Goal: Task Accomplishment & Management: Manage account settings

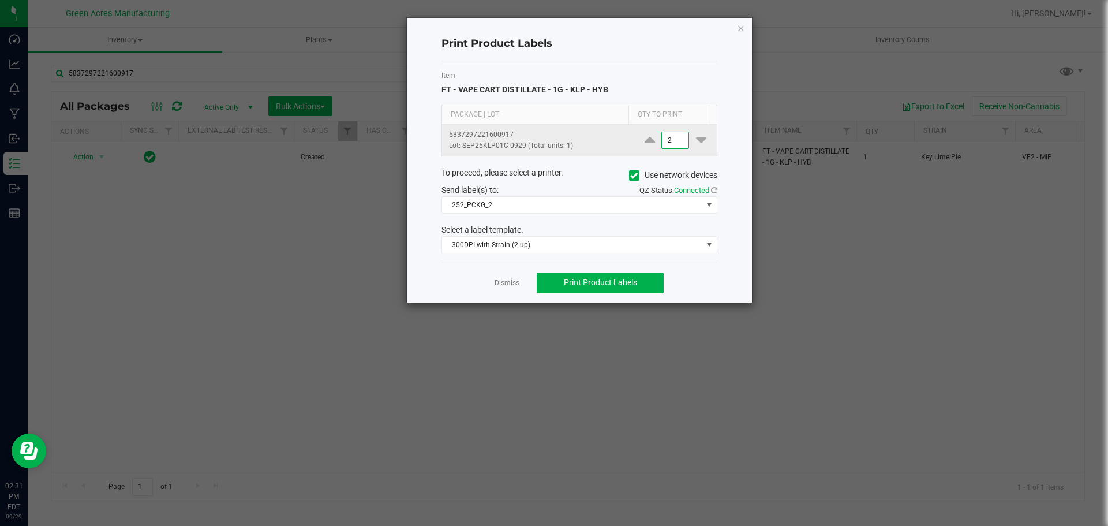
click at [668, 147] on input "2" at bounding box center [675, 140] width 27 height 16
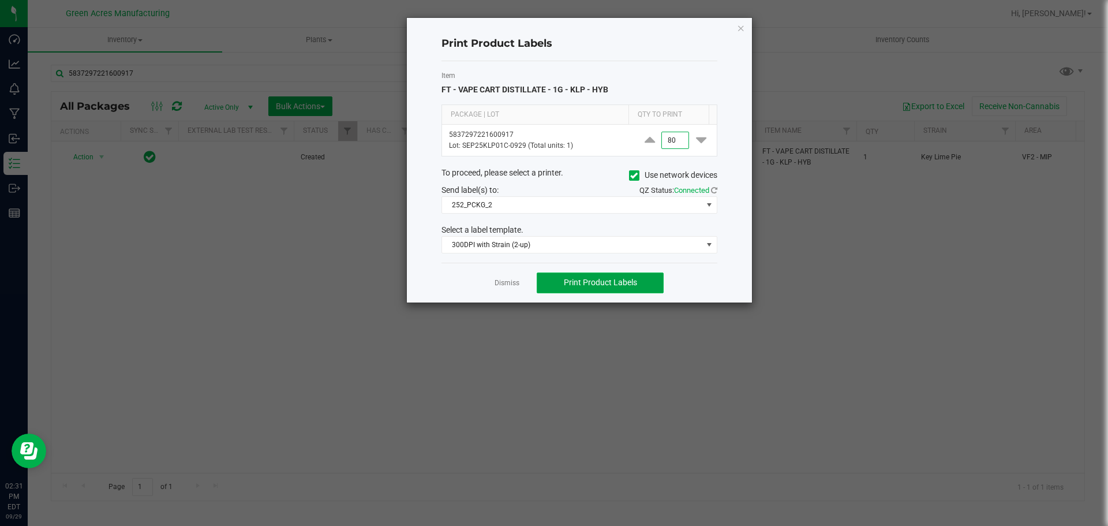
click at [641, 289] on button "Print Product Labels" at bounding box center [600, 282] width 127 height 21
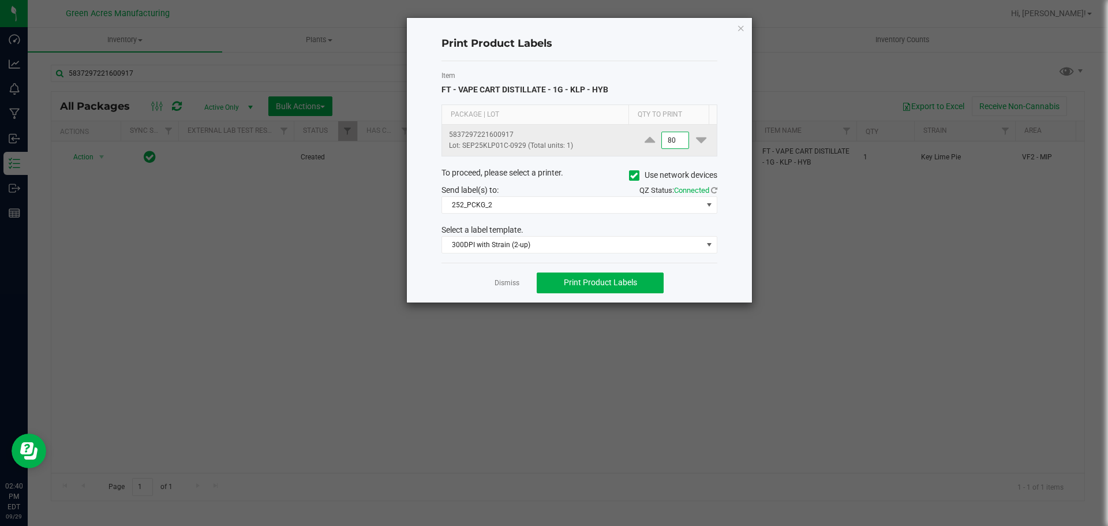
click at [669, 139] on input "80" at bounding box center [675, 140] width 27 height 16
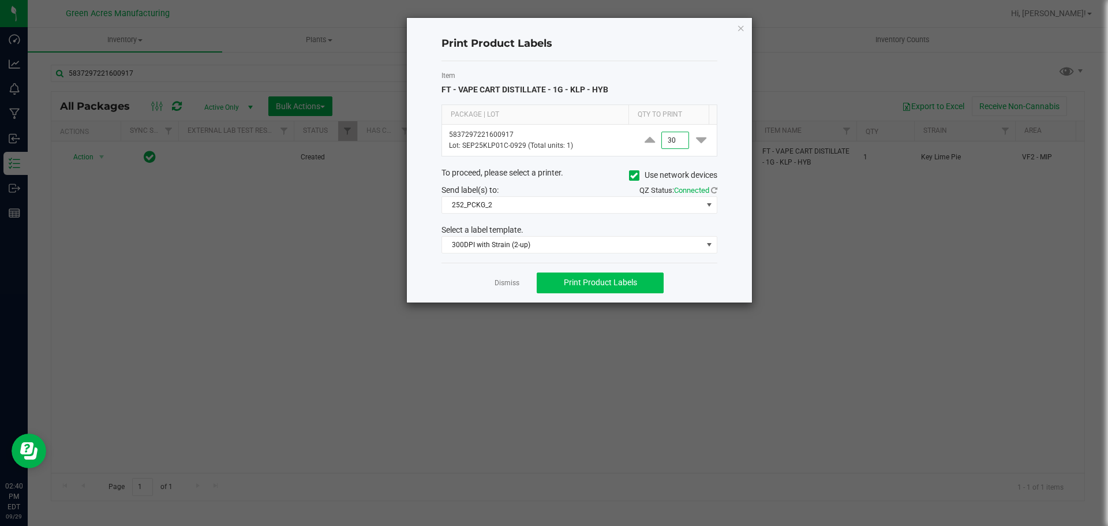
type input "30"
click at [591, 287] on span "Print Product Labels" at bounding box center [600, 282] width 73 height 9
click at [604, 287] on span "Print Product Labels" at bounding box center [600, 282] width 73 height 9
click at [513, 285] on link "Dismiss" at bounding box center [507, 283] width 25 height 10
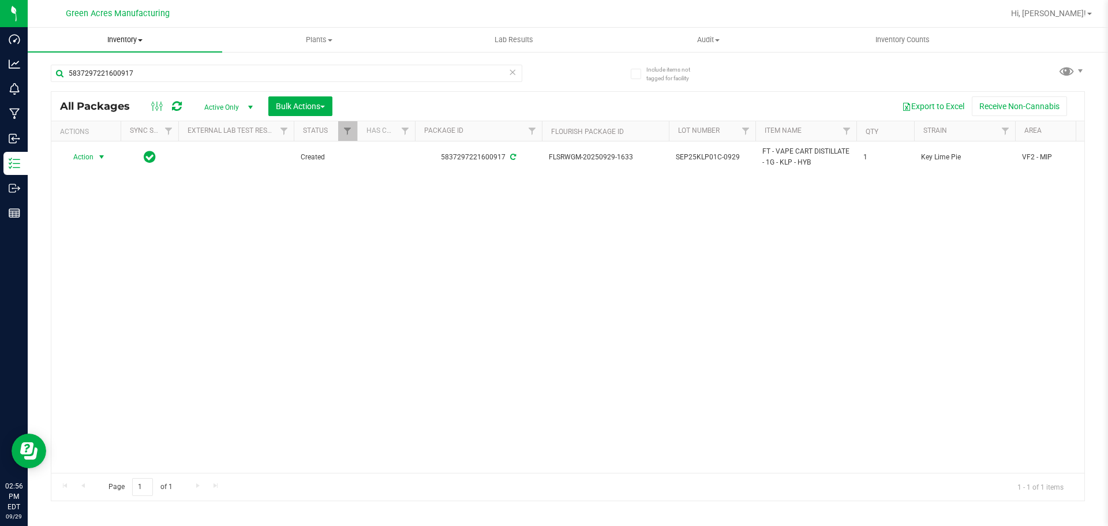
click at [150, 38] on span "Inventory" at bounding box center [125, 40] width 194 height 10
click at [121, 135] on span "From bill of materials" at bounding box center [80, 139] width 104 height 10
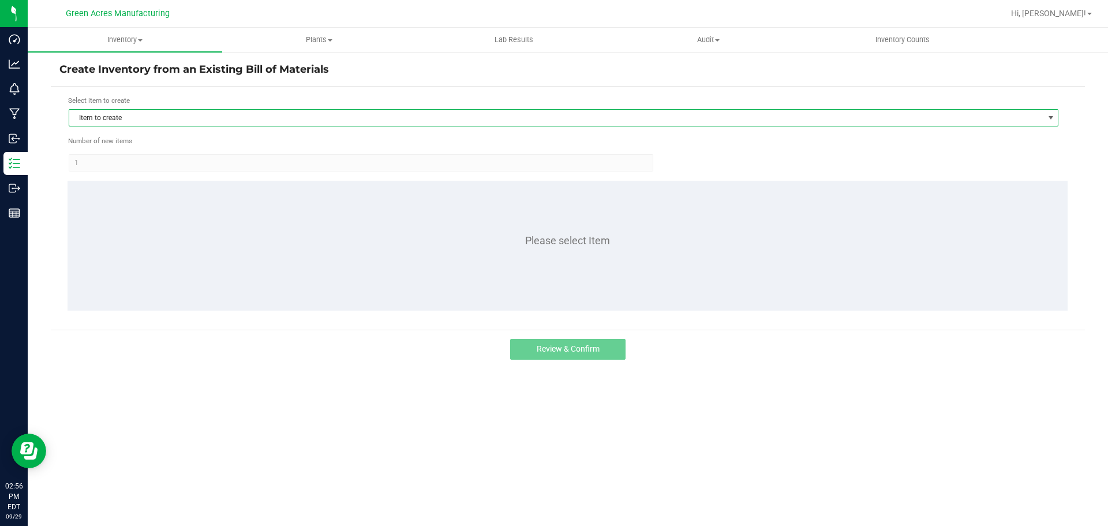
click at [274, 123] on span "Item to create" at bounding box center [556, 118] width 974 height 16
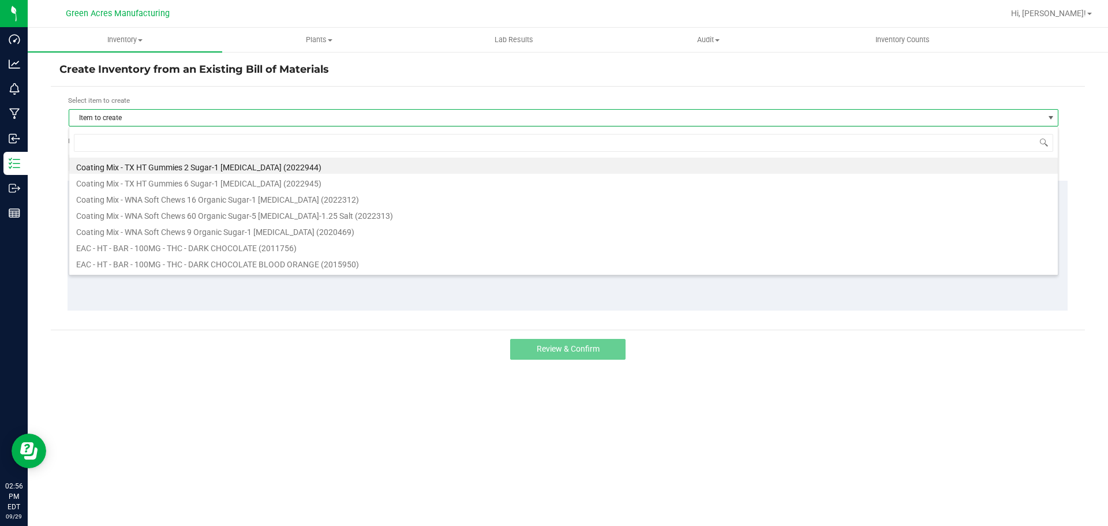
scroll to position [17, 990]
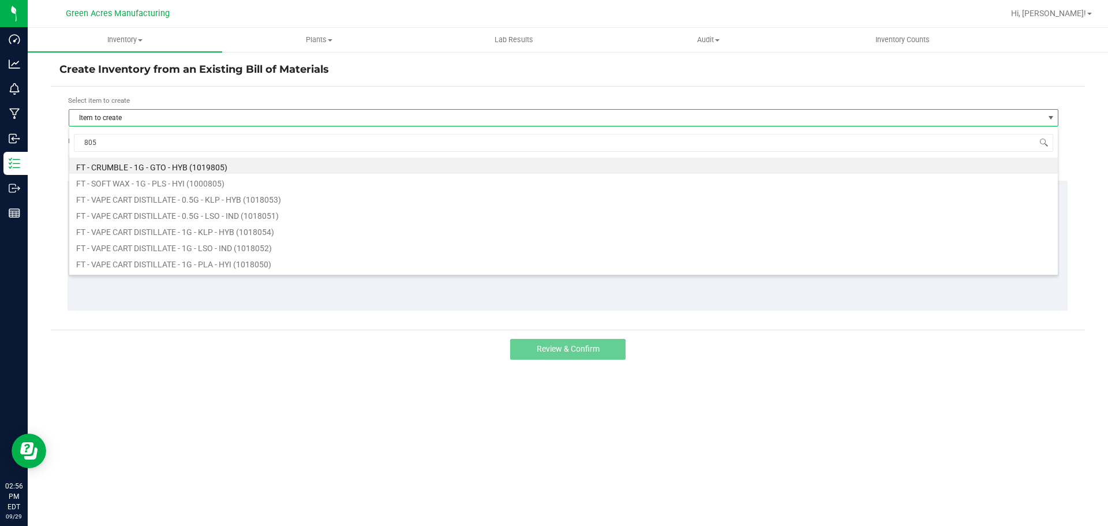
type input "8054"
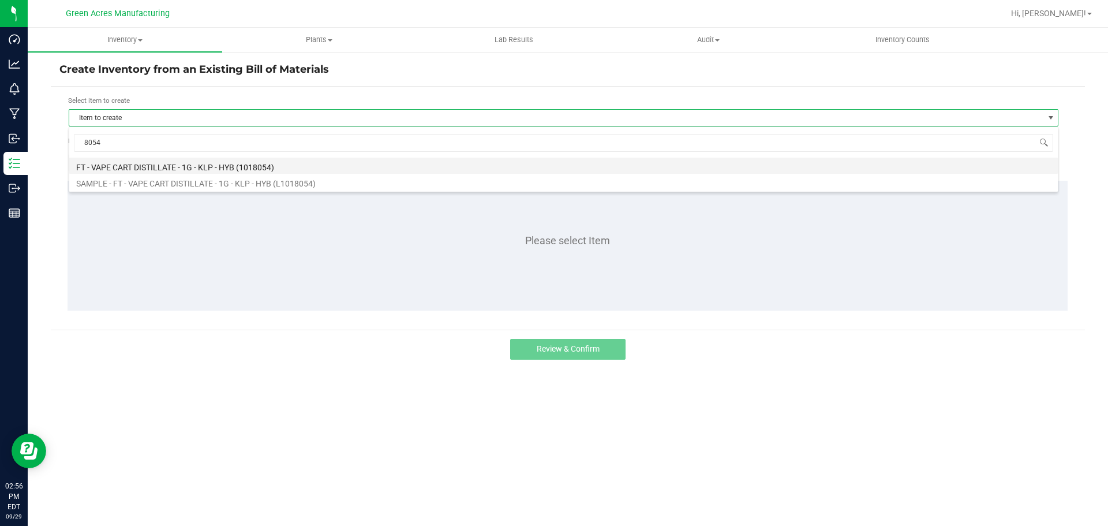
click at [248, 164] on li "FT - VAPE CART DISTILLATE - 1G - KLP - HYB (1018054)" at bounding box center [563, 166] width 989 height 16
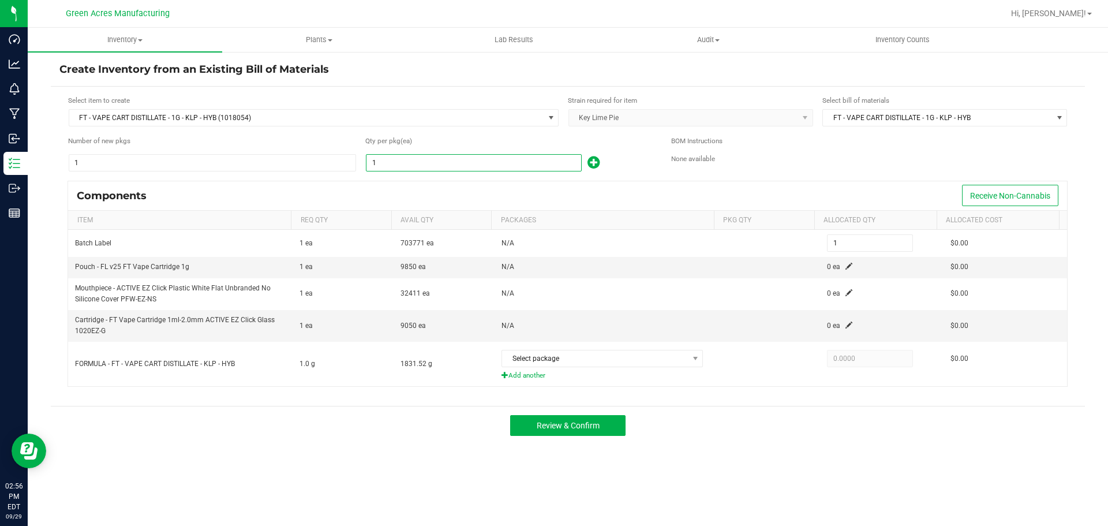
click at [477, 168] on input "1" at bounding box center [473, 163] width 215 height 16
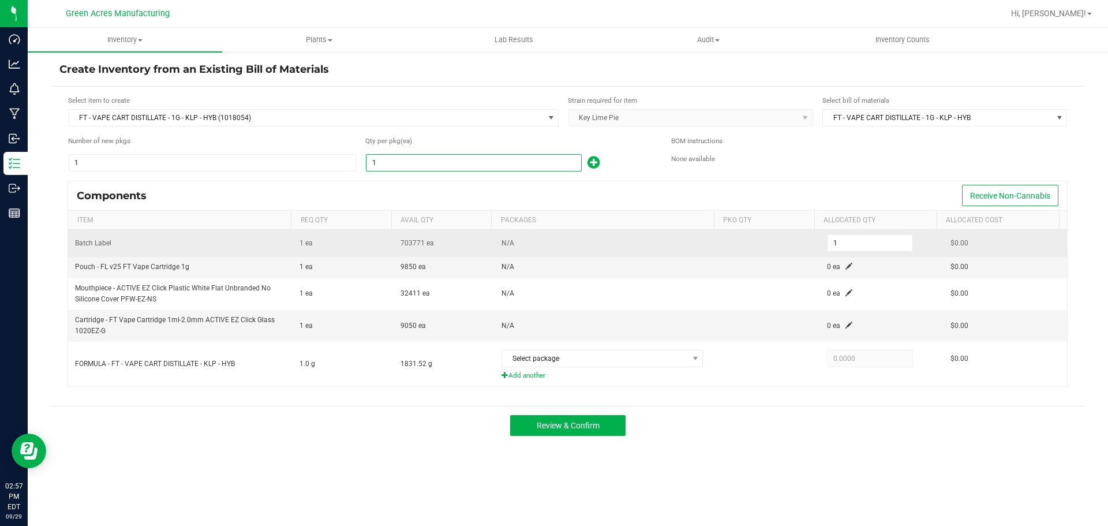
type input "16"
type input "162"
type input "1625"
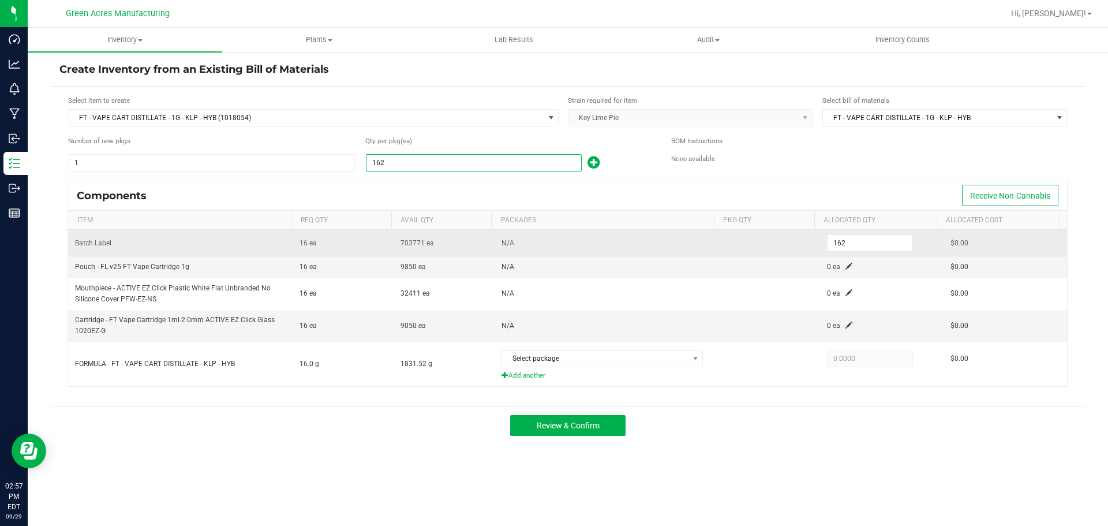
type input "1,625"
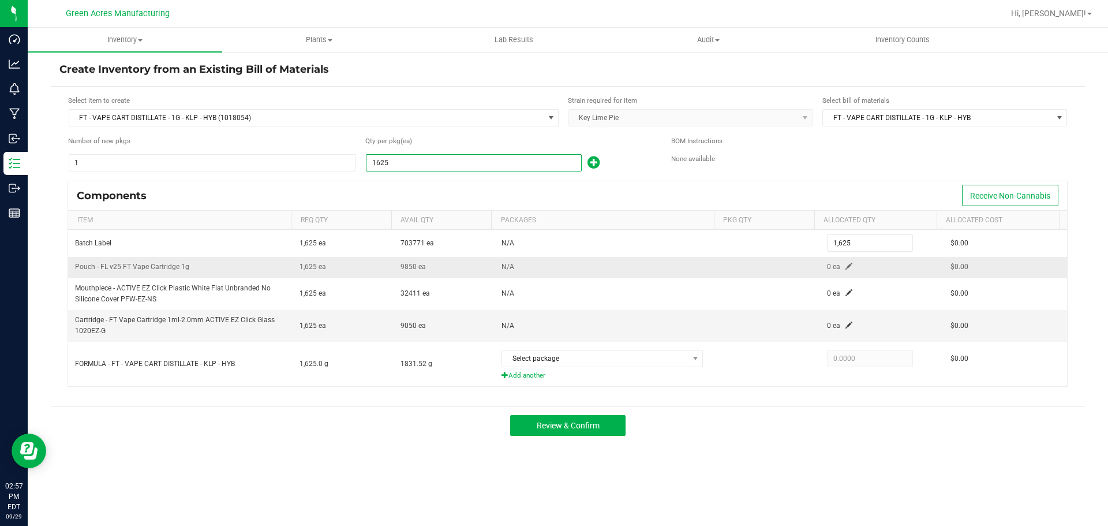
type input "1,625"
click at [845, 266] on span at bounding box center [848, 266] width 7 height 7
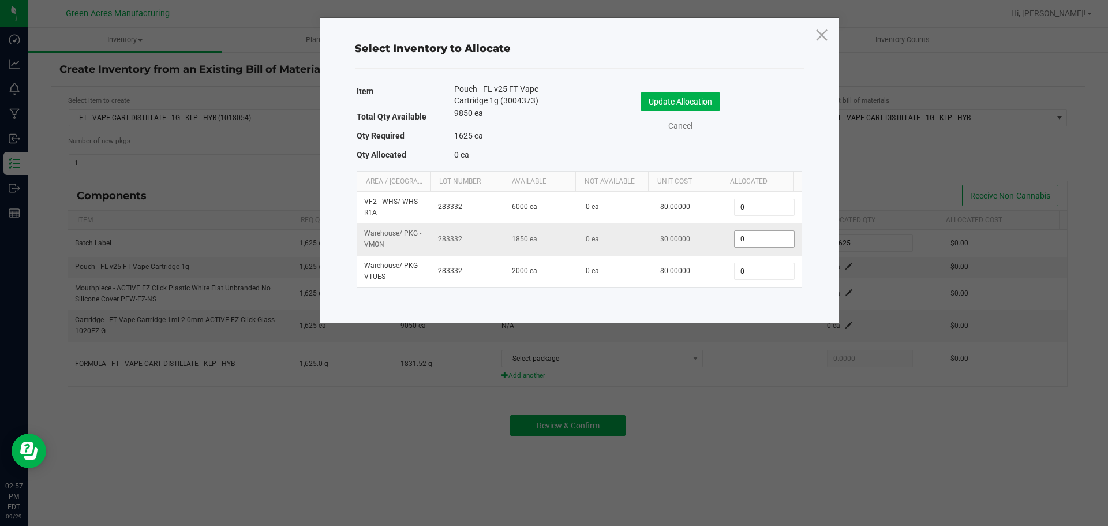
click at [735, 234] on input "0" at bounding box center [764, 239] width 59 height 16
type input "1,625"
click at [652, 106] on button "Update Allocation" at bounding box center [680, 102] width 78 height 20
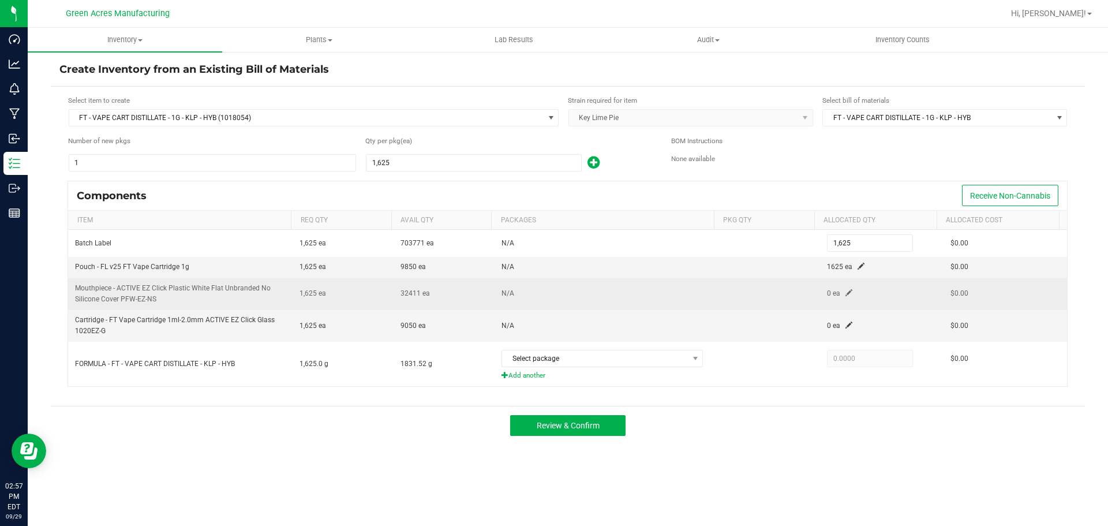
click at [845, 289] on span at bounding box center [848, 292] width 7 height 7
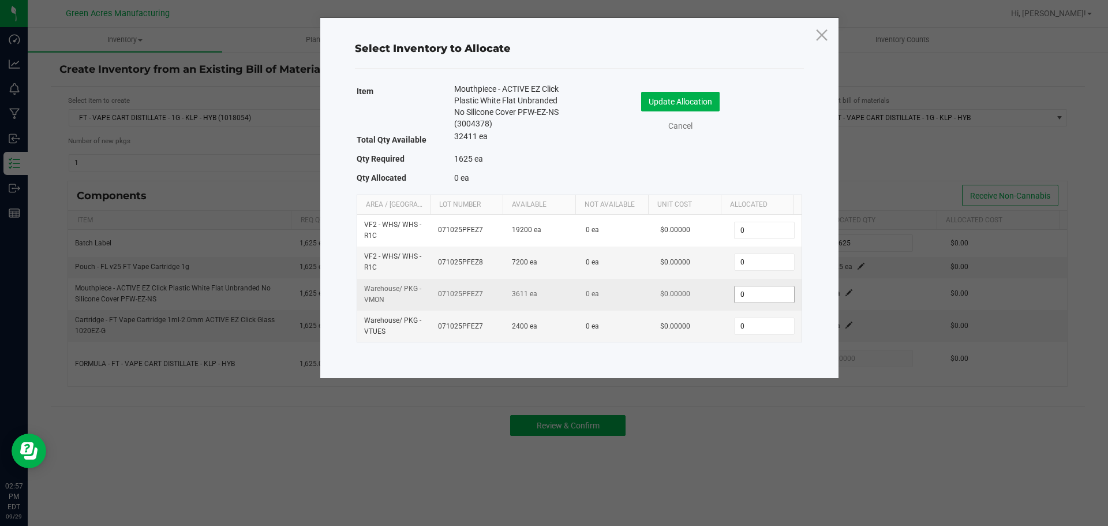
click at [778, 300] on input "0" at bounding box center [764, 294] width 59 height 16
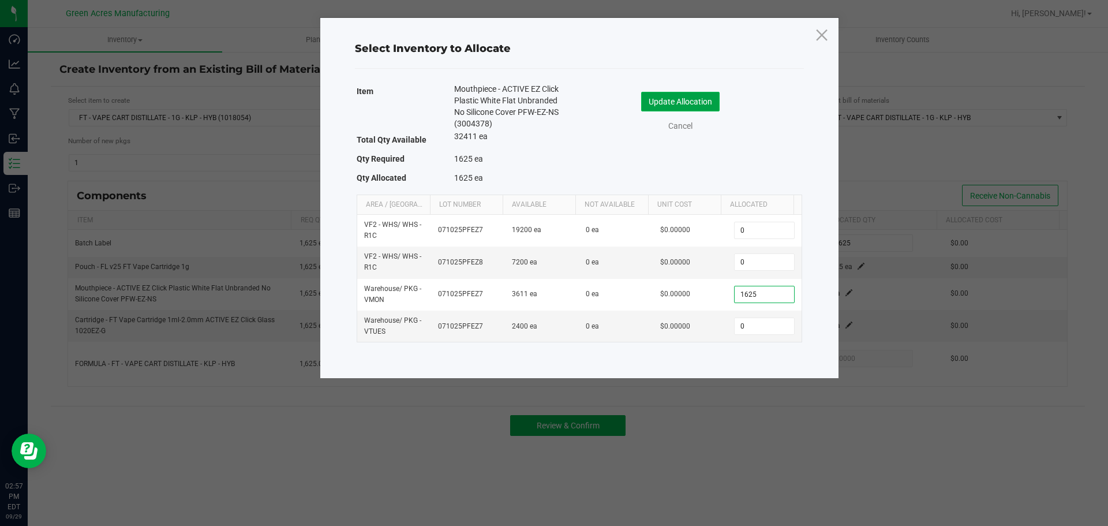
type input "1,625"
click at [647, 99] on button "Update Allocation" at bounding box center [680, 102] width 78 height 20
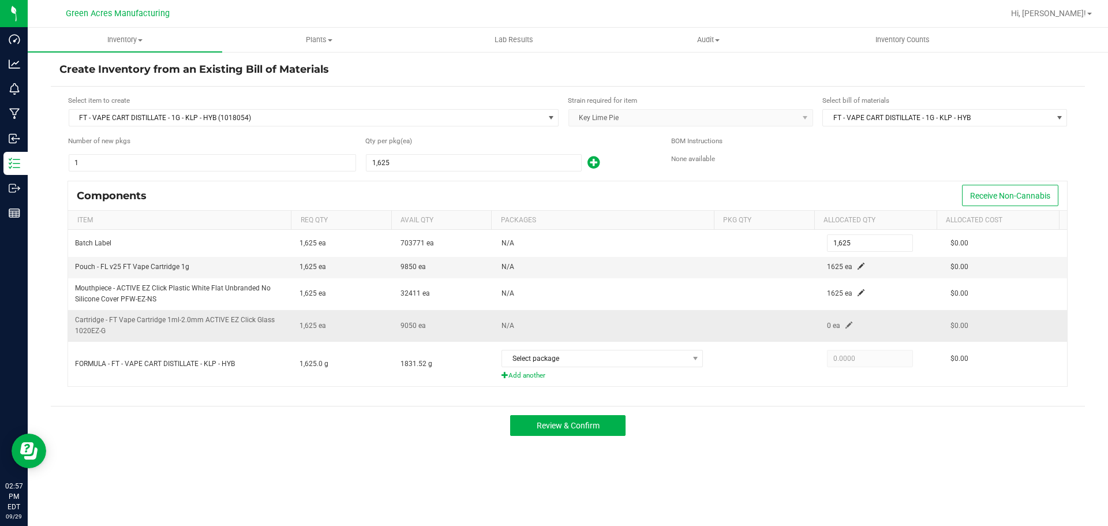
click at [845, 327] on span at bounding box center [848, 324] width 7 height 7
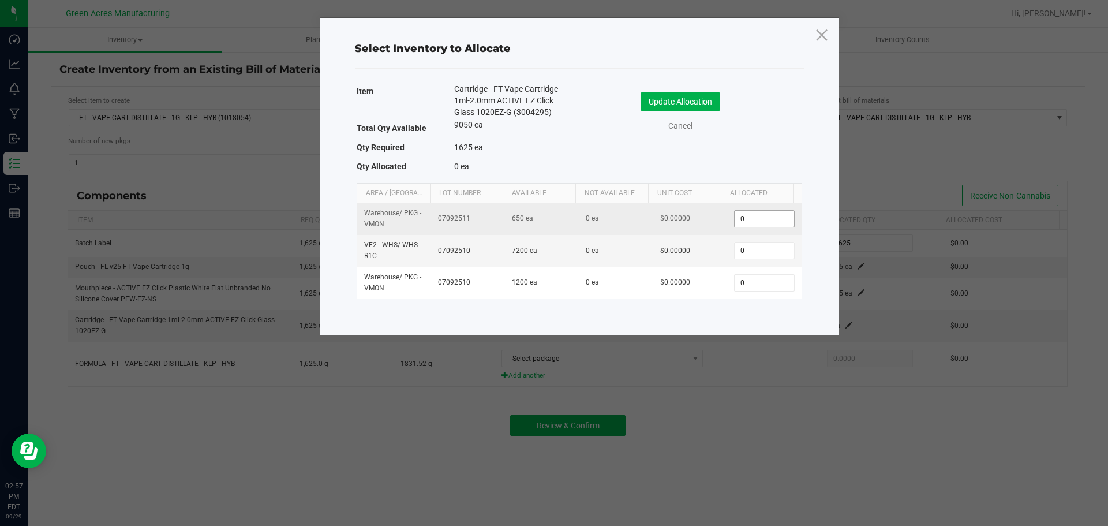
click at [740, 215] on input "0" at bounding box center [764, 219] width 59 height 16
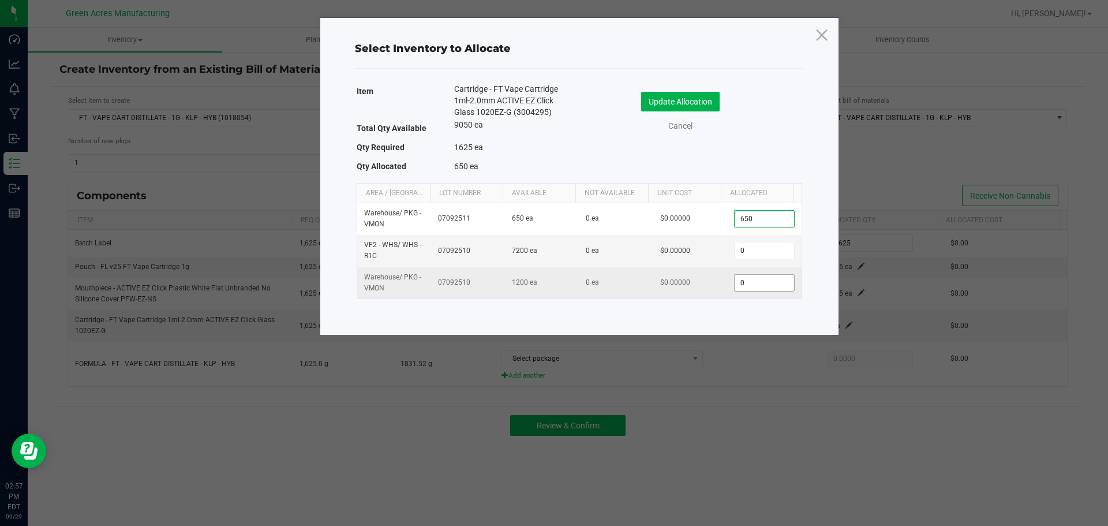
type input "650"
click at [743, 289] on input "0" at bounding box center [764, 283] width 59 height 16
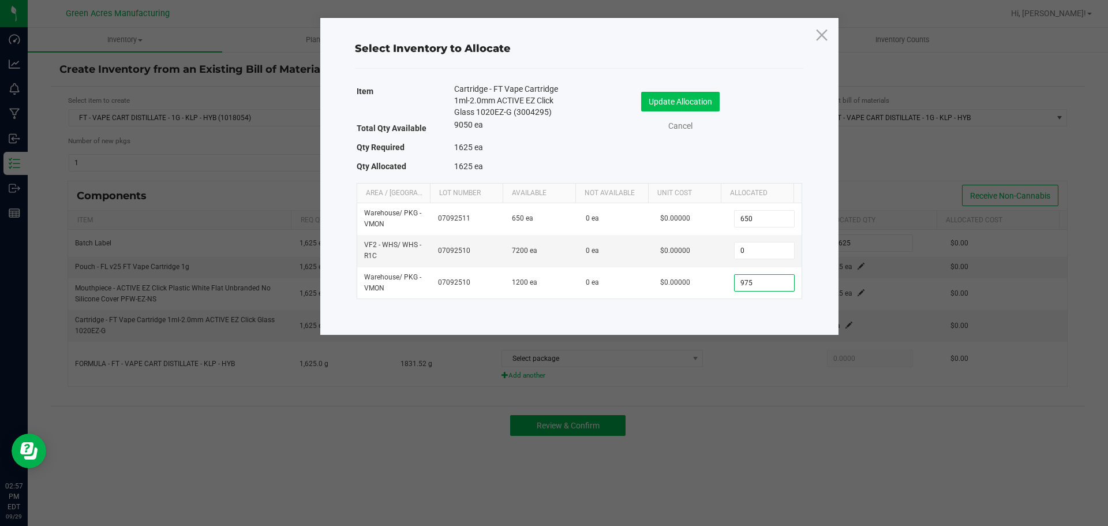
type input "975"
click at [686, 94] on button "Update Allocation" at bounding box center [680, 102] width 78 height 20
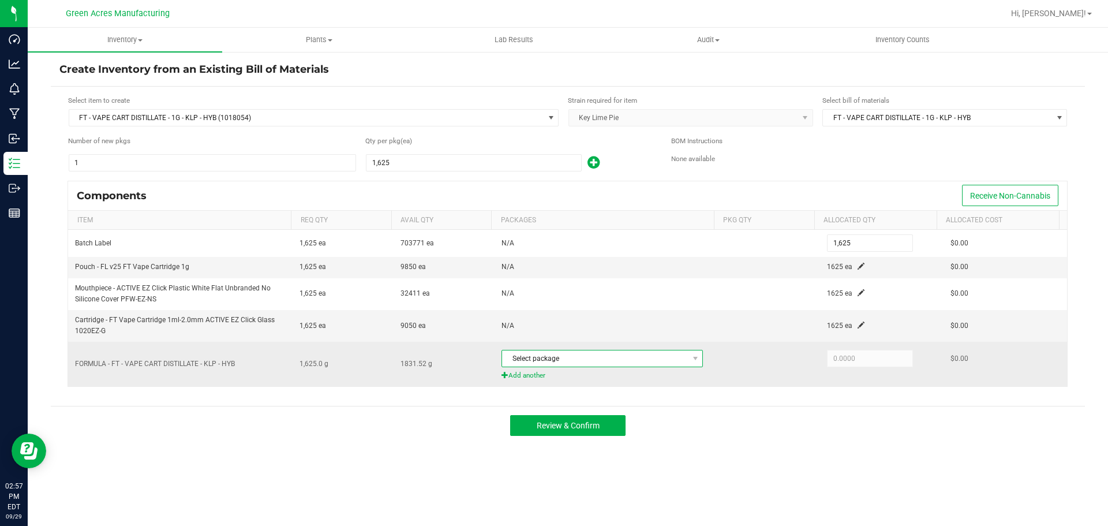
click at [680, 362] on span "Select package" at bounding box center [595, 358] width 186 height 16
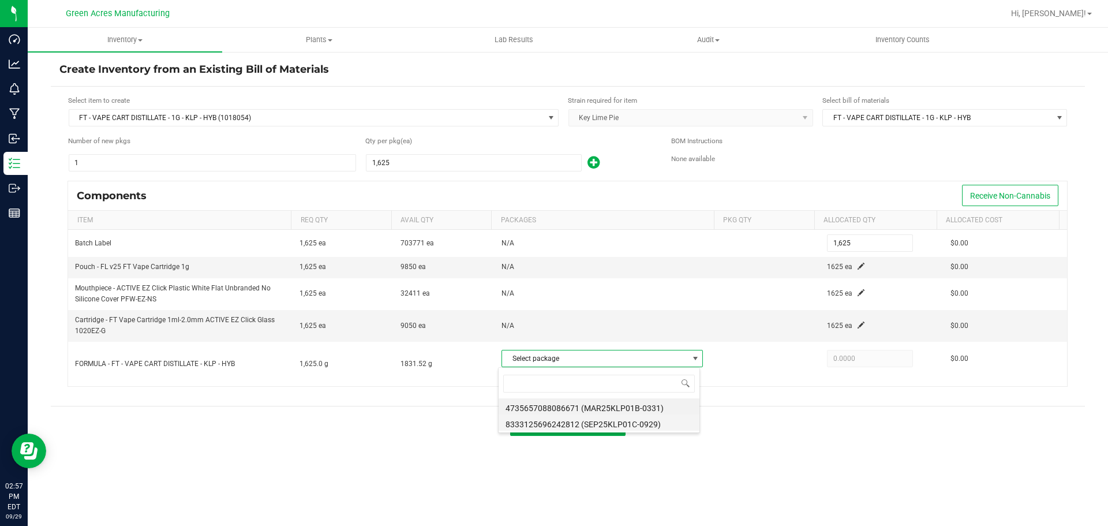
scroll to position [17, 199]
click at [646, 422] on li "8333125696242812 (SEP25KLP01C-0929)" at bounding box center [599, 422] width 201 height 16
type input "1,625.0000"
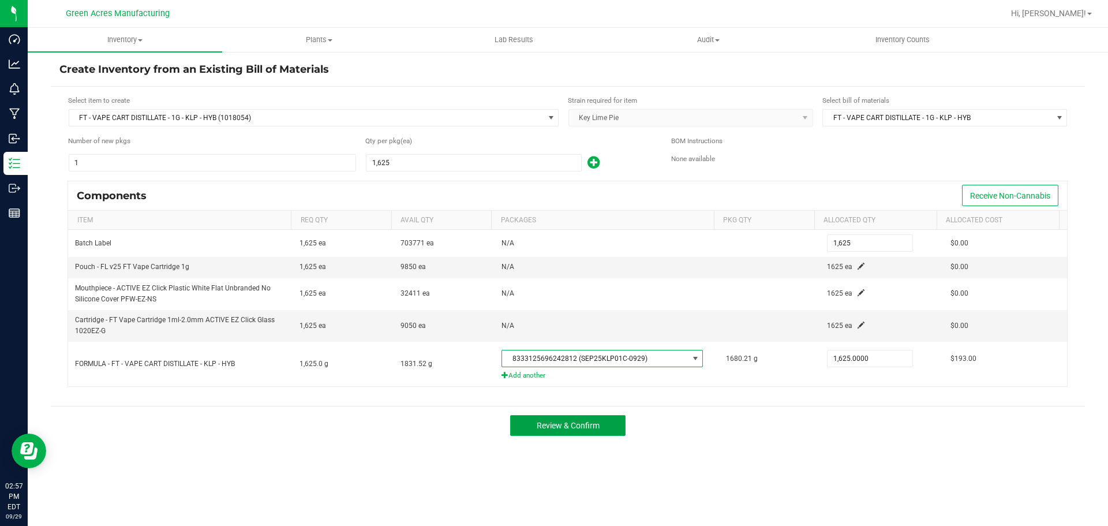
click at [597, 422] on span "Review & Confirm" at bounding box center [568, 425] width 63 height 9
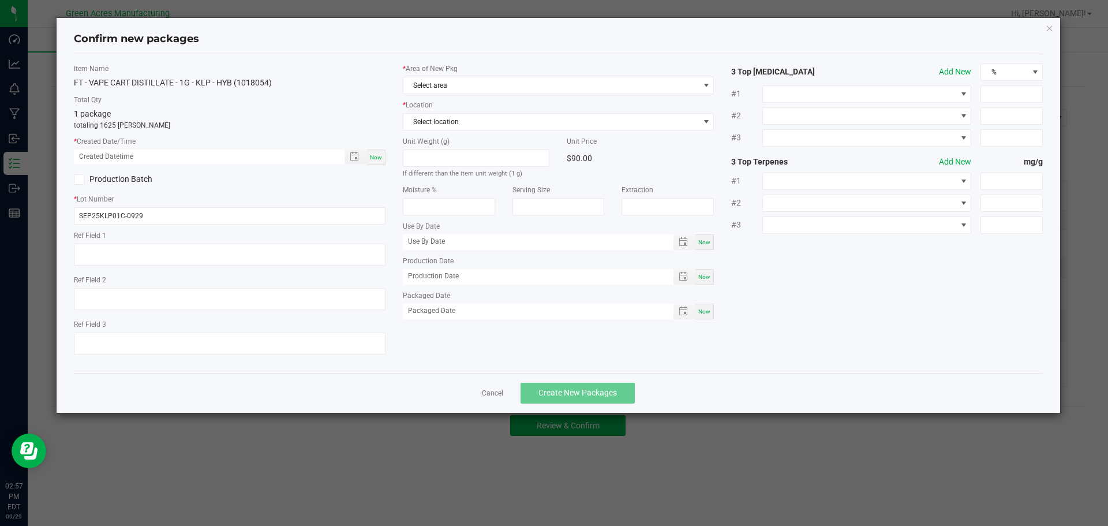
click at [381, 155] on span "Now" at bounding box center [376, 157] width 12 height 6
type input "09/29/2025 02:57 PM"
click at [443, 94] on div "* Area of New Pkg Select area * Location Select location Unit Weight (g) If dif…" at bounding box center [558, 193] width 329 height 261
click at [458, 91] on span "Select area" at bounding box center [551, 85] width 296 height 16
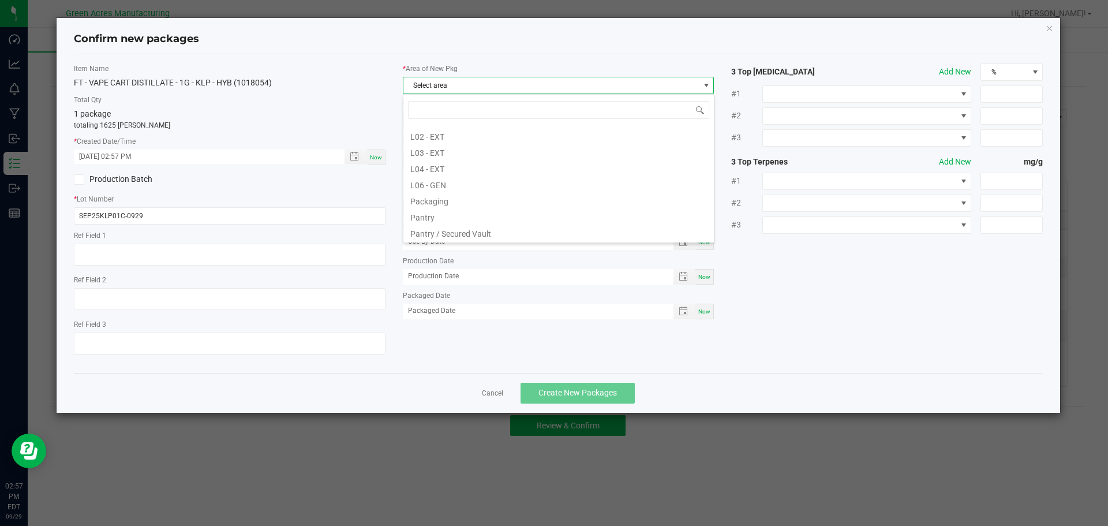
scroll to position [289, 0]
click at [498, 183] on li "Pantry / Secured Vault" at bounding box center [558, 183] width 310 height 16
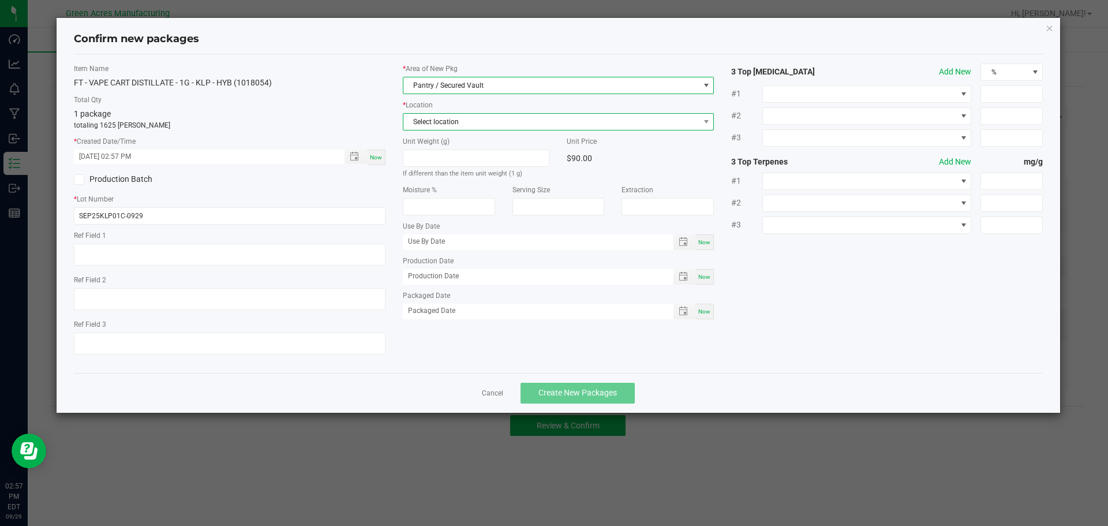
click at [492, 121] on span "Select location" at bounding box center [551, 122] width 296 height 16
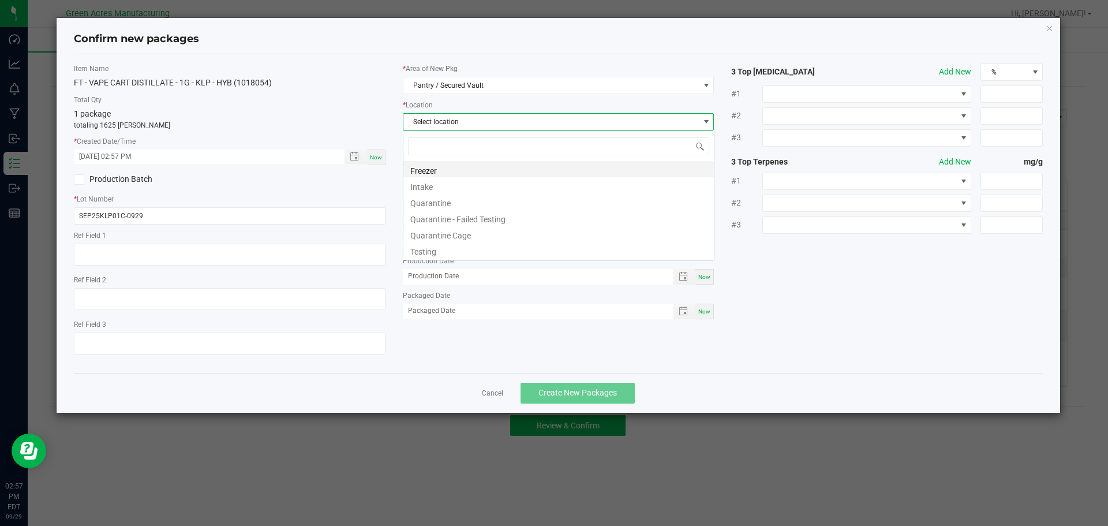
scroll to position [17, 312]
click at [441, 192] on li "Intake" at bounding box center [558, 185] width 310 height 16
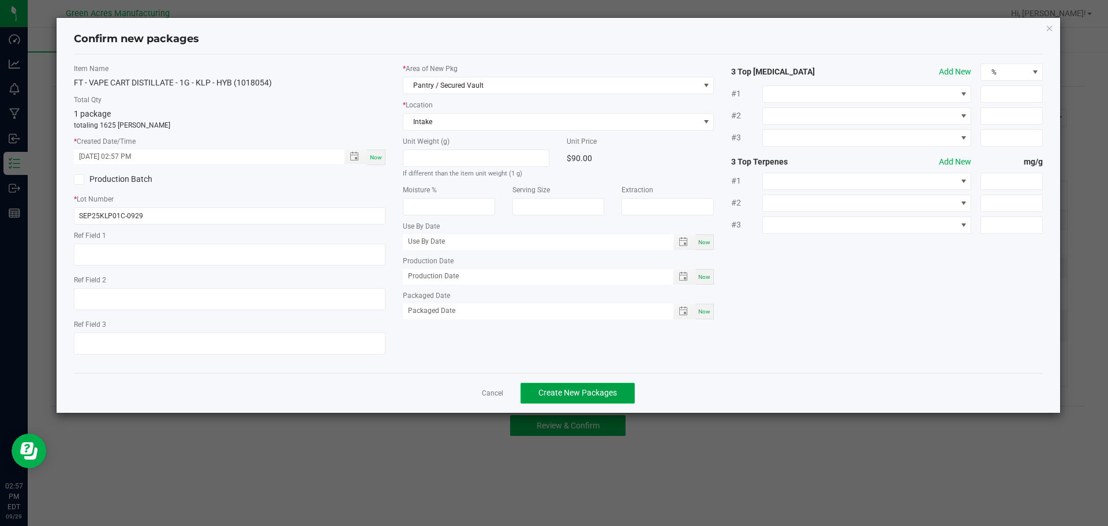
click at [588, 392] on span "Create New Packages" at bounding box center [577, 392] width 78 height 9
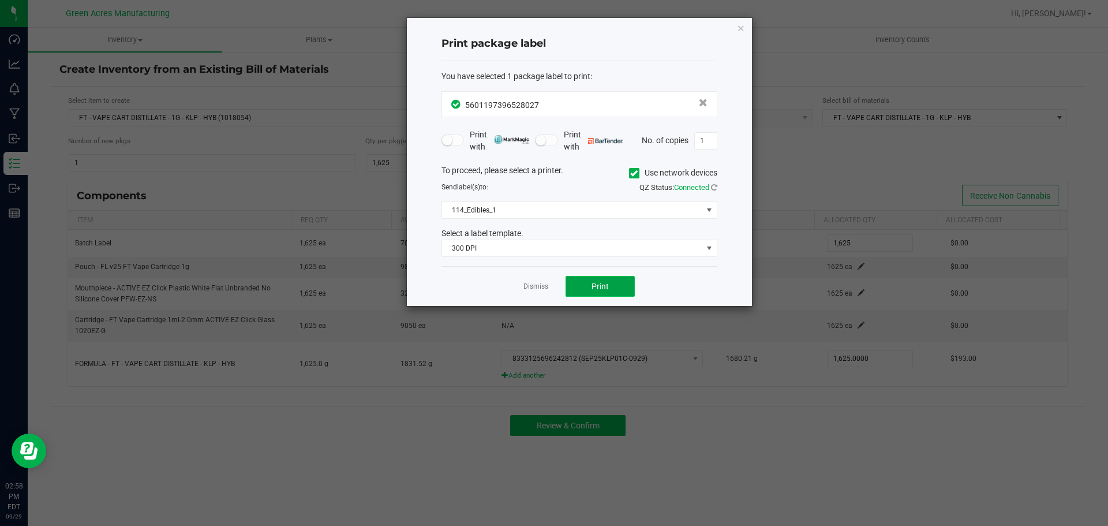
click at [611, 286] on button "Print" at bounding box center [600, 286] width 69 height 21
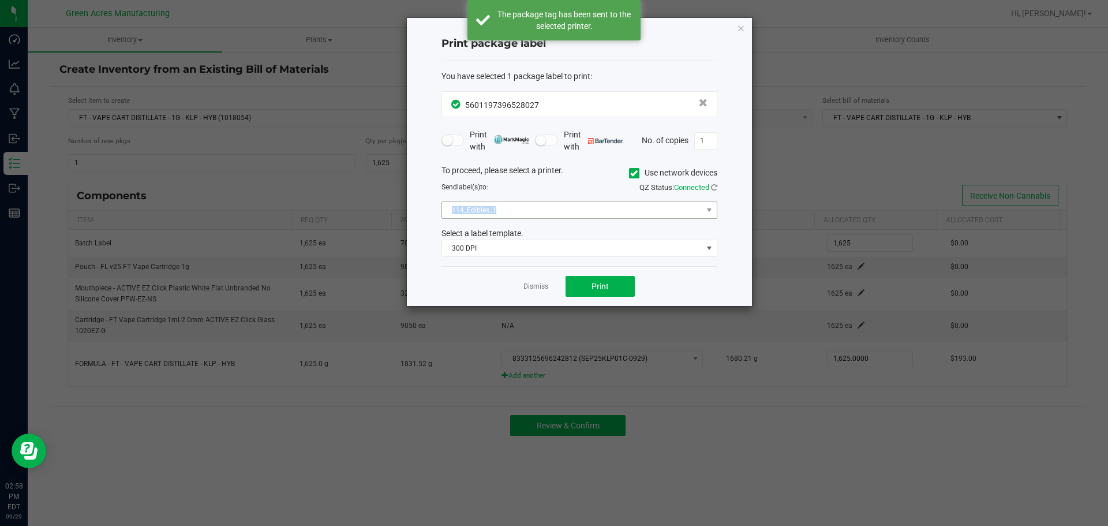
click at [515, 209] on div "To proceed, please select a printer. Use network devices Send label(s) to: QZ S…" at bounding box center [579, 210] width 276 height 93
click at [493, 219] on div "To proceed, please select a printer. Use network devices Send label(s) to: QZ S…" at bounding box center [579, 210] width 276 height 93
click at [501, 213] on span "114_Edibles_1" at bounding box center [572, 210] width 260 height 16
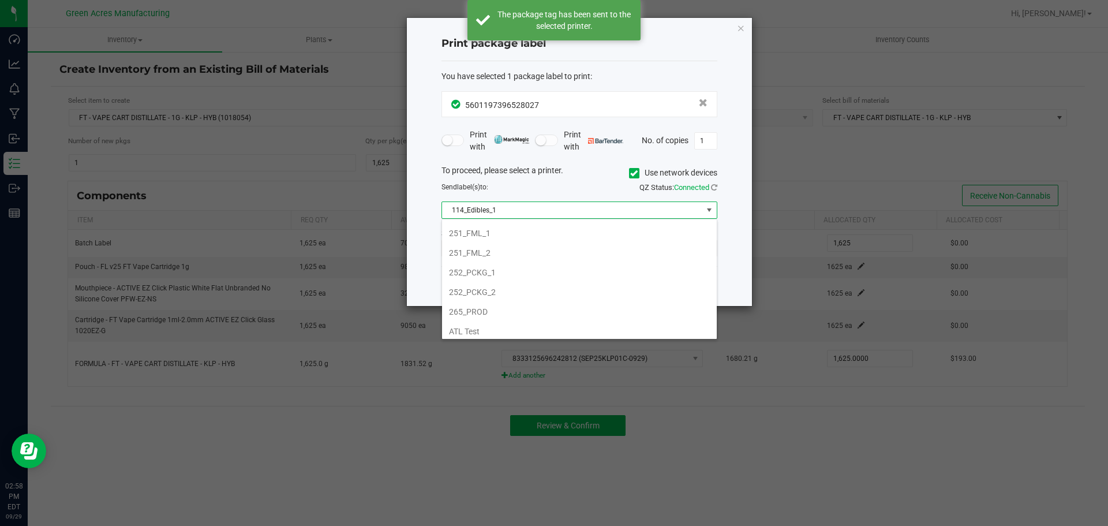
scroll to position [115, 0]
click at [496, 291] on li "252_PCKG_2" at bounding box center [579, 293] width 275 height 20
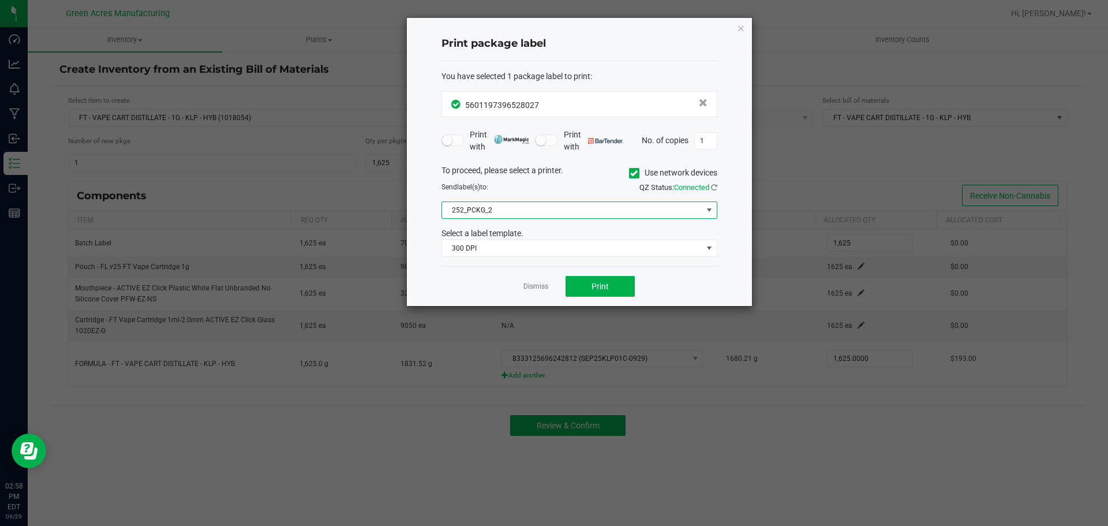
click at [522, 211] on span "252_PCKG_2" at bounding box center [572, 210] width 260 height 16
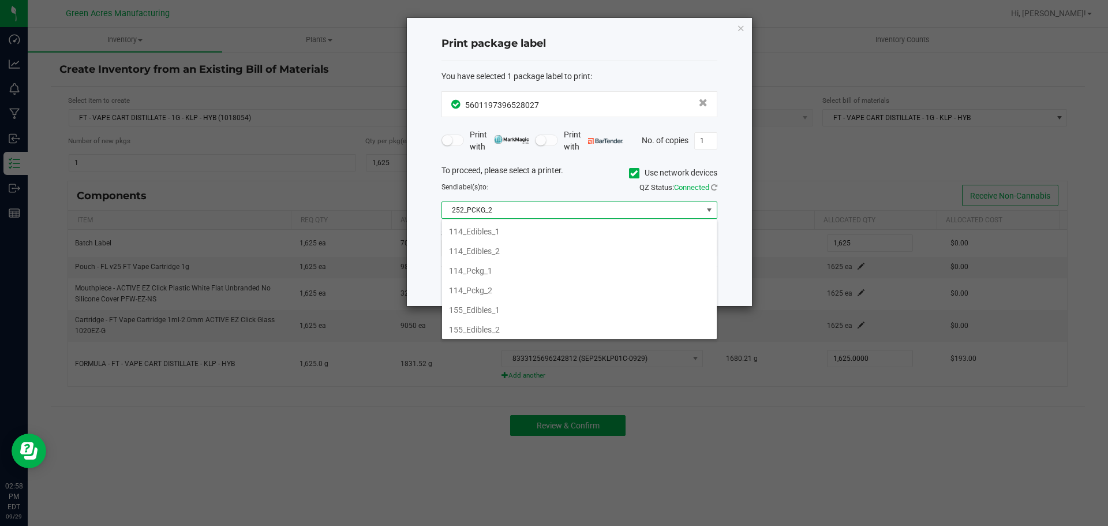
scroll to position [17, 276]
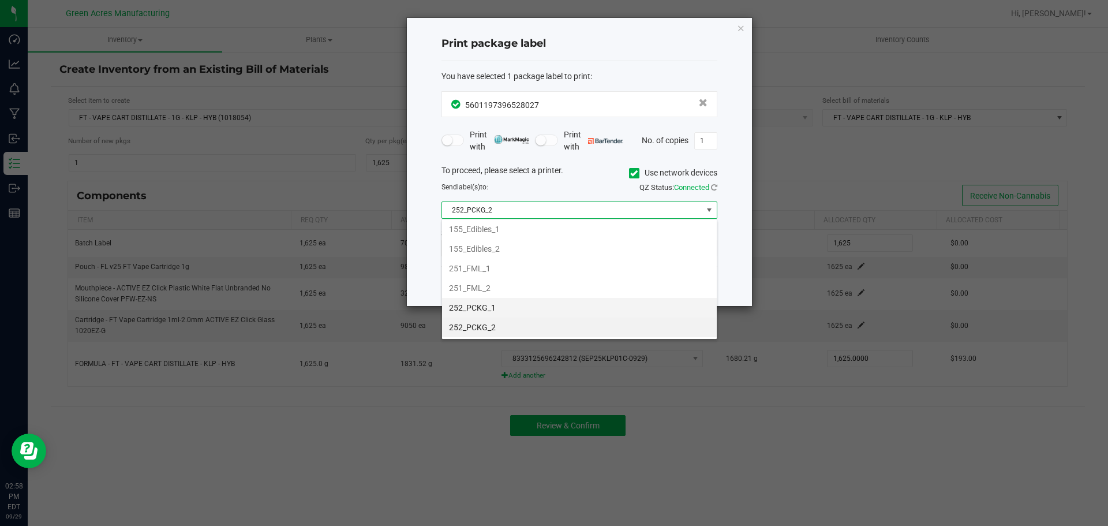
click at [502, 302] on li "252_PCKG_1" at bounding box center [579, 308] width 275 height 20
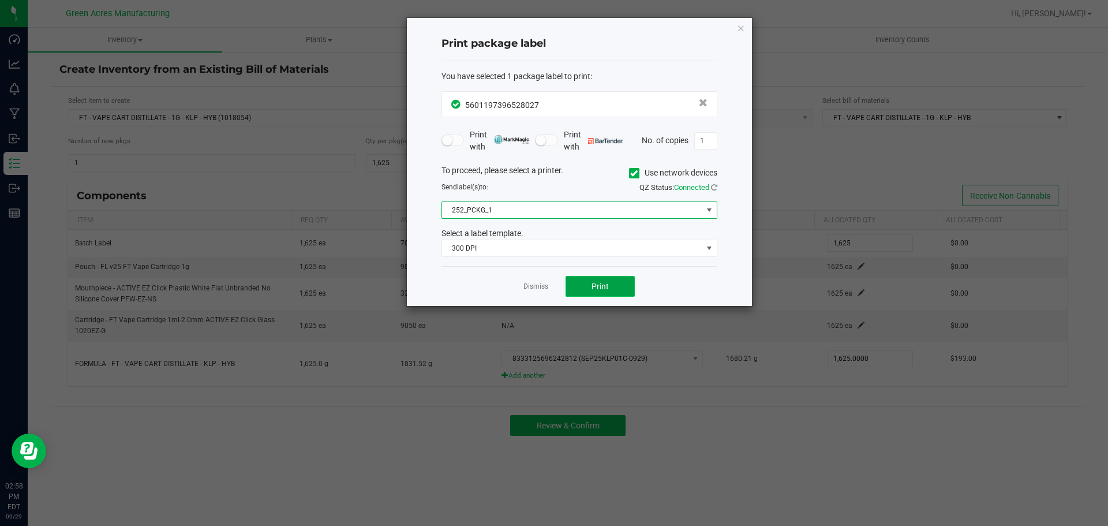
click at [578, 287] on button "Print" at bounding box center [600, 286] width 69 height 21
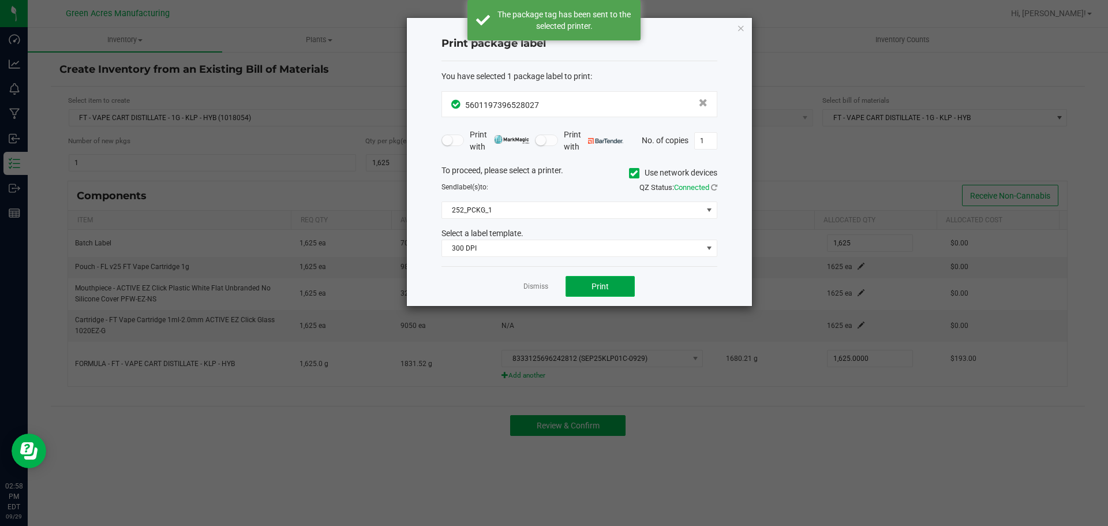
click at [578, 287] on button "Print" at bounding box center [600, 286] width 69 height 21
click at [538, 287] on link "Dismiss" at bounding box center [535, 287] width 25 height 10
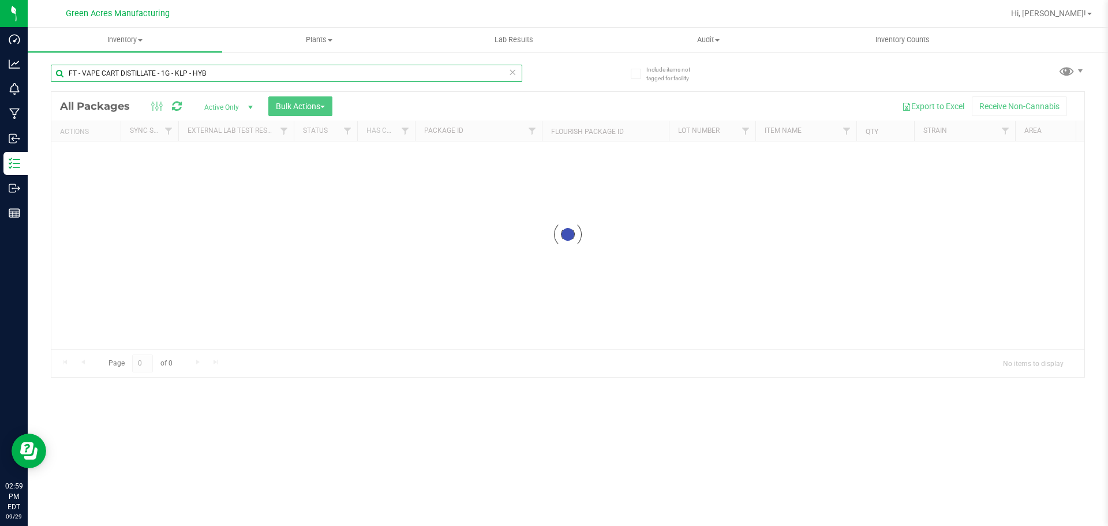
drag, startPoint x: 218, startPoint y: 78, endPoint x: 57, endPoint y: 128, distance: 168.1
click at [57, 128] on div "FT - VAPE CART DISTILLATE - 1G - KLP - HYB Loading... All Packages Active Only …" at bounding box center [568, 216] width 1034 height 324
type input "8333125696242812"
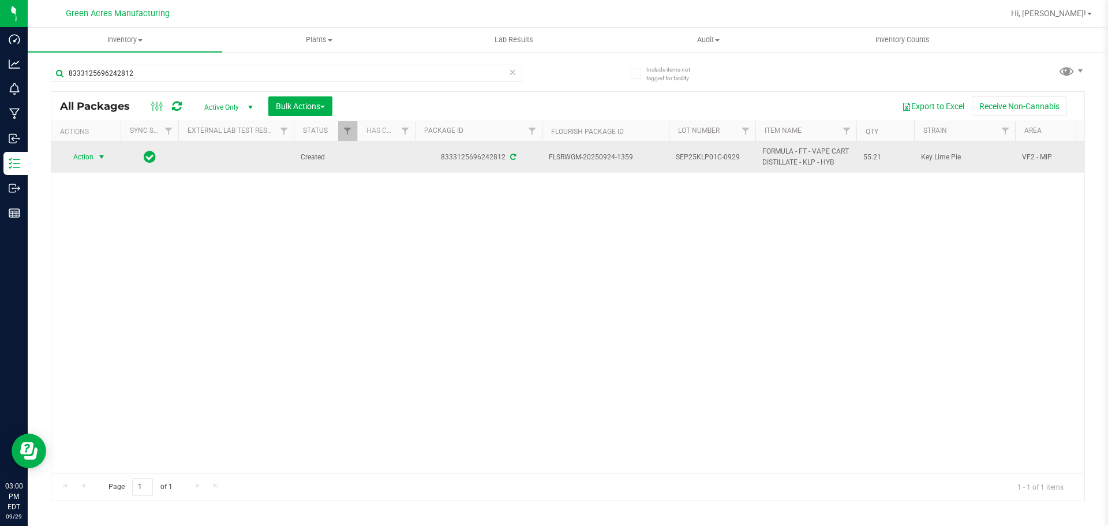
click at [107, 164] on span "select" at bounding box center [102, 157] width 14 height 16
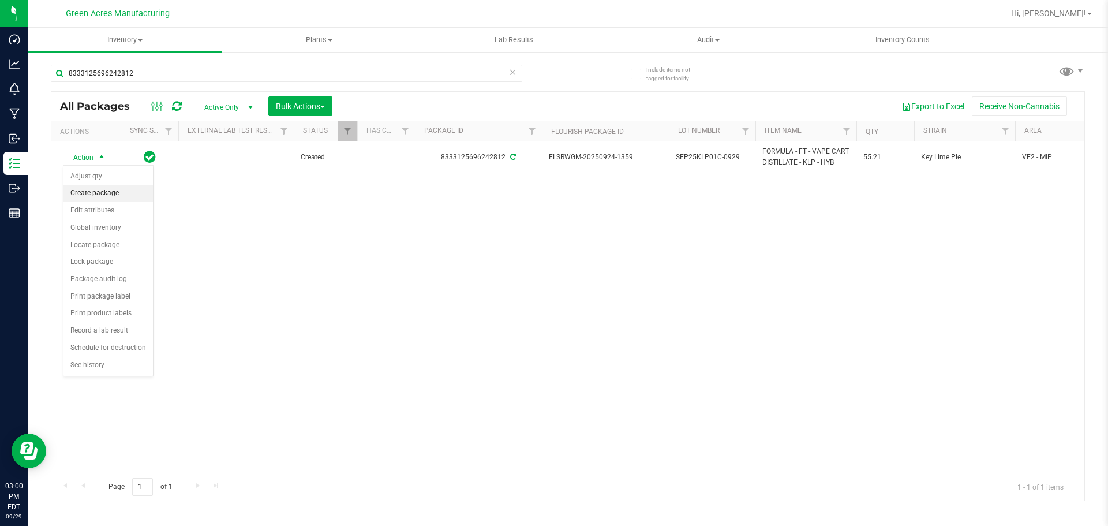
click at [96, 192] on li "Create package" at bounding box center [107, 193] width 89 height 17
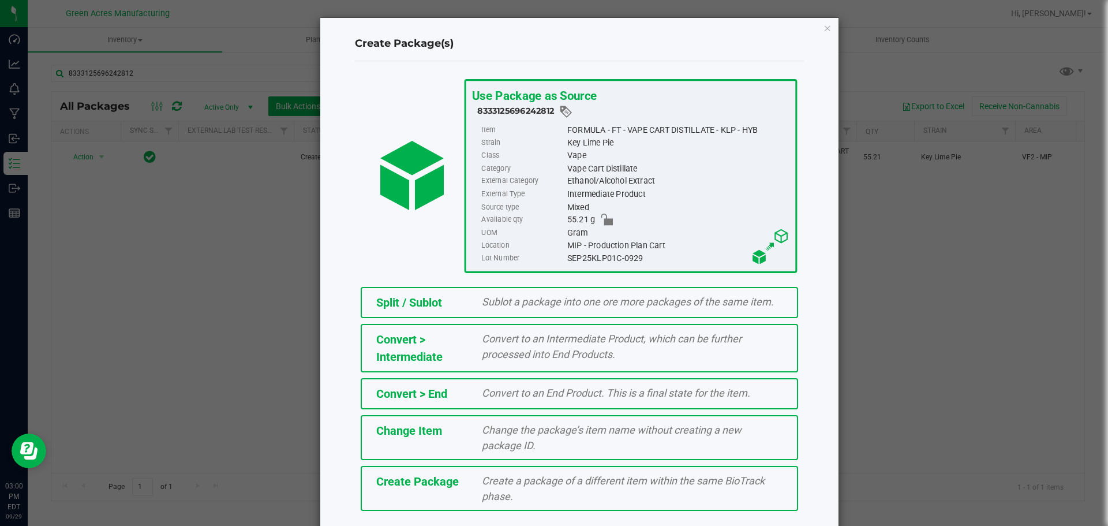
click at [543, 504] on div "Create a package of a different item within the same BioTrack phase." at bounding box center [632, 488] width 318 height 31
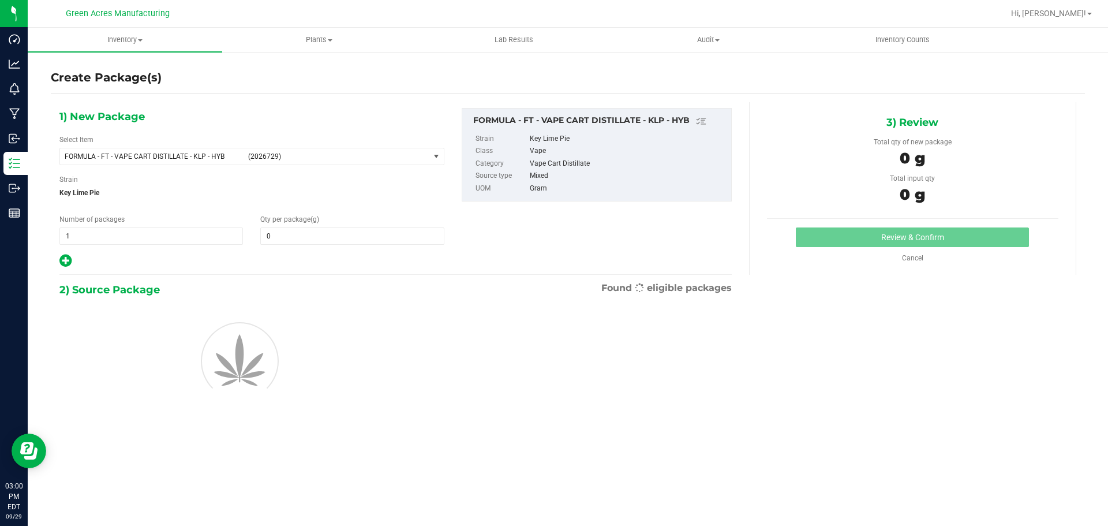
type input "0.0000"
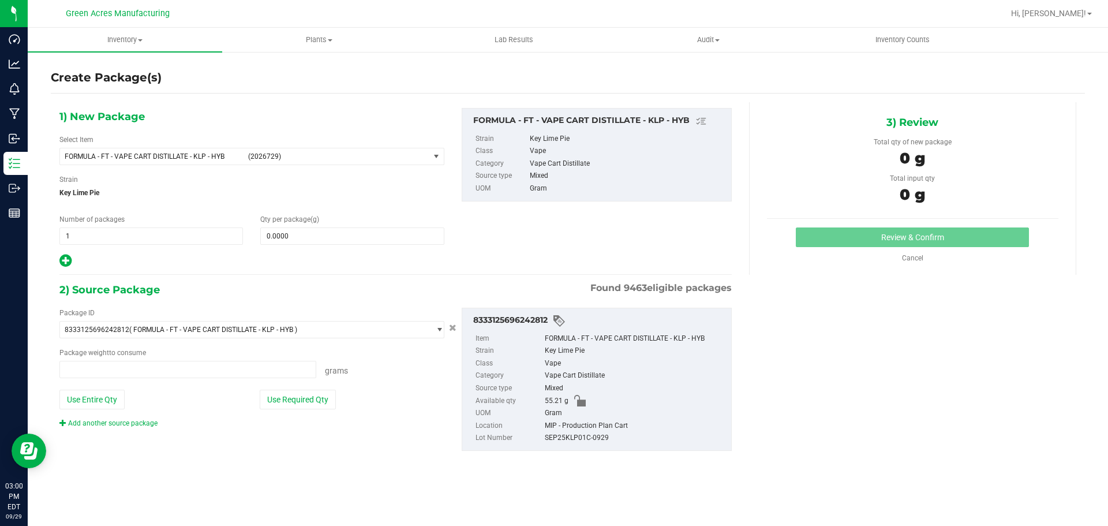
type input "0.0000 g"
click at [170, 165] on div "1) New Package Select Item FORMULA - FT - VAPE CART DISTILLATE - KLP - HYB (202…" at bounding box center [252, 188] width 402 height 160
click at [182, 160] on span "FORMULA - FT - VAPE CART DISTILLATE - KLP - HYB (2026729)" at bounding box center [244, 156] width 369 height 16
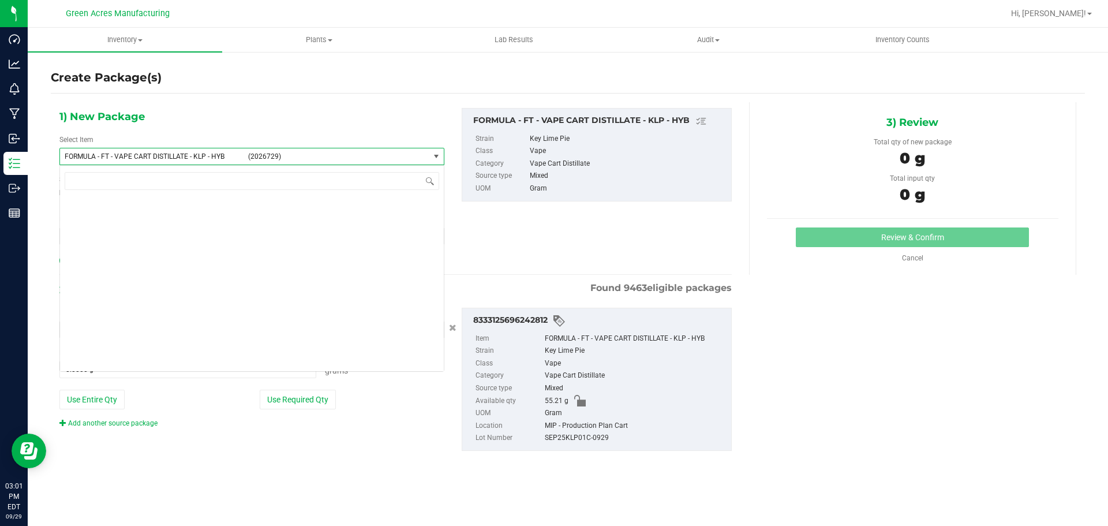
scroll to position [25063, 0]
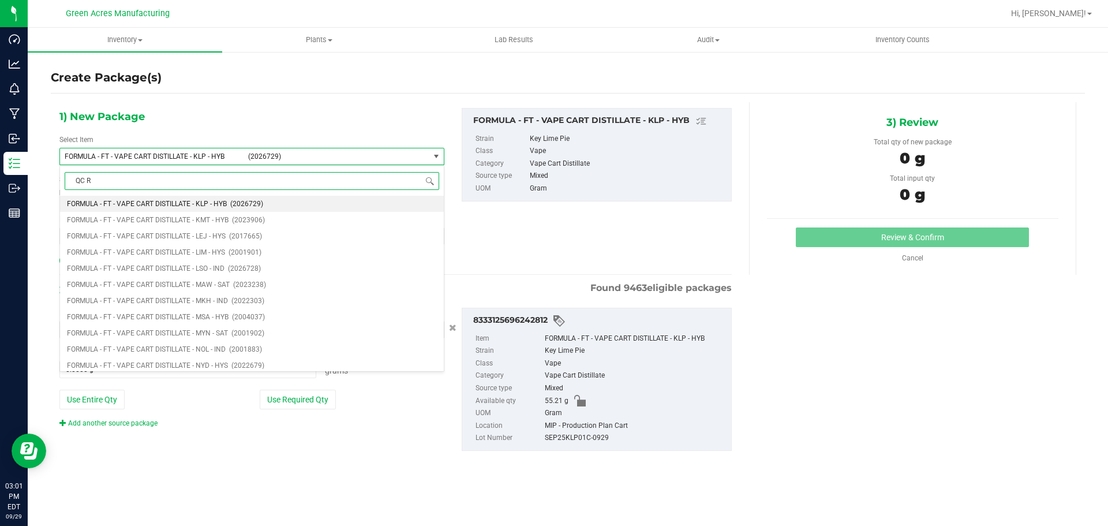
type input "QC RE"
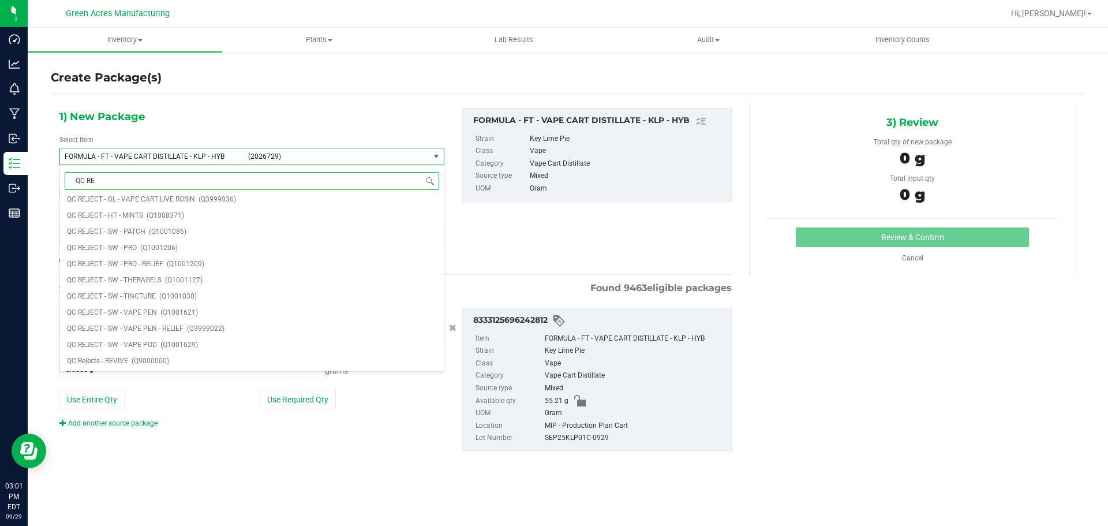
scroll to position [0, 0]
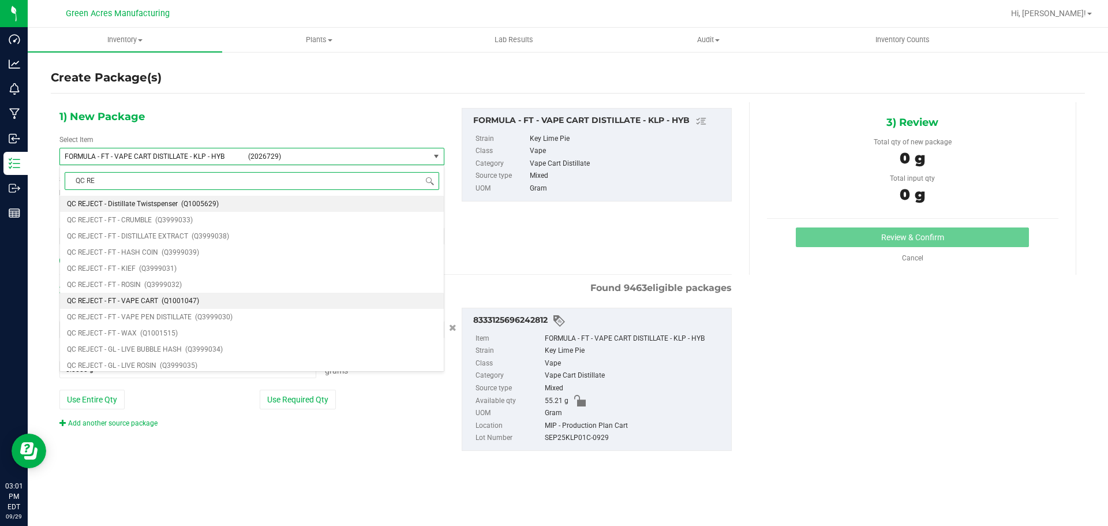
click at [180, 301] on span "(Q1001047)" at bounding box center [181, 301] width 38 height 8
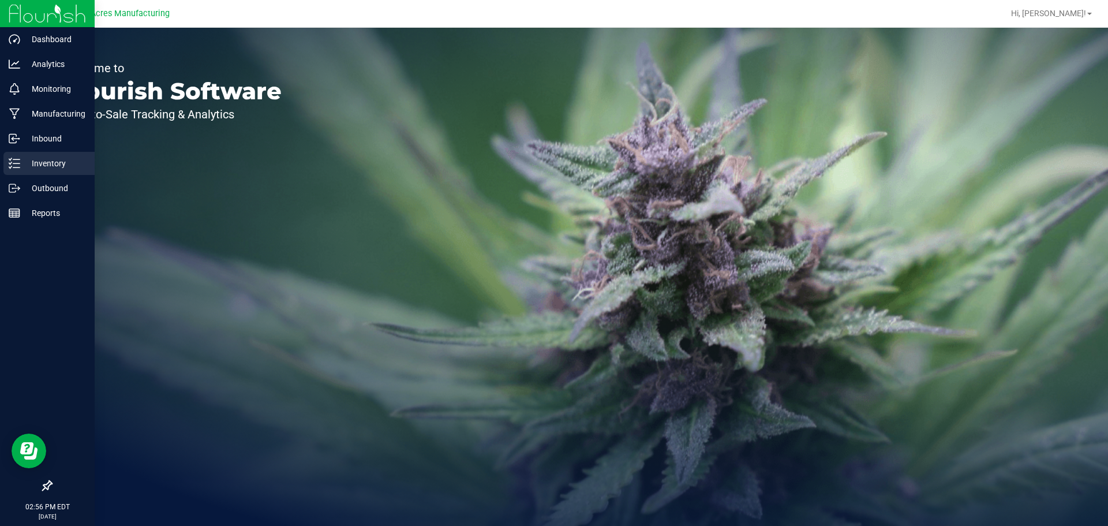
click at [20, 163] on line at bounding box center [16, 163] width 6 height 0
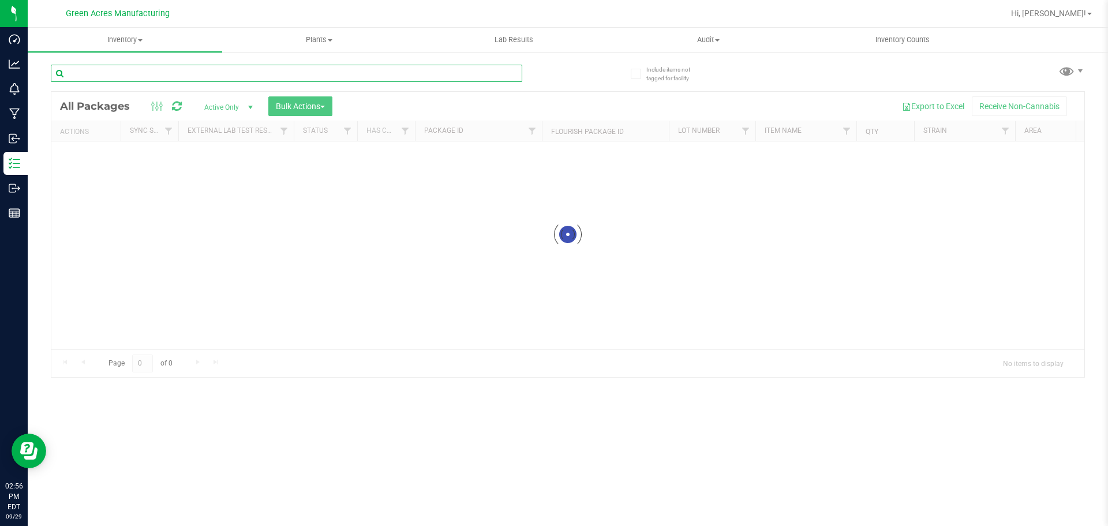
click at [147, 78] on input "text" at bounding box center [286, 73] width 471 height 17
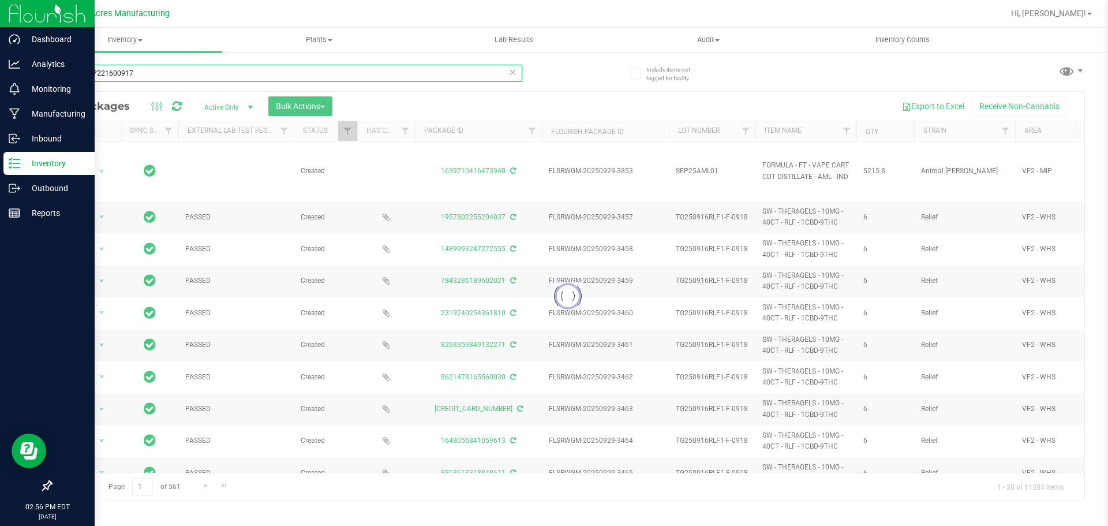
type input "5837297221600917"
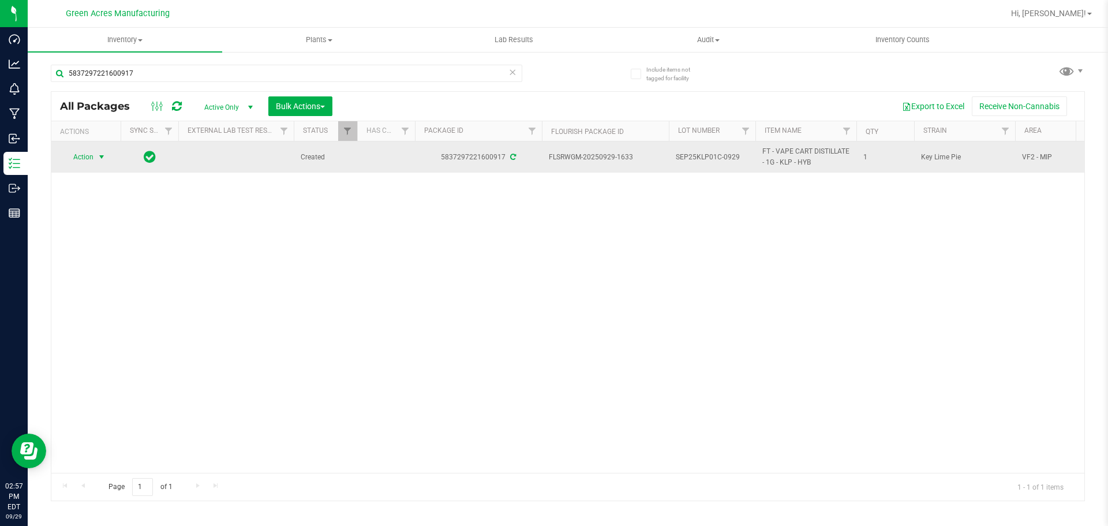
click at [70, 158] on span "Action" at bounding box center [78, 157] width 31 height 16
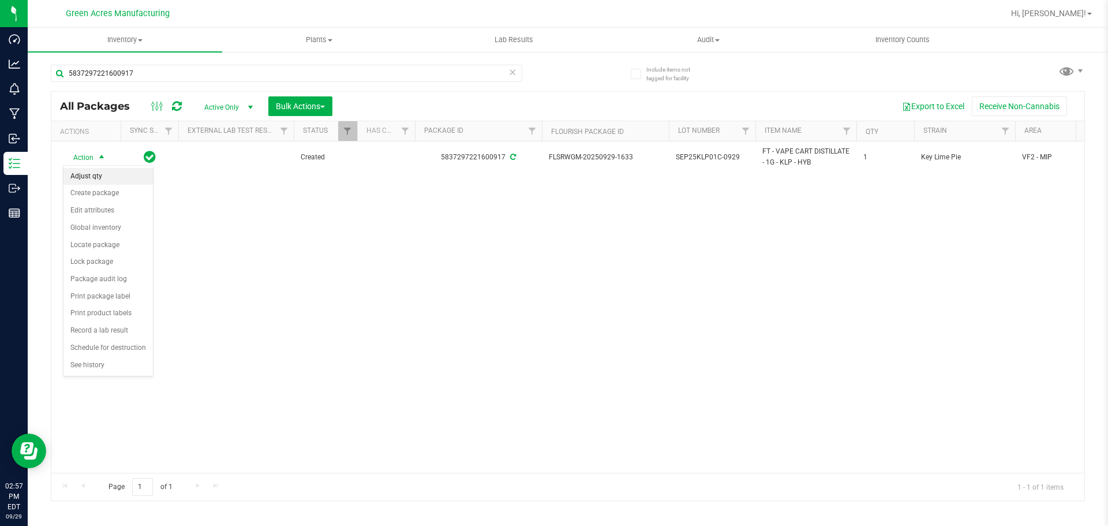
click at [115, 182] on li "Adjust qty" at bounding box center [107, 176] width 89 height 17
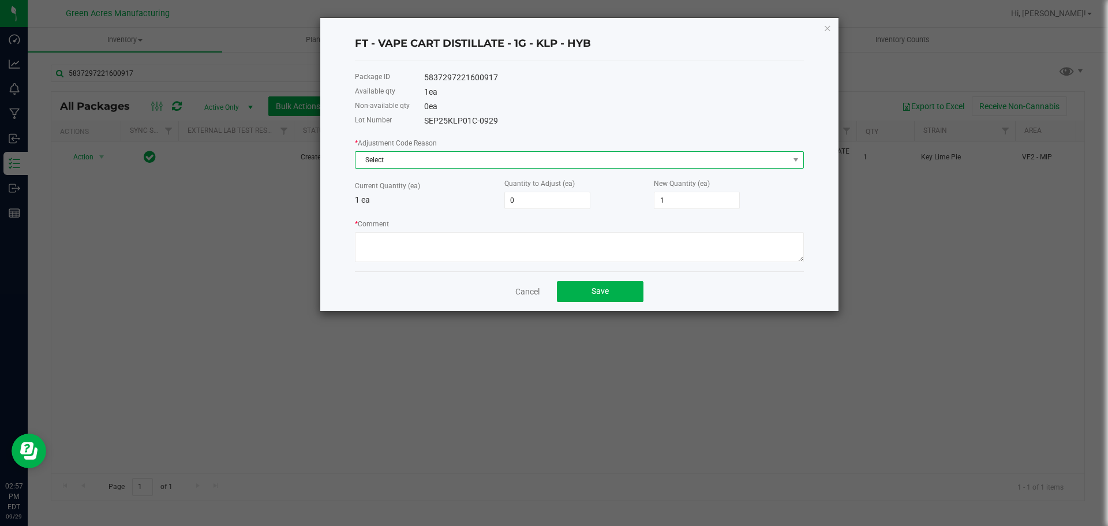
click at [553, 162] on span "Select" at bounding box center [571, 160] width 433 height 16
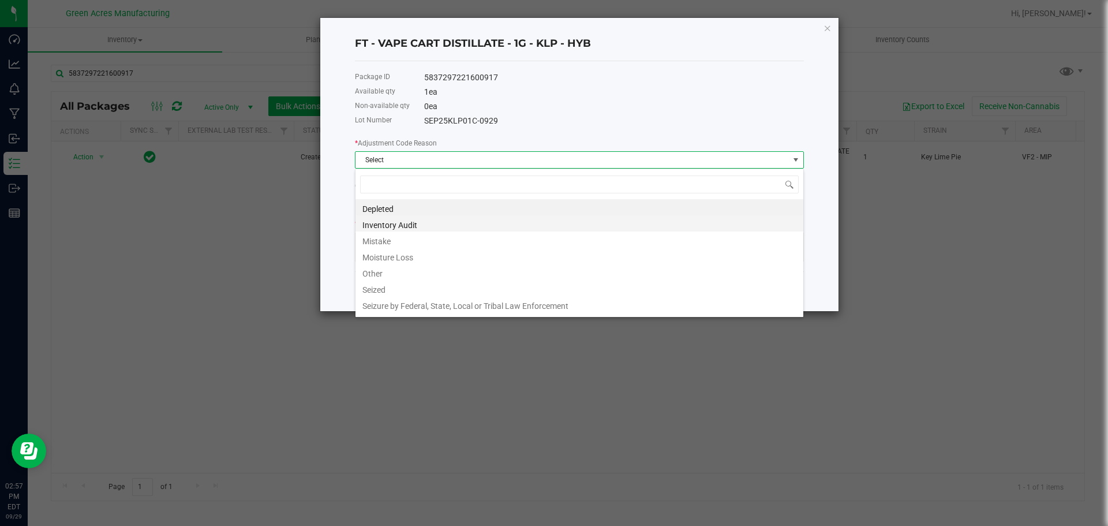
scroll to position [17, 449]
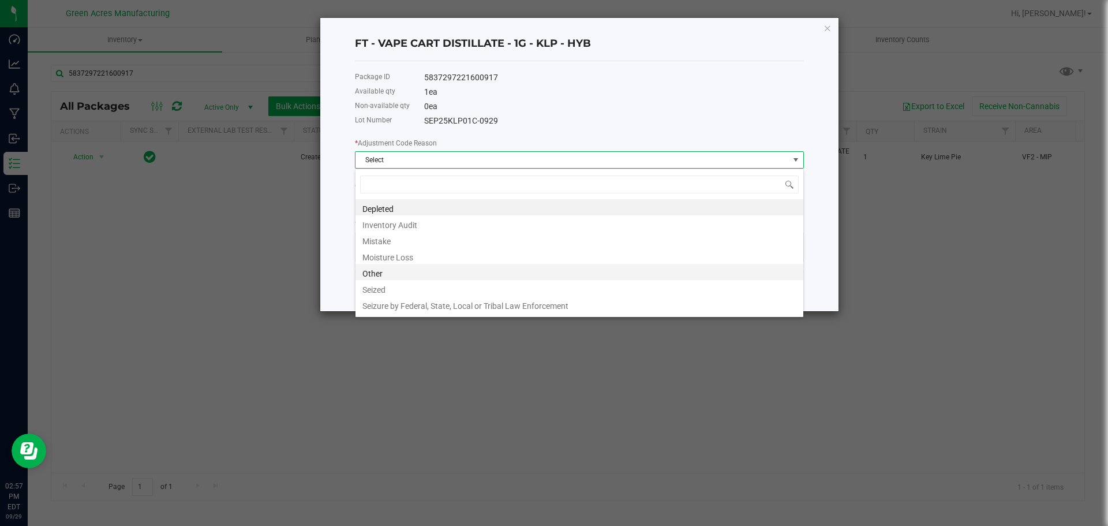
click at [395, 264] on li "Other" at bounding box center [579, 272] width 448 height 16
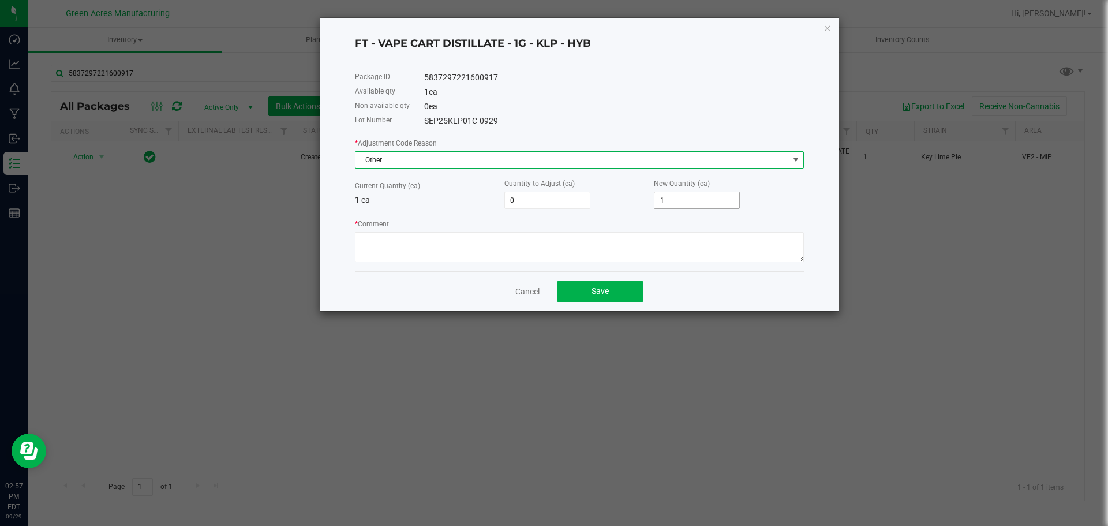
click at [695, 197] on input "1" at bounding box center [696, 200] width 85 height 16
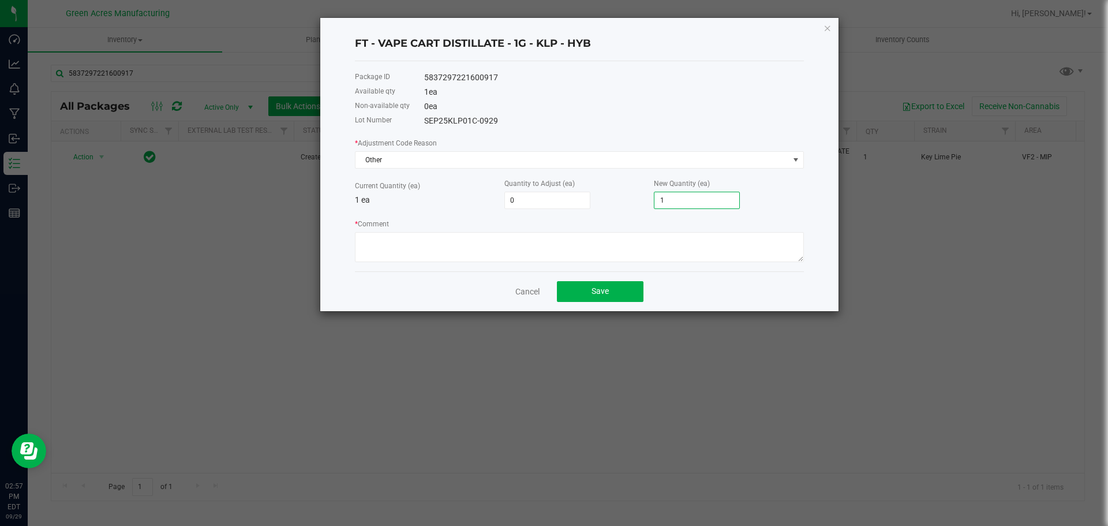
type input "-1"
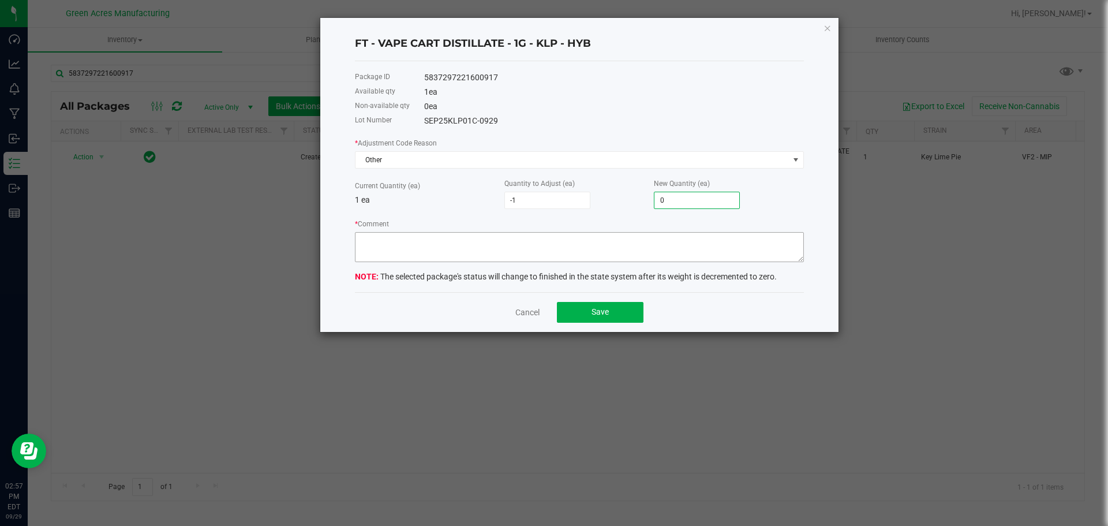
type input "0"
click at [717, 259] on textarea "* Comment" at bounding box center [579, 247] width 449 height 30
type textarea "JAF"
click at [610, 313] on button "Save" at bounding box center [600, 312] width 87 height 21
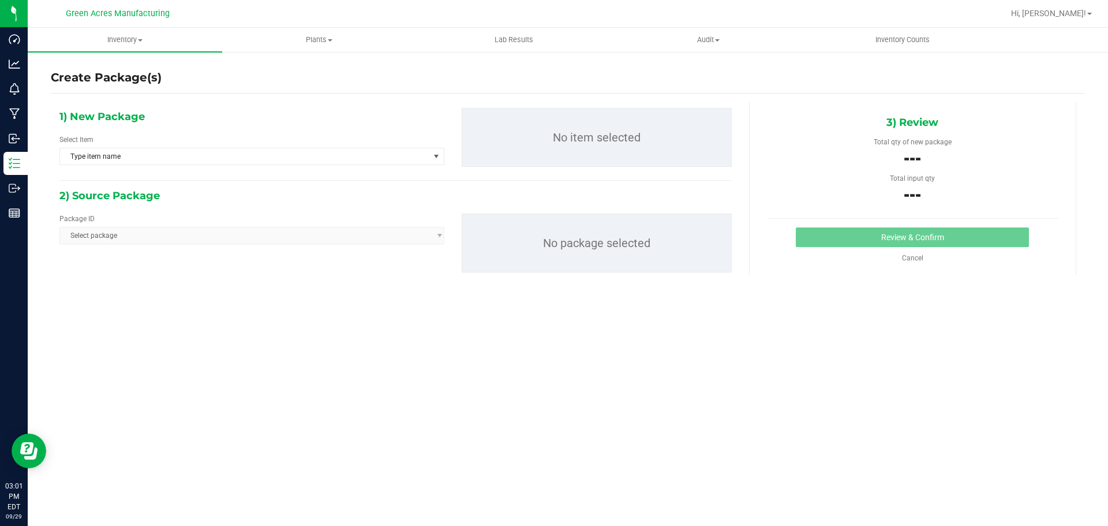
click at [189, 167] on div "1) New Package Select Item Type item name 007UP - Flower 007UP - Waste 86 Moons…" at bounding box center [252, 141] width 402 height 66
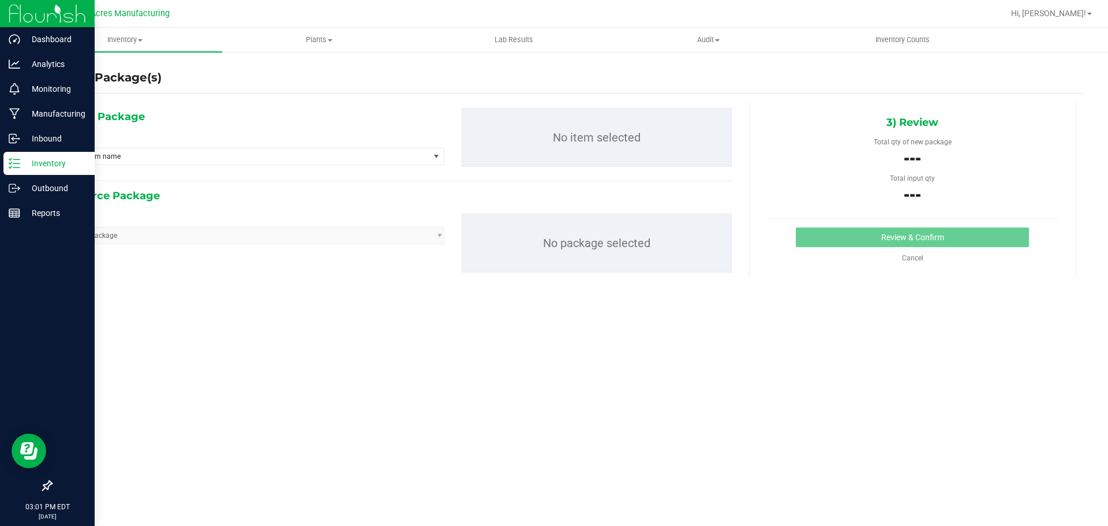
click at [30, 162] on p "Inventory" at bounding box center [54, 163] width 69 height 14
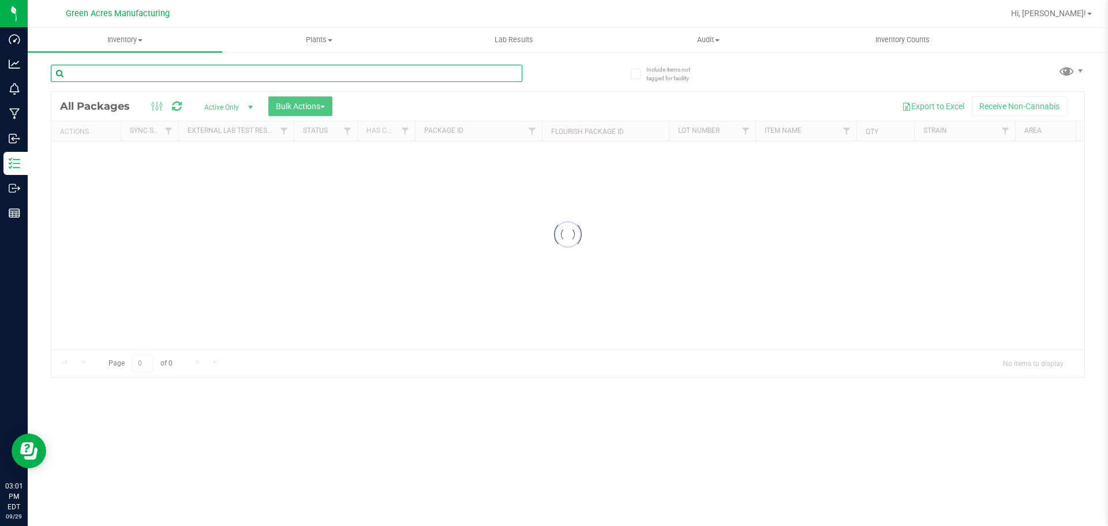
click at [163, 75] on input "text" at bounding box center [286, 73] width 471 height 17
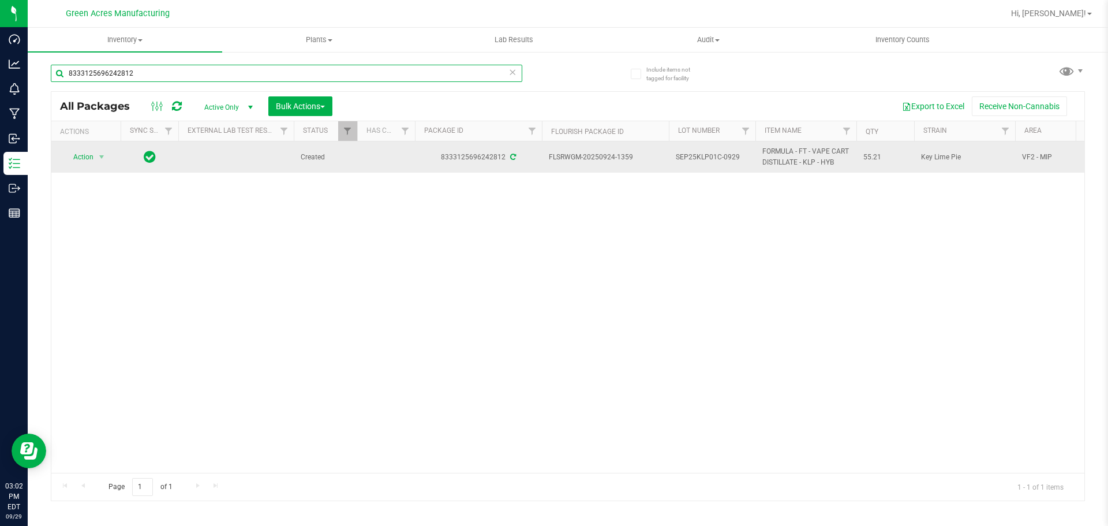
type input "8333125696242812"
click at [77, 172] on td "Action Action Adjust qty Create package Edit attributes Global inventory Locate…" at bounding box center [85, 156] width 69 height 31
click at [99, 164] on span "select" at bounding box center [102, 157] width 14 height 16
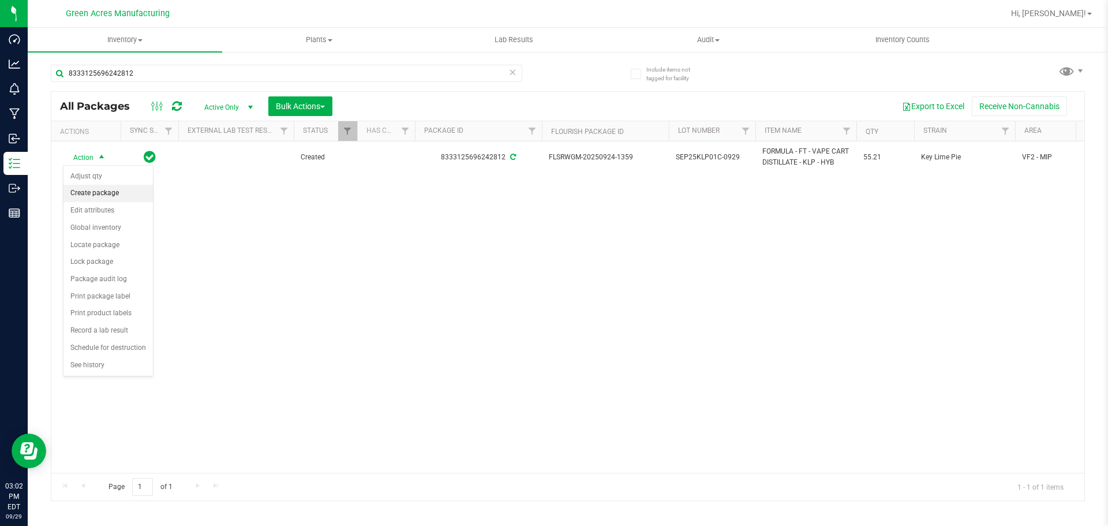
click at [109, 198] on li "Create package" at bounding box center [107, 193] width 89 height 17
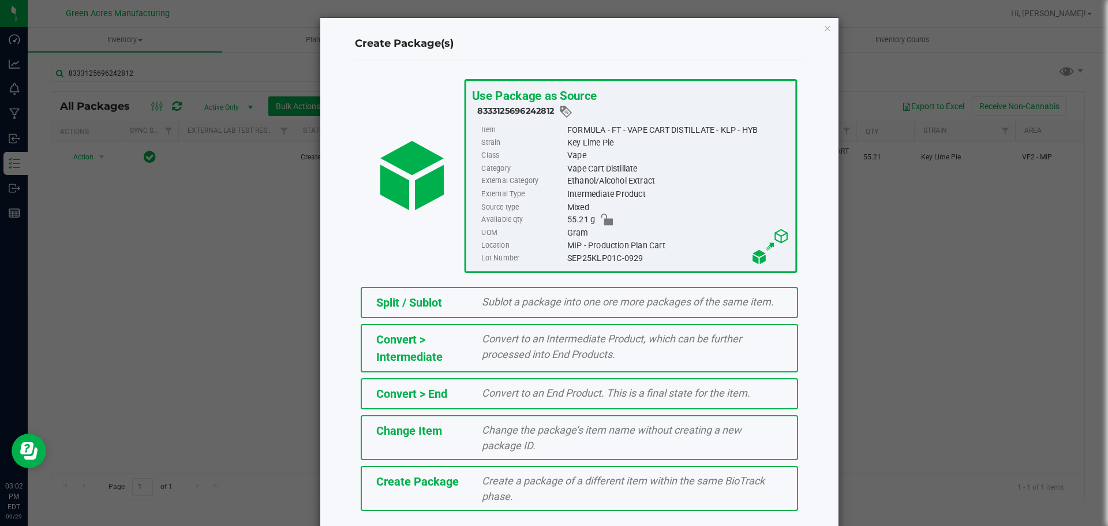
click at [504, 484] on span "Create a package of a different item within the same BioTrack phase." at bounding box center [623, 488] width 283 height 28
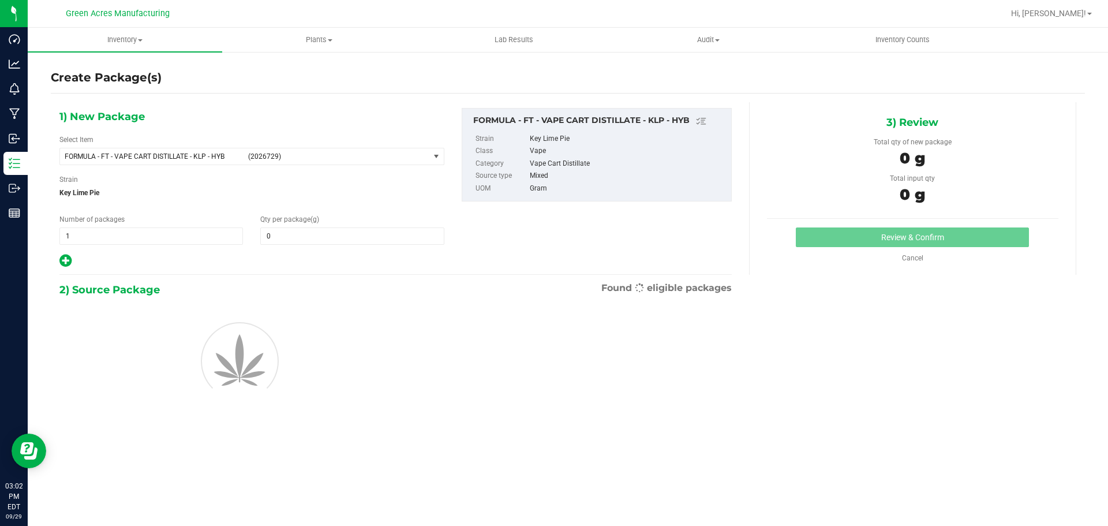
type input "0.0000"
click at [177, 148] on span "FORMULA - FT - VAPE CART DISTILLATE - KLP - HYB (2026729)" at bounding box center [244, 156] width 369 height 16
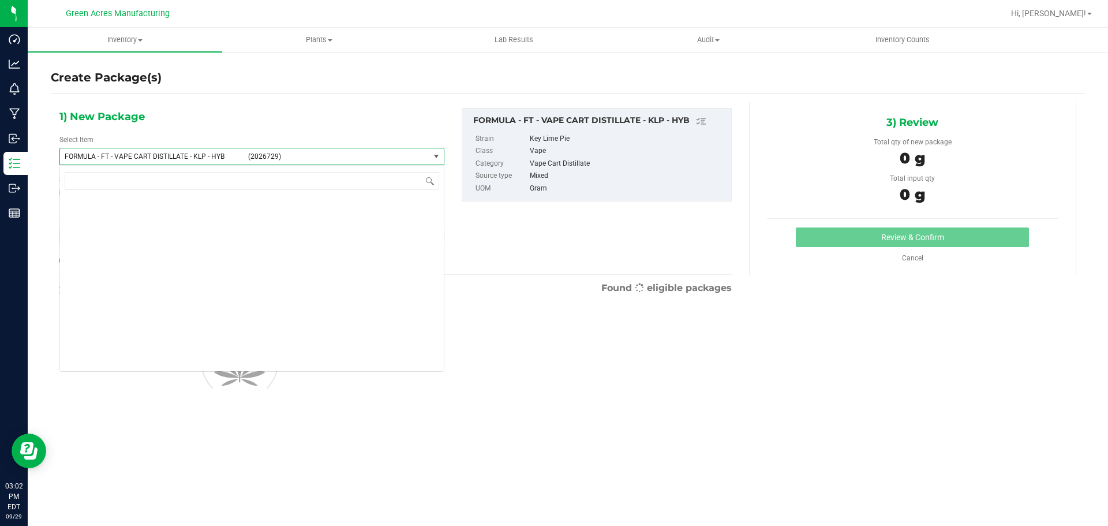
scroll to position [25063, 0]
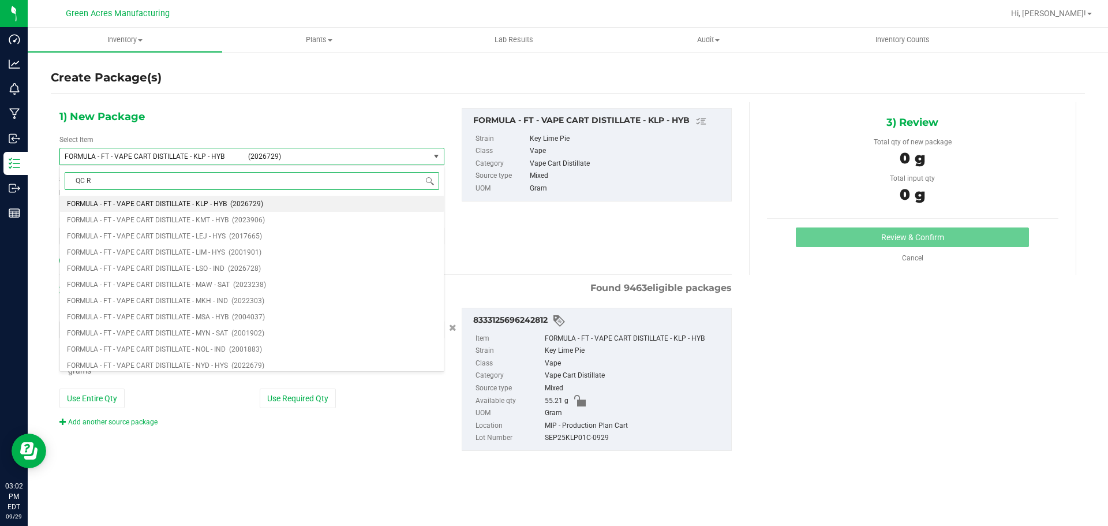
type input "QC RE"
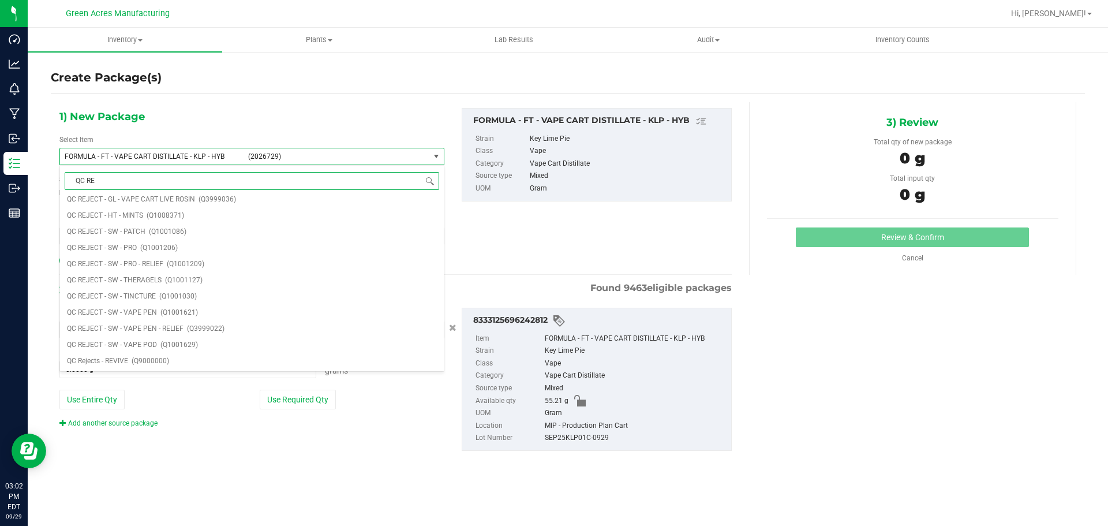
scroll to position [0, 0]
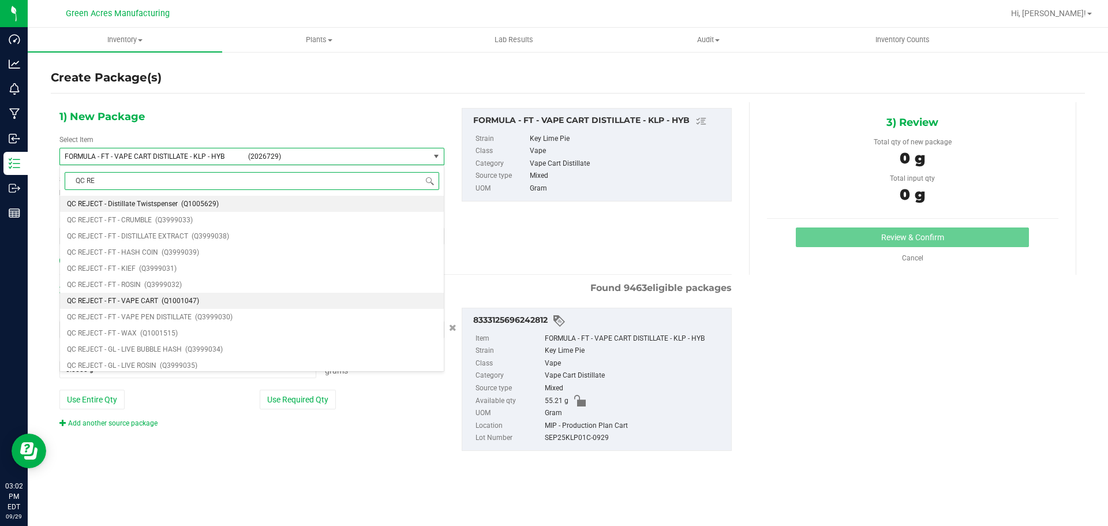
click at [186, 298] on span "(Q1001047)" at bounding box center [181, 301] width 38 height 8
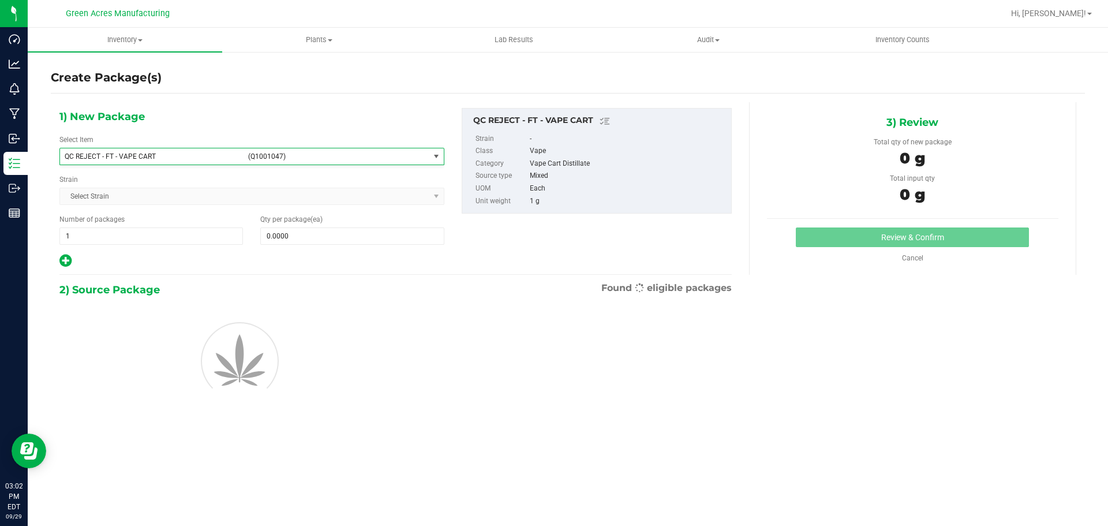
type input "0"
click at [305, 234] on span at bounding box center [352, 235] width 184 height 17
type input "3"
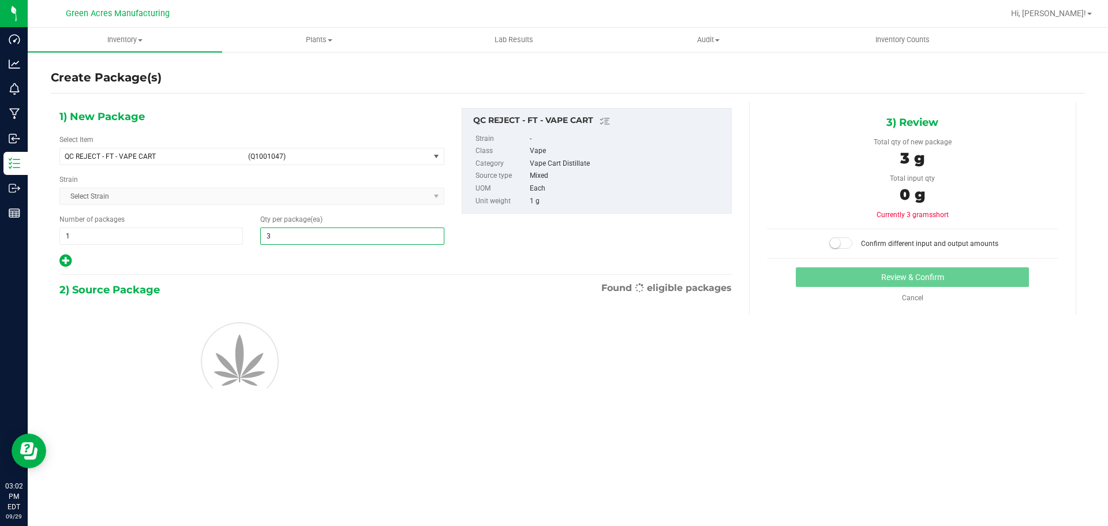
type input "3"
click at [365, 342] on div at bounding box center [252, 360] width 402 height 104
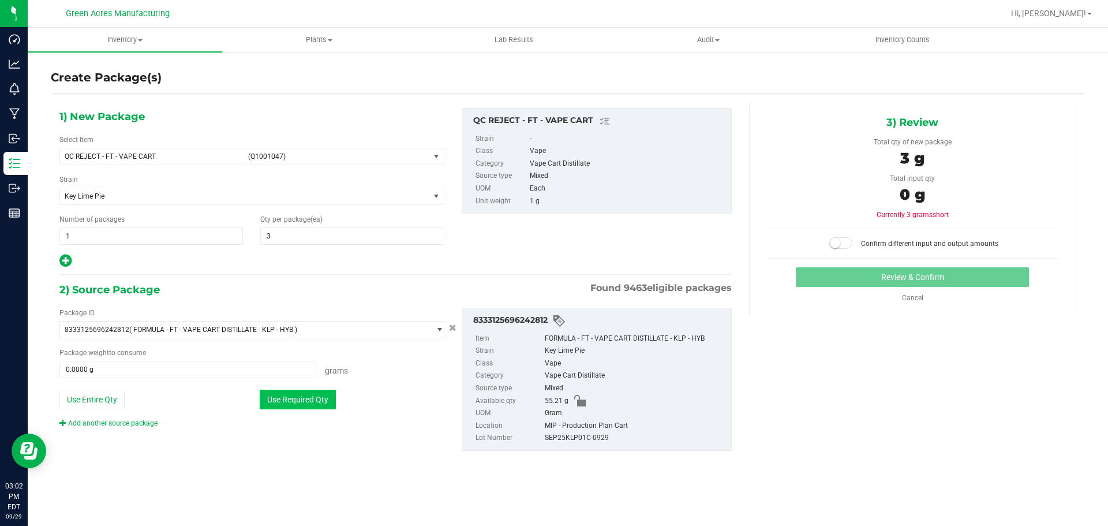
click at [309, 392] on button "Use Required Qty" at bounding box center [298, 400] width 76 height 20
type input "3.0000 g"
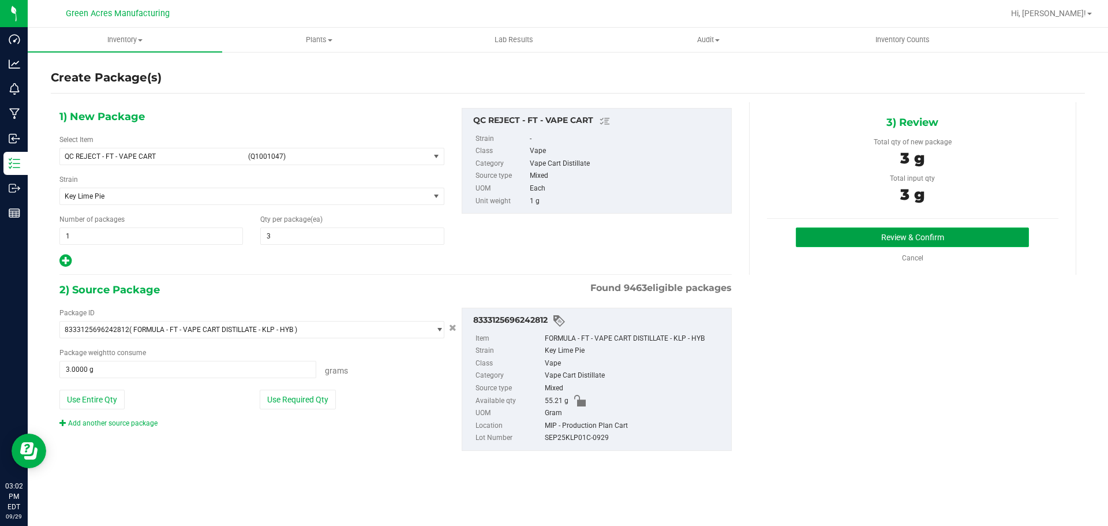
click at [888, 233] on button "Review & Confirm" at bounding box center [912, 237] width 233 height 20
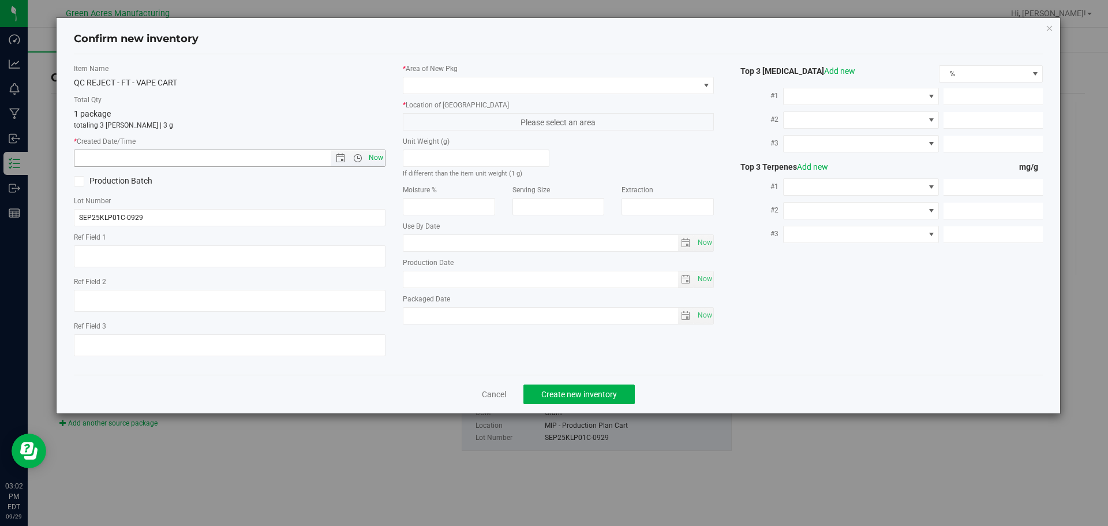
click at [371, 163] on span "Now" at bounding box center [376, 157] width 20 height 17
type input "9/29/2025 3:02 PM"
click at [419, 93] on span at bounding box center [559, 85] width 312 height 17
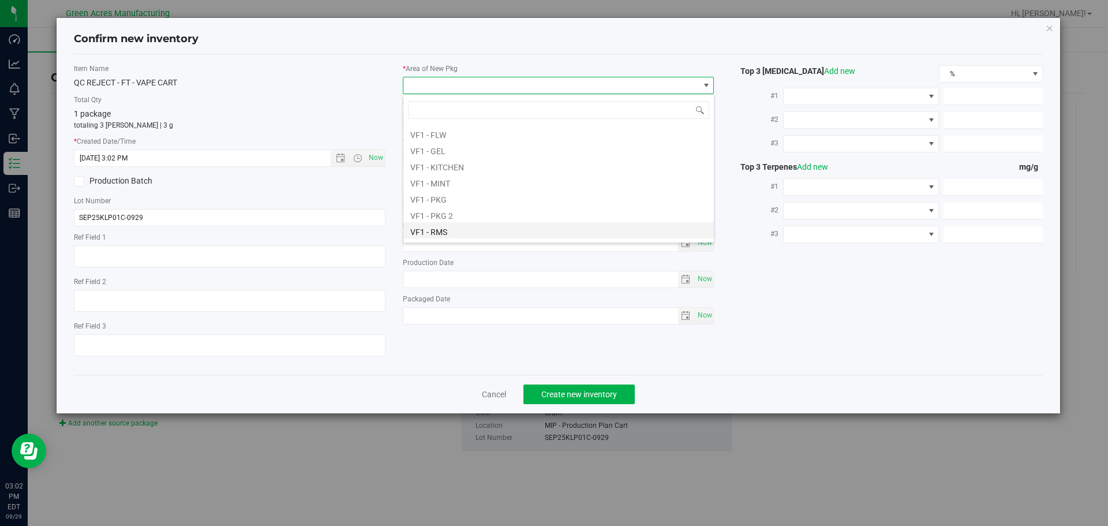
scroll to position [579, 0]
click at [451, 172] on li "VF2 - MIP" at bounding box center [558, 167] width 310 height 16
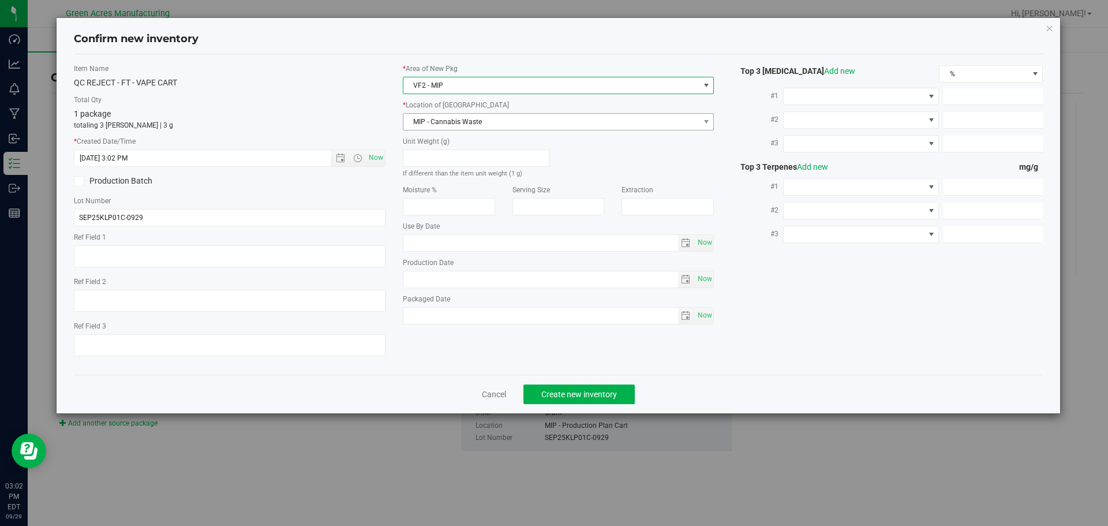
click at [467, 122] on span "MIP - Cannabis Waste" at bounding box center [551, 122] width 296 height 16
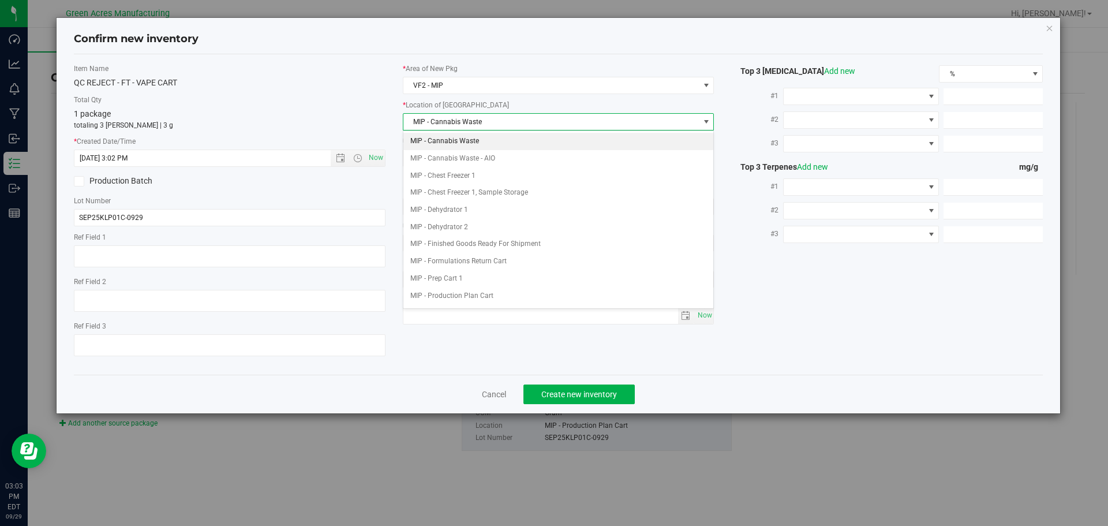
click at [474, 139] on li "MIP - Cannabis Waste" at bounding box center [558, 141] width 310 height 17
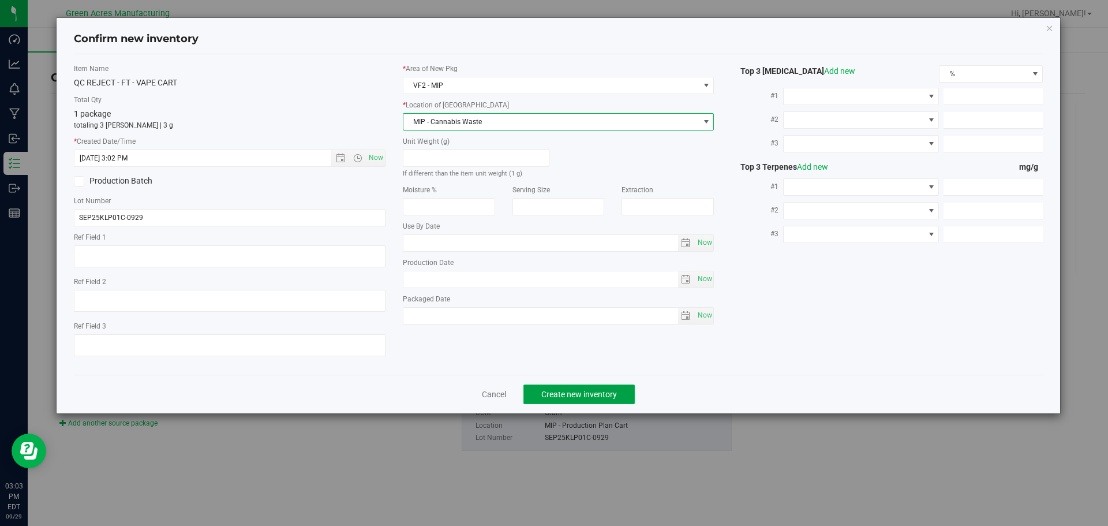
click at [614, 398] on span "Create new inventory" at bounding box center [579, 394] width 76 height 9
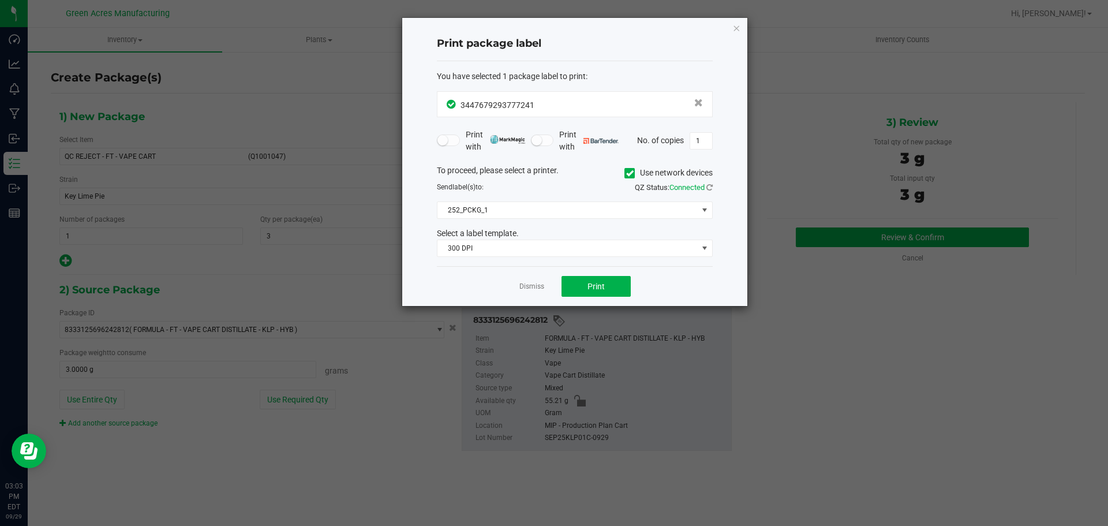
click at [623, 274] on div "Dismiss Print" at bounding box center [575, 286] width 276 height 40
click at [623, 278] on button "Print" at bounding box center [596, 286] width 69 height 21
click at [523, 289] on link "Dismiss" at bounding box center [531, 287] width 25 height 10
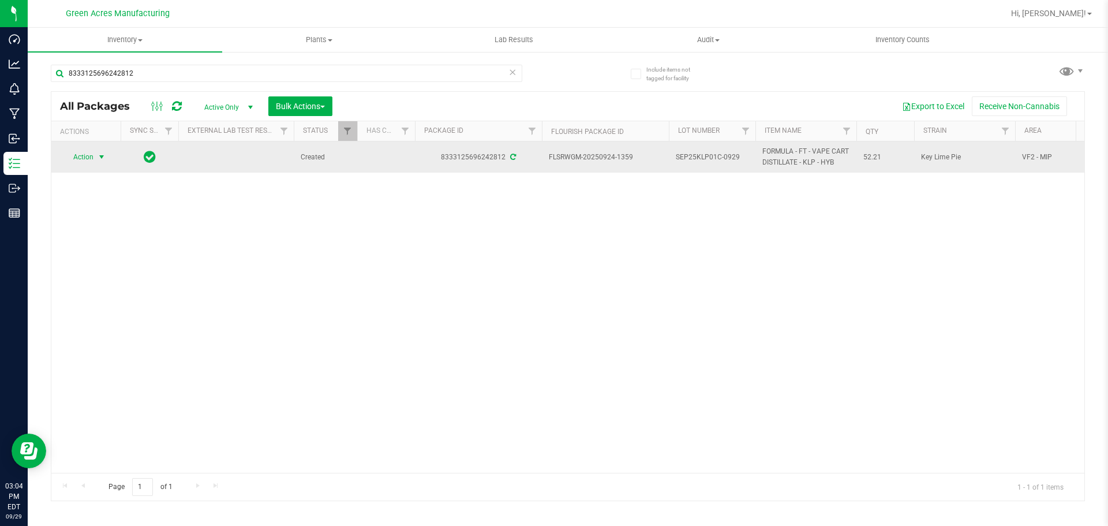
click at [88, 149] on span "Action" at bounding box center [78, 157] width 31 height 16
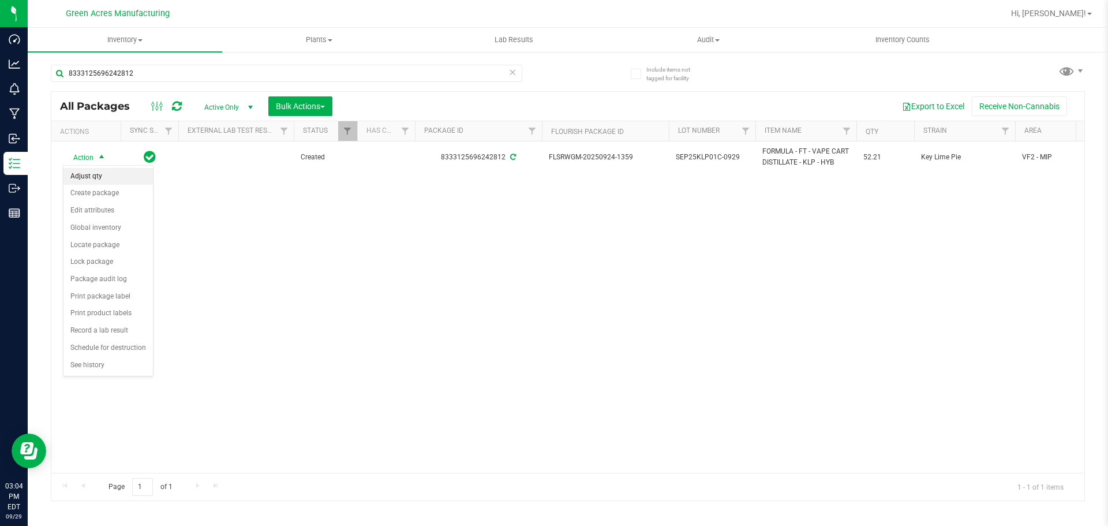
click at [118, 184] on li "Adjust qty" at bounding box center [107, 176] width 89 height 17
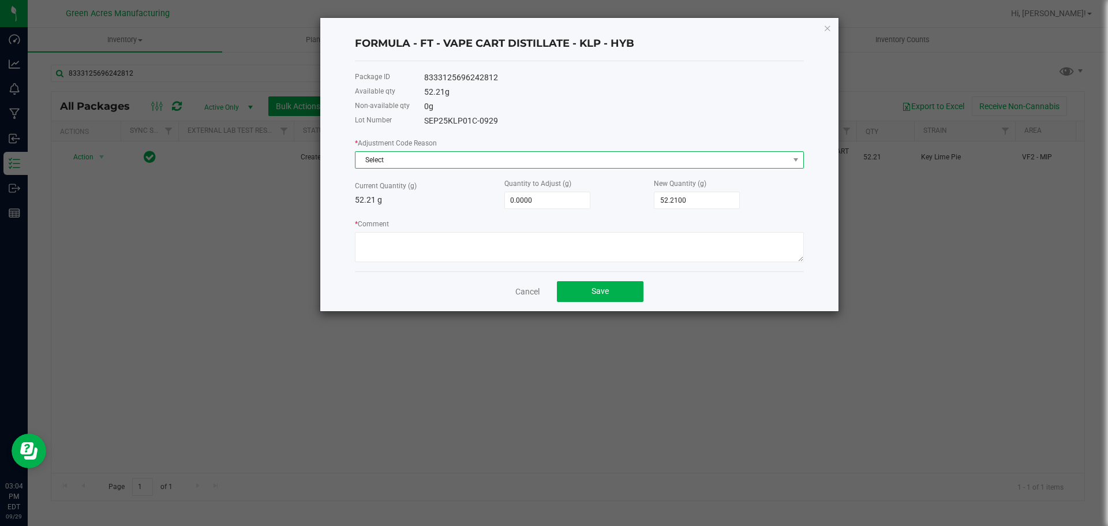
click at [439, 163] on span "Select" at bounding box center [571, 160] width 433 height 16
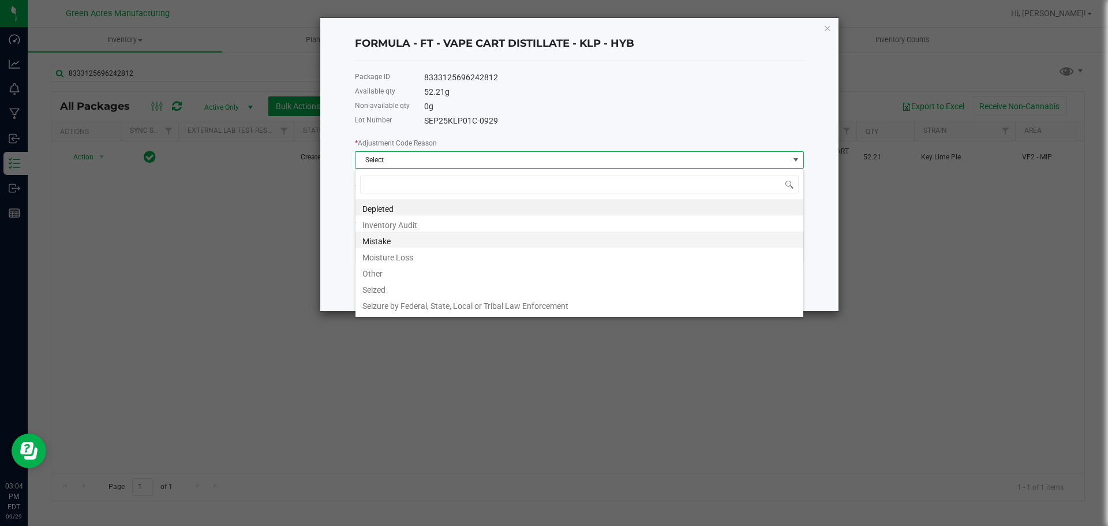
scroll to position [17, 449]
click at [397, 272] on li "Other" at bounding box center [579, 272] width 448 height 16
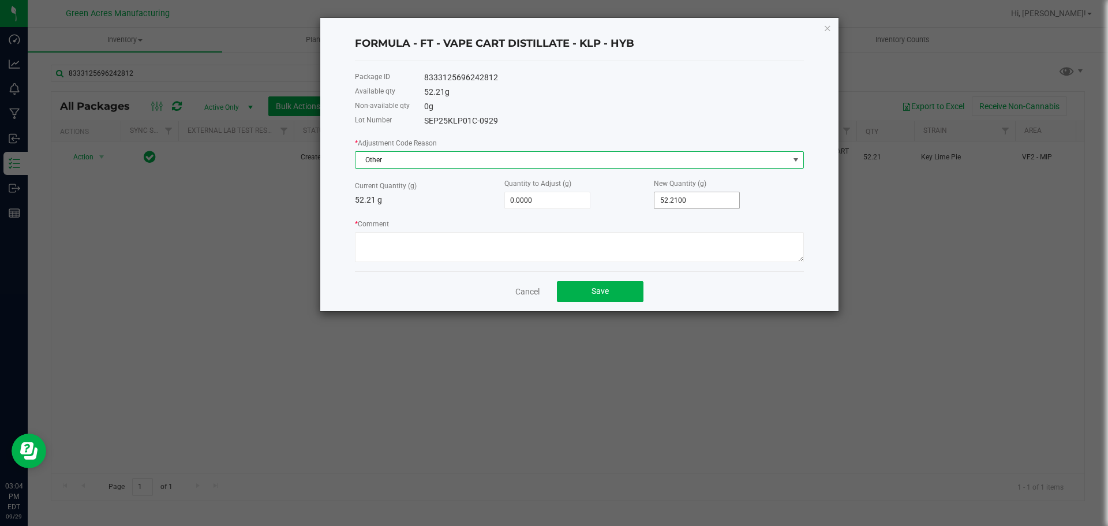
type input "52.21"
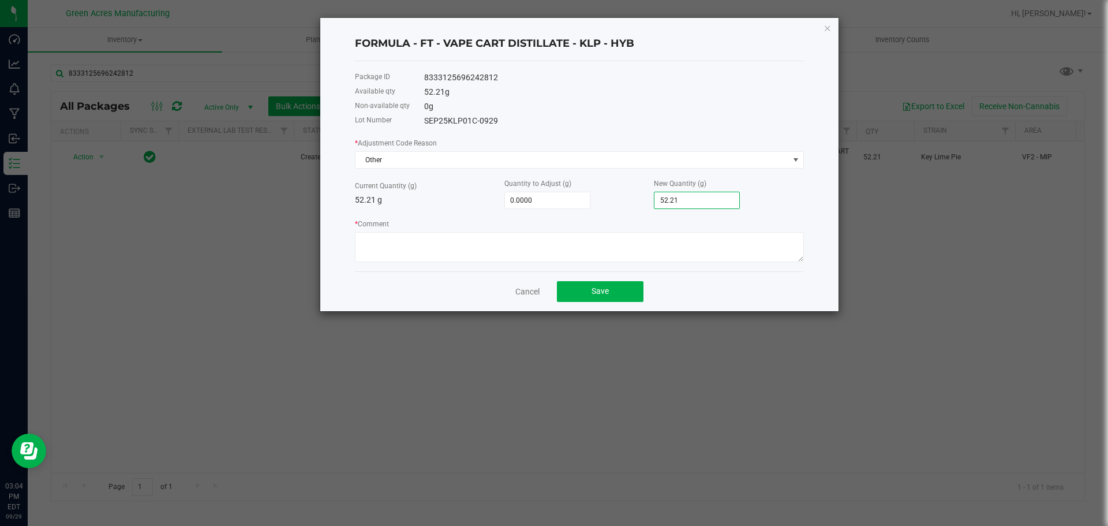
click at [698, 201] on input "52.21" at bounding box center [696, 200] width 85 height 16
type input "-52.2100"
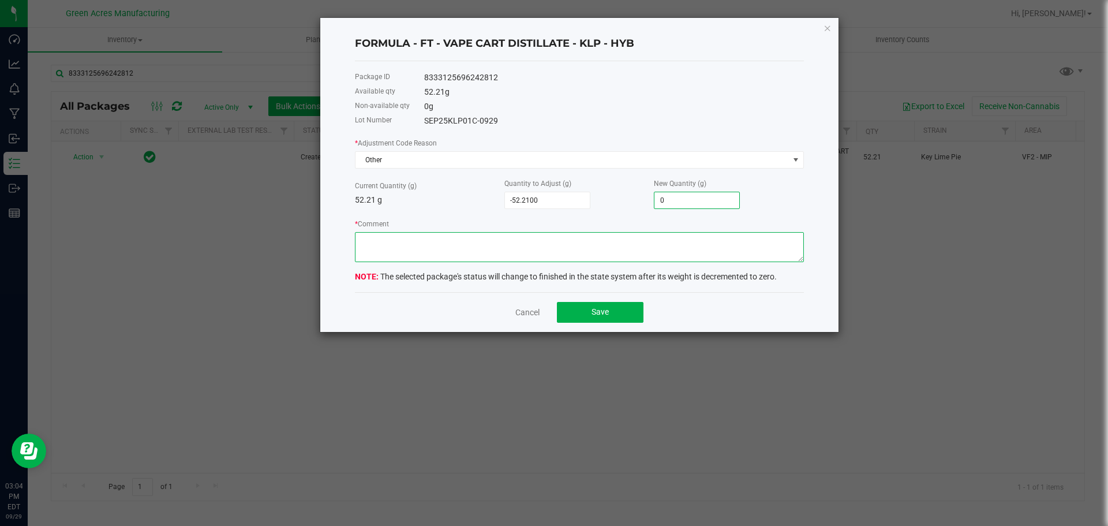
type input "0.0000"
click at [692, 252] on textarea "* Comment" at bounding box center [579, 247] width 449 height 30
type textarea "priming & calibration."
click at [606, 305] on button "Save" at bounding box center [600, 312] width 87 height 21
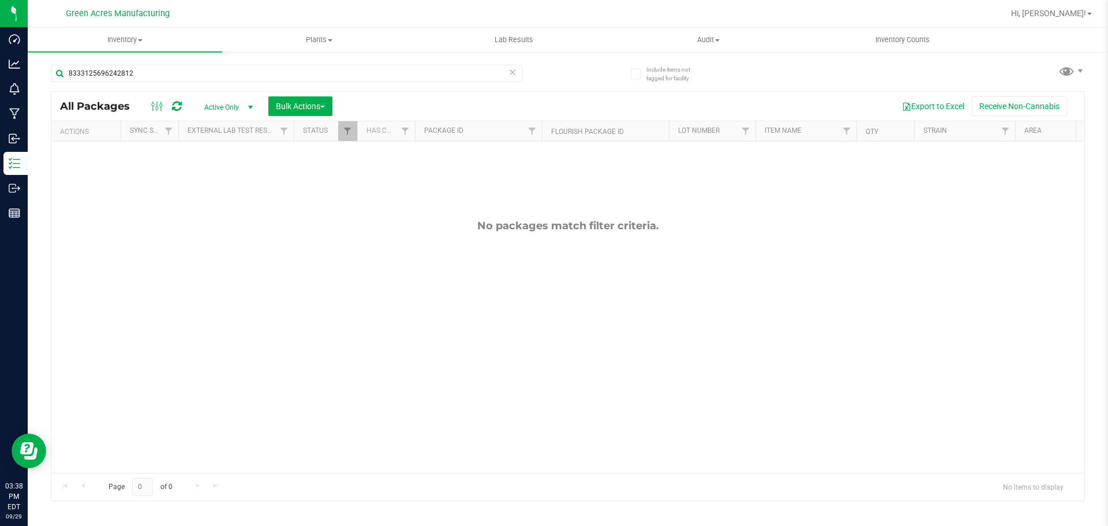
click at [149, 83] on div "8333125696242812" at bounding box center [286, 78] width 471 height 27
click at [151, 77] on input "8333125696242812" at bounding box center [286, 73] width 471 height 17
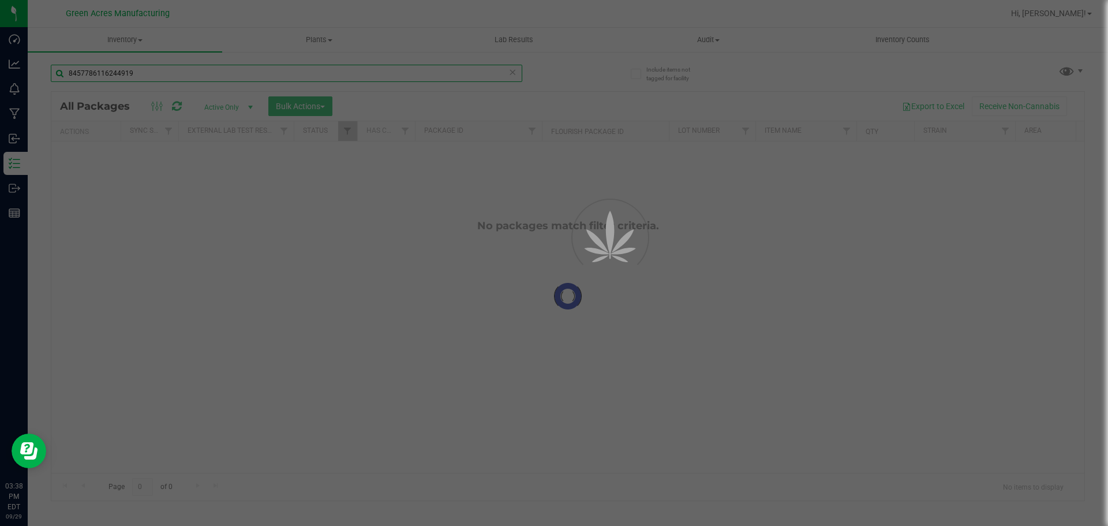
type input "8457786116244919"
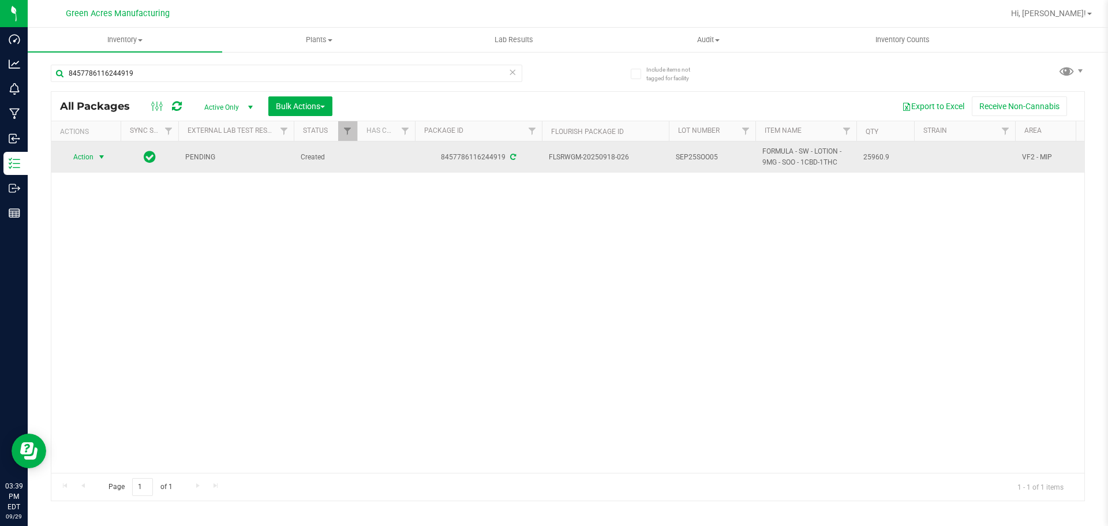
click at [84, 160] on span "Action" at bounding box center [78, 157] width 31 height 16
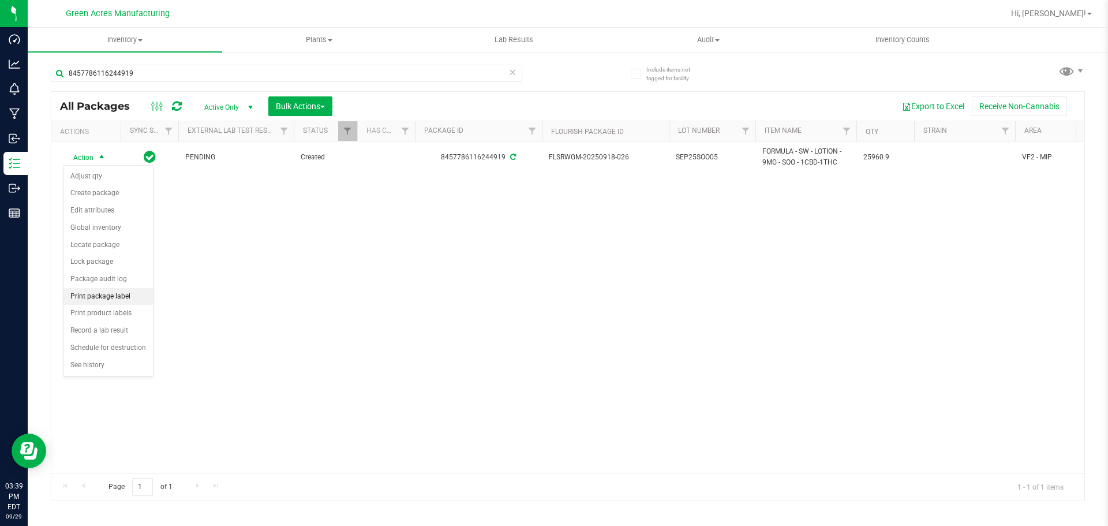
click at [126, 291] on li "Print package label" at bounding box center [107, 296] width 89 height 17
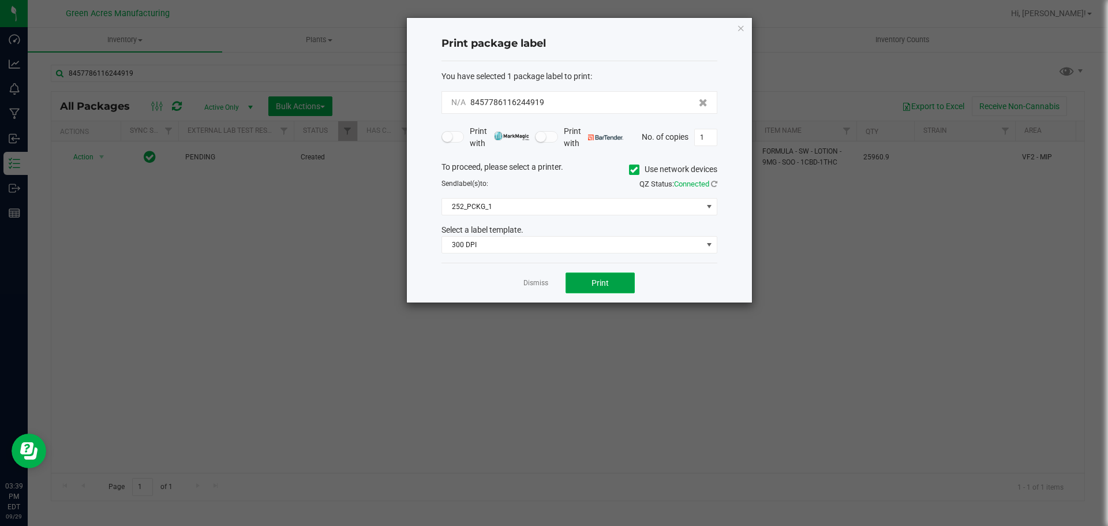
click at [596, 275] on button "Print" at bounding box center [600, 282] width 69 height 21
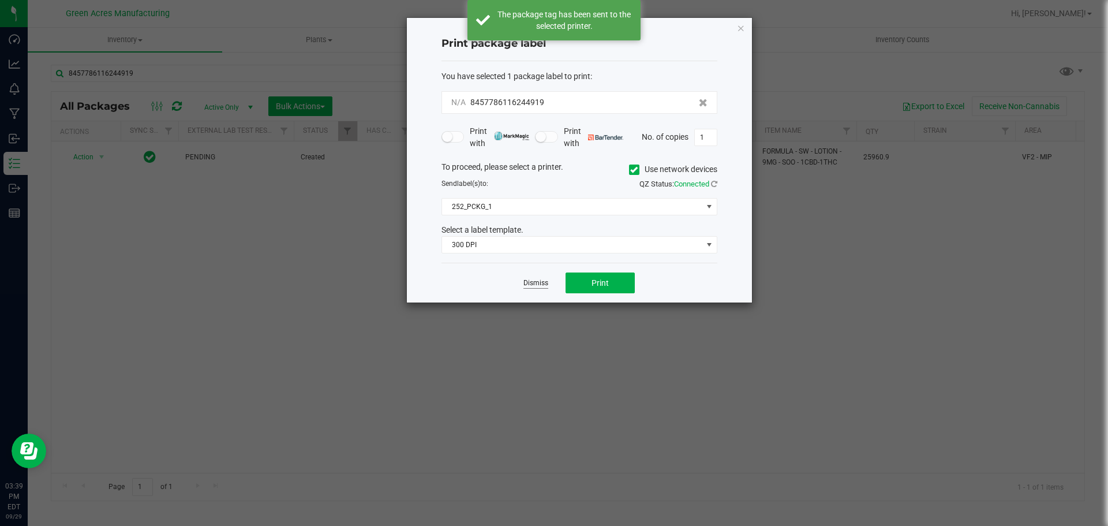
click at [540, 284] on link "Dismiss" at bounding box center [535, 283] width 25 height 10
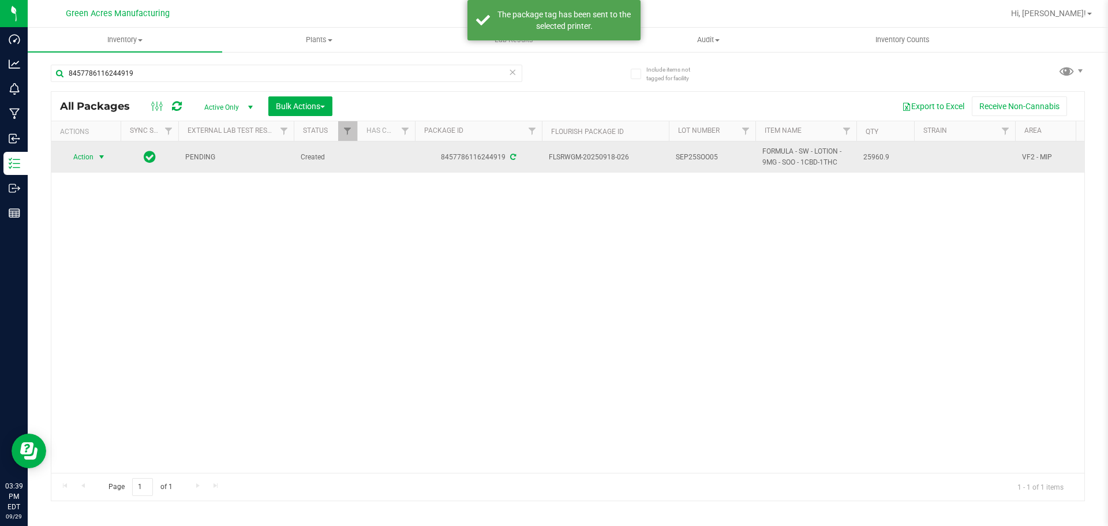
click at [693, 162] on span "SEP25SOO05" at bounding box center [712, 157] width 73 height 11
type input "SEP25SOO05-0929"
click at [714, 162] on span "SEP25SOO05-0929" at bounding box center [712, 157] width 73 height 11
click at [714, 162] on input "SEP25SOO05-0929" at bounding box center [709, 157] width 83 height 18
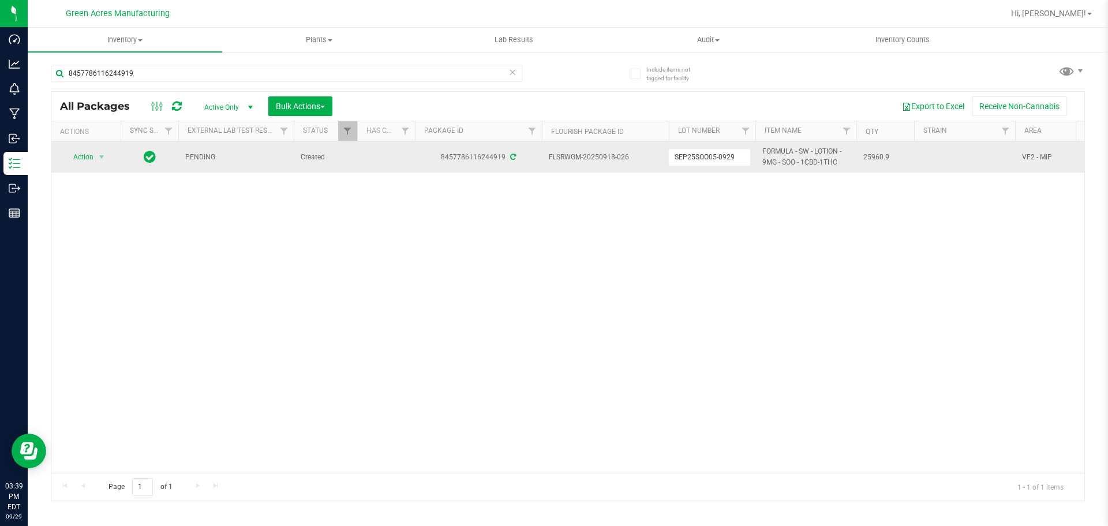
click at [756, 245] on div "Action Action Adjust qty Create package Edit attributes Global inventory Locate…" at bounding box center [567, 306] width 1033 height 331
click at [83, 167] on td "Action Action Adjust qty Create package Edit attributes Global inventory Locate…" at bounding box center [85, 156] width 69 height 31
click at [92, 151] on span "Action" at bounding box center [78, 157] width 31 height 16
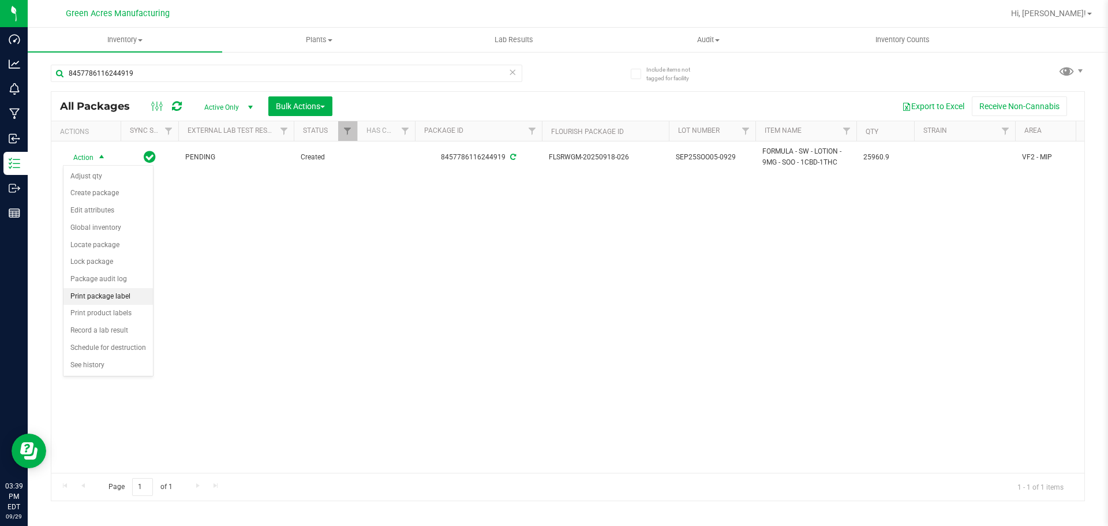
click at [113, 289] on li "Print package label" at bounding box center [107, 296] width 89 height 17
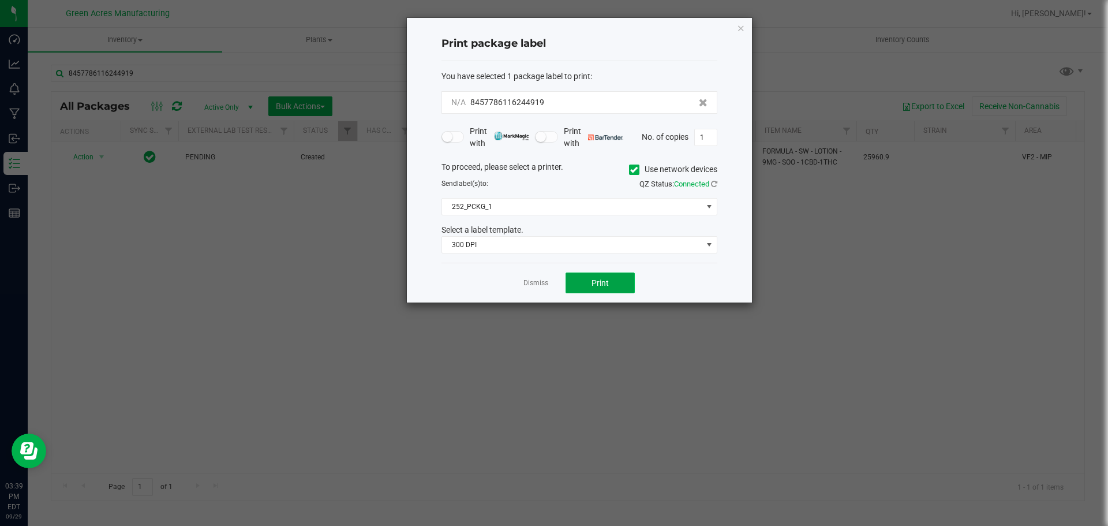
click at [612, 274] on button "Print" at bounding box center [600, 282] width 69 height 21
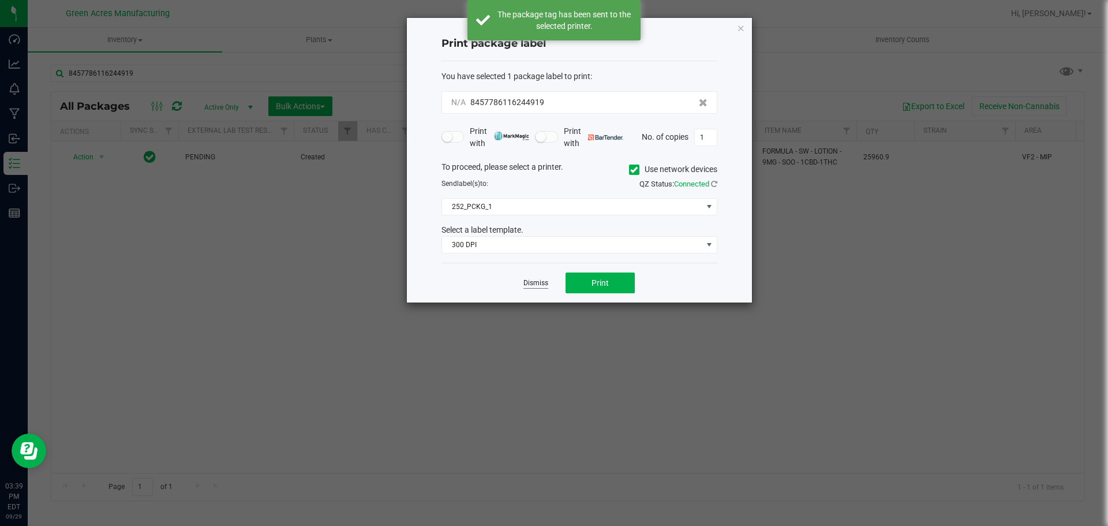
click at [541, 285] on link "Dismiss" at bounding box center [535, 283] width 25 height 10
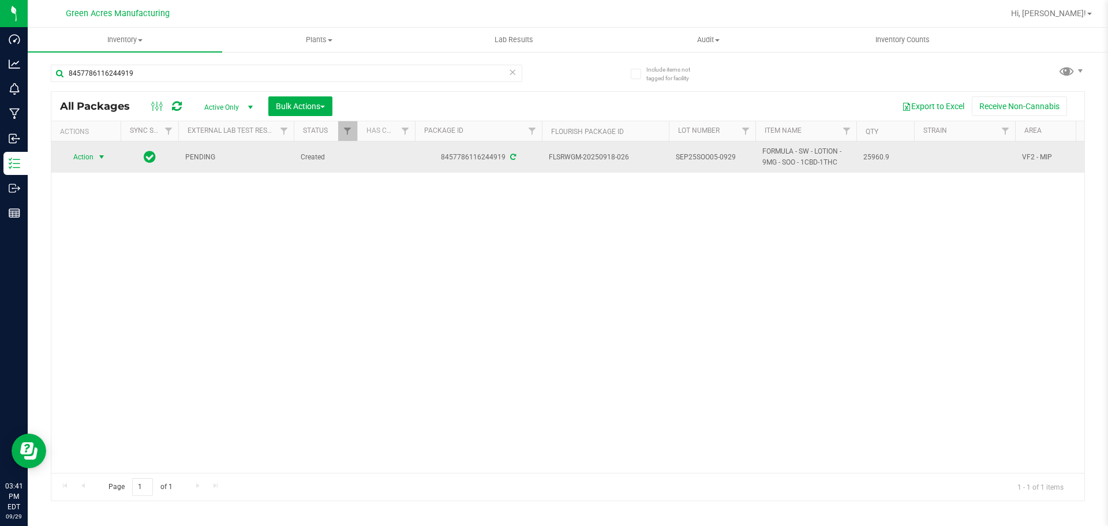
drag, startPoint x: 64, startPoint y: 149, endPoint x: 76, endPoint y: 156, distance: 13.2
click at [64, 149] on span "Action" at bounding box center [78, 157] width 31 height 16
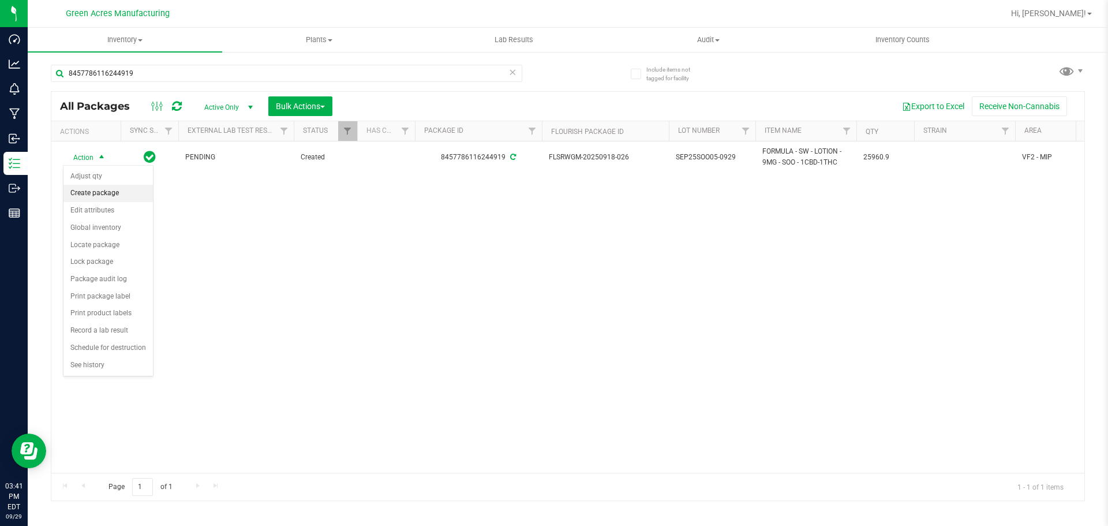
click at [97, 195] on li "Create package" at bounding box center [107, 193] width 89 height 17
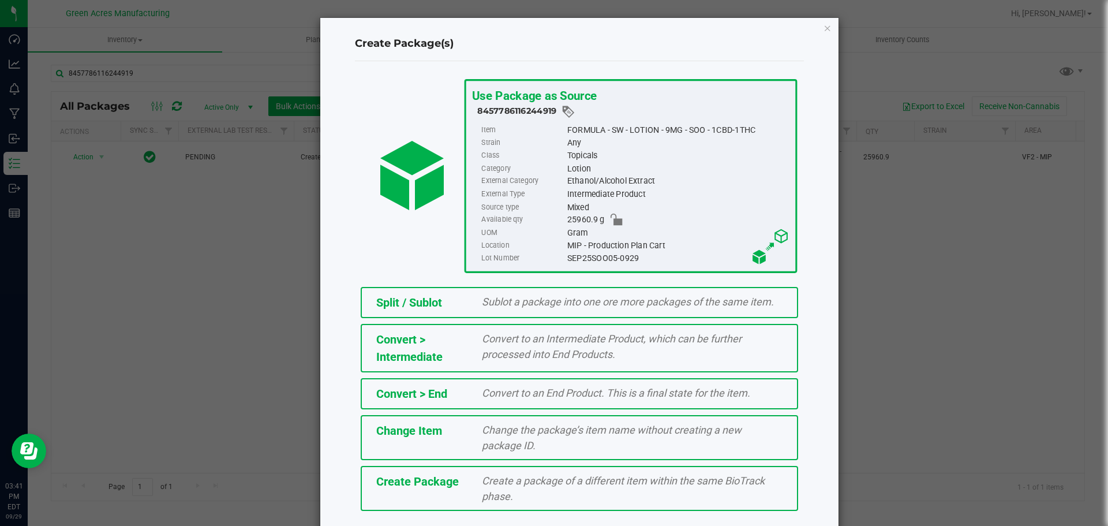
click at [461, 479] on div "Create Package" at bounding box center [421, 481] width 106 height 17
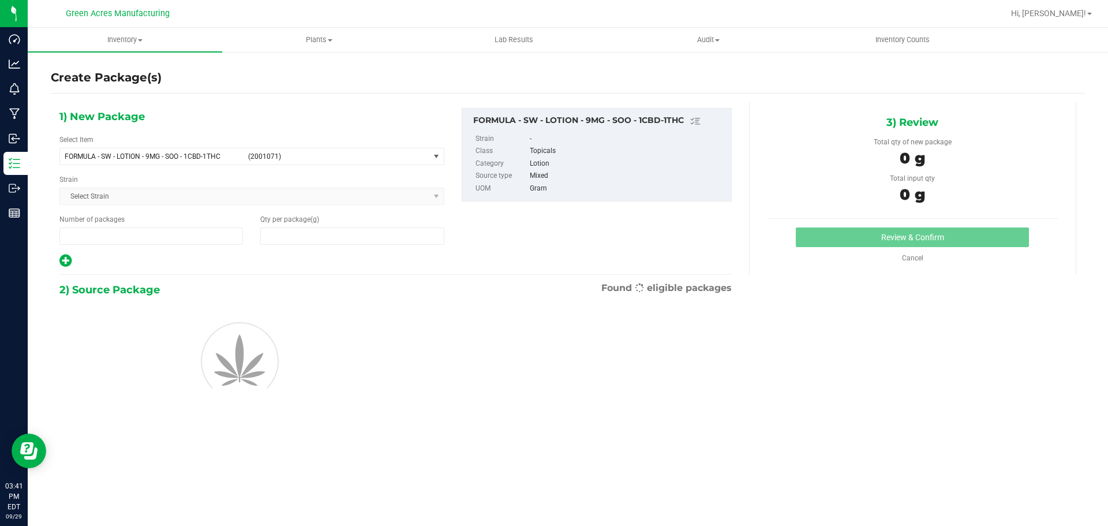
type input "1"
type input "0.0000"
click at [353, 151] on span "FORMULA - SW - LOTION - 9MG - SOO - 1CBD-1THC (2001071)" at bounding box center [244, 156] width 369 height 16
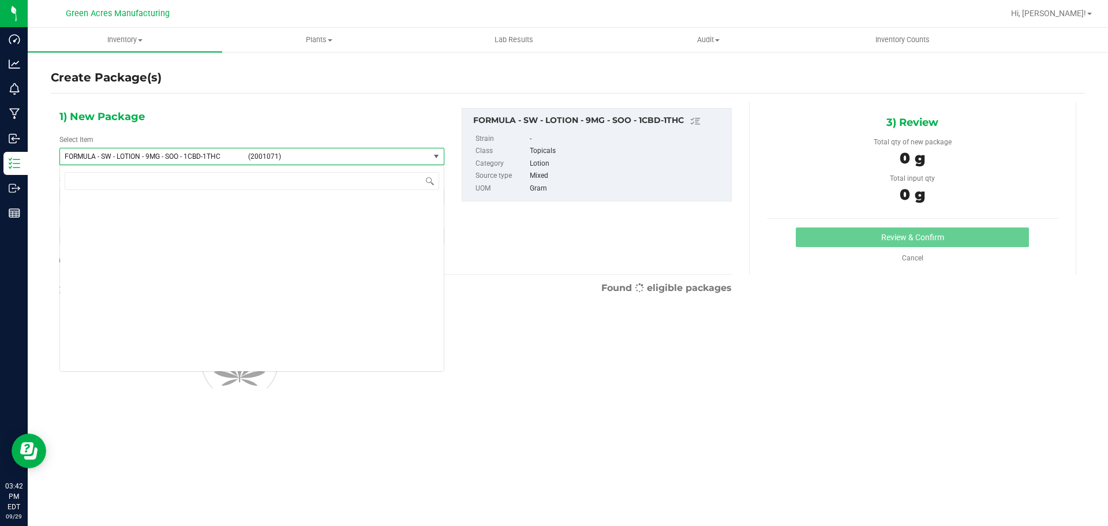
scroll to position [26792, 0]
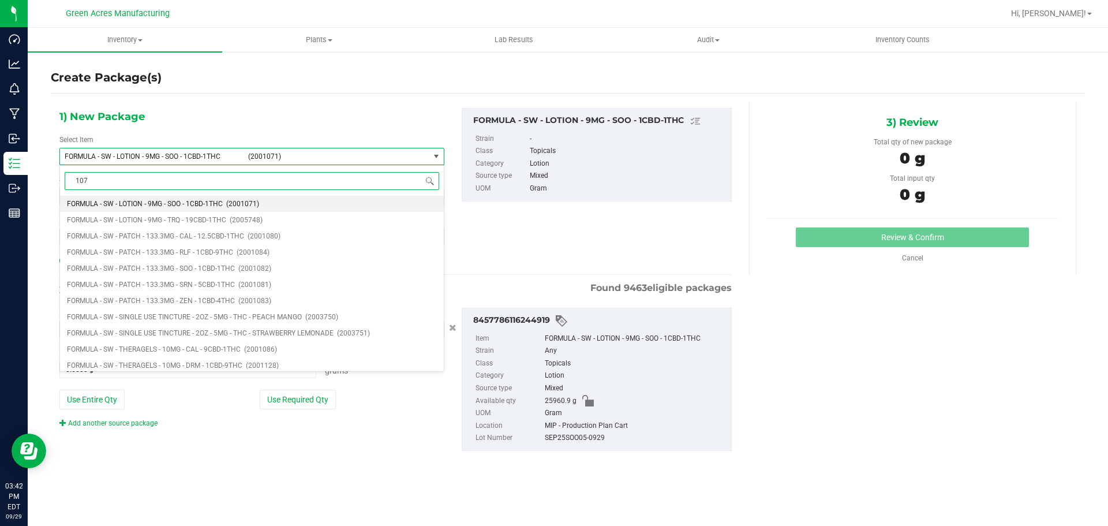
type input "1076"
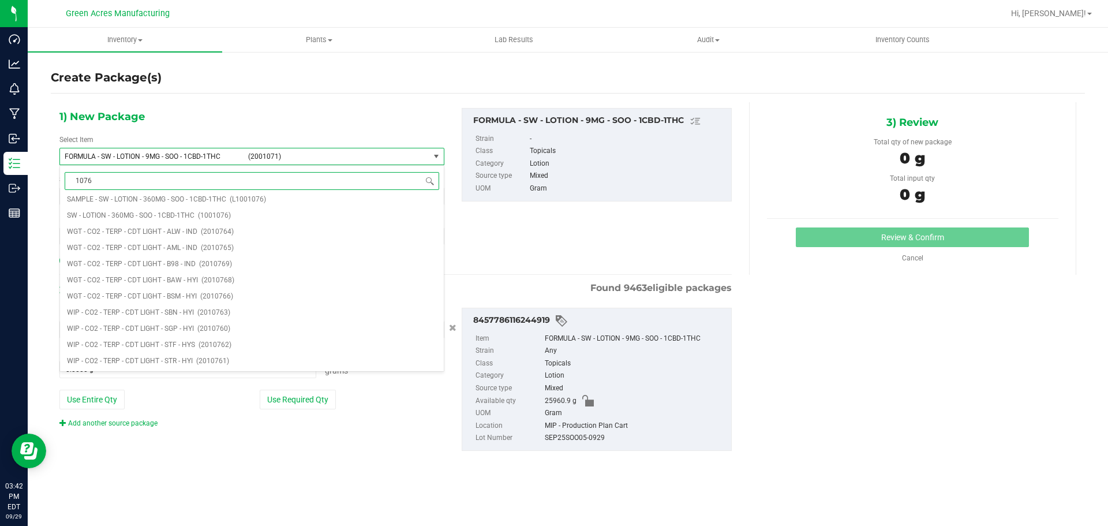
scroll to position [0, 0]
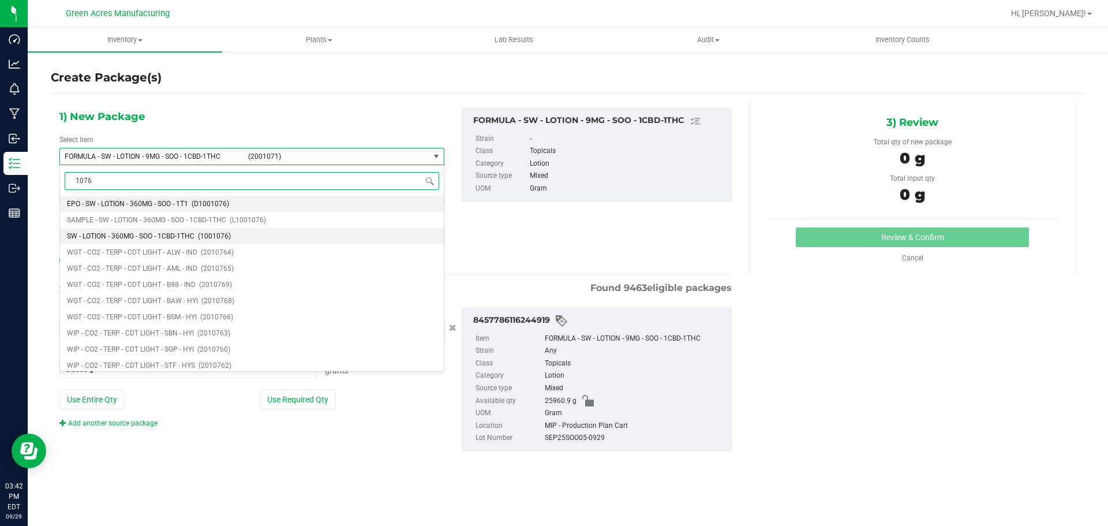
click at [174, 241] on li "SW - LOTION - 360MG - SOO - 1CBD-1THC (1001076)" at bounding box center [252, 236] width 384 height 16
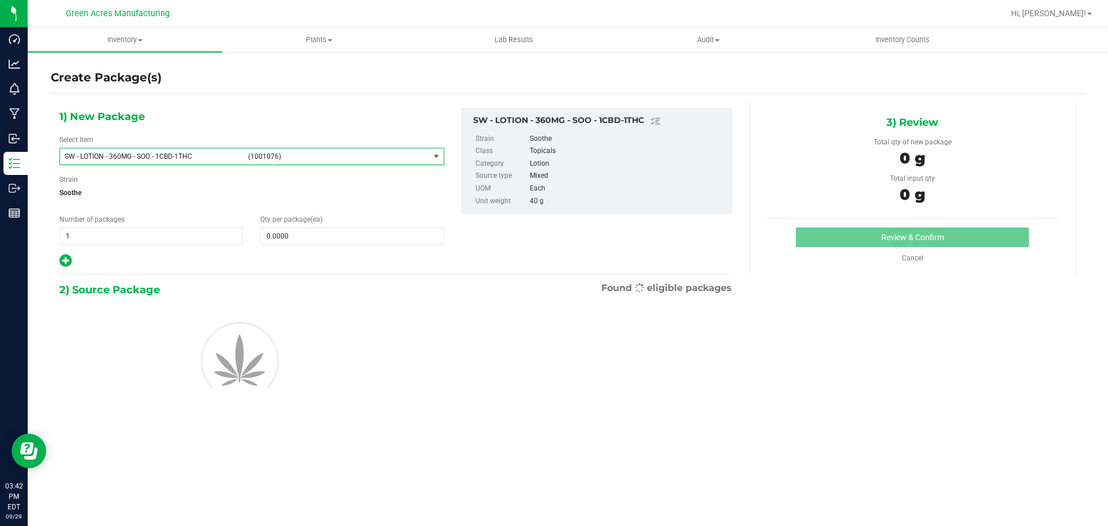
type input "0"
click at [335, 243] on span at bounding box center [352, 235] width 184 height 17
type input "1"
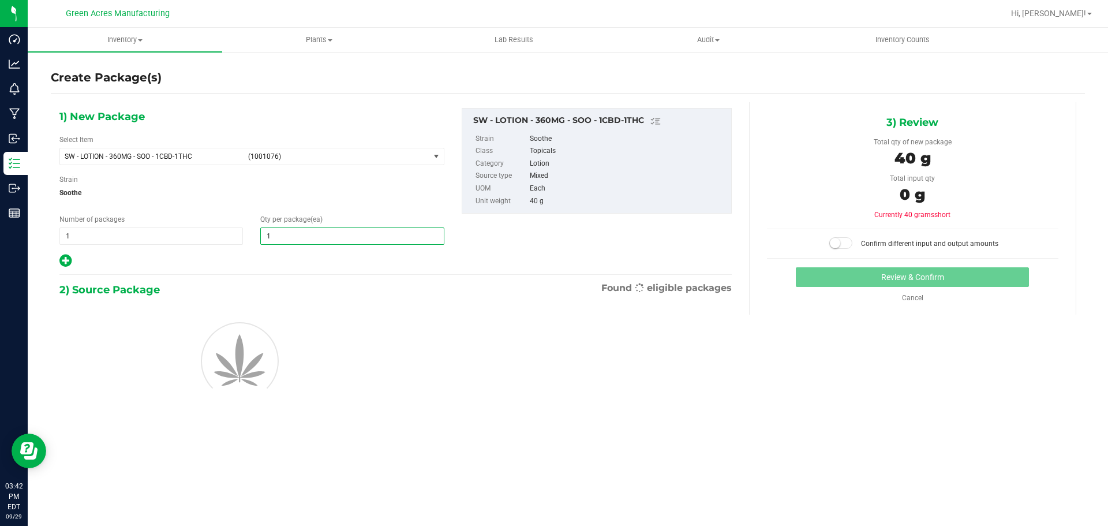
type input "1"
click at [426, 270] on div "1) New Package Select Item SW - LOTION - 360MG - SOO - 1CBD-1THC (1001076) SW -…" at bounding box center [396, 269] width 690 height 334
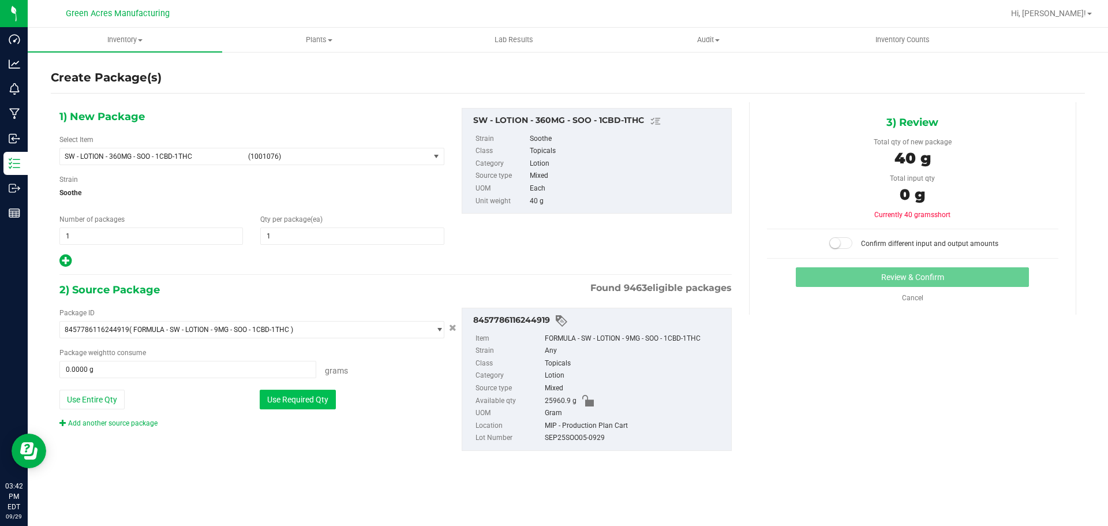
click at [299, 395] on button "Use Required Qty" at bounding box center [298, 400] width 76 height 20
type input "40.0000 g"
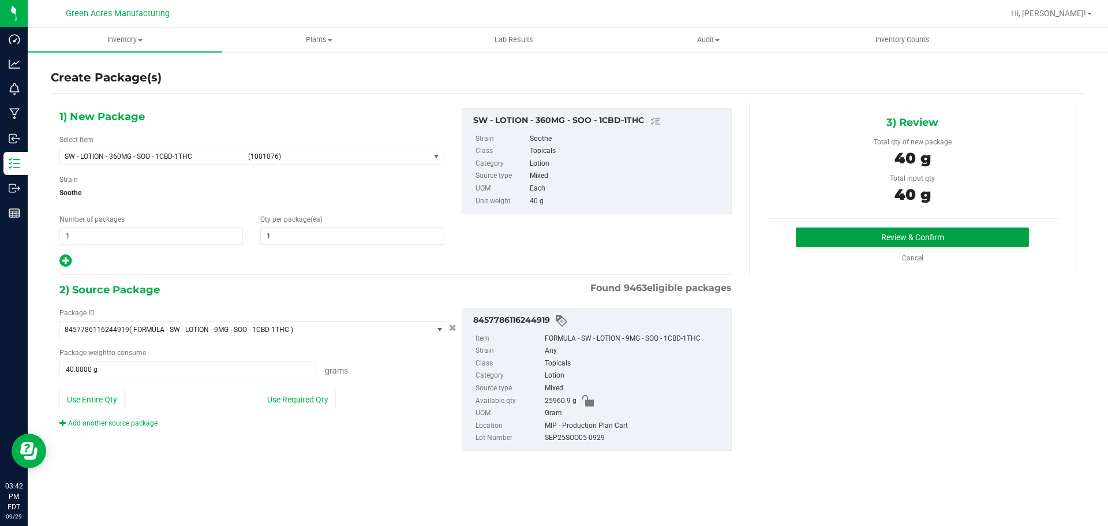
click at [908, 246] on button "Review & Confirm" at bounding box center [912, 237] width 233 height 20
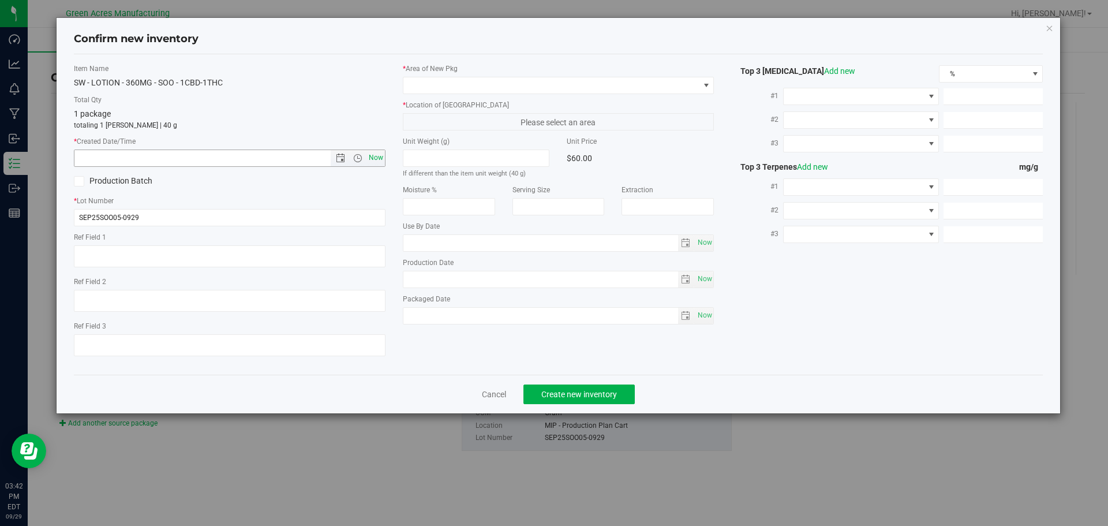
click at [380, 149] on span "Now" at bounding box center [376, 157] width 20 height 17
type input "9/29/2025 3:42 PM"
click at [474, 74] on div "* Area of New Pkg" at bounding box center [559, 78] width 312 height 31
click at [493, 83] on span at bounding box center [551, 85] width 296 height 16
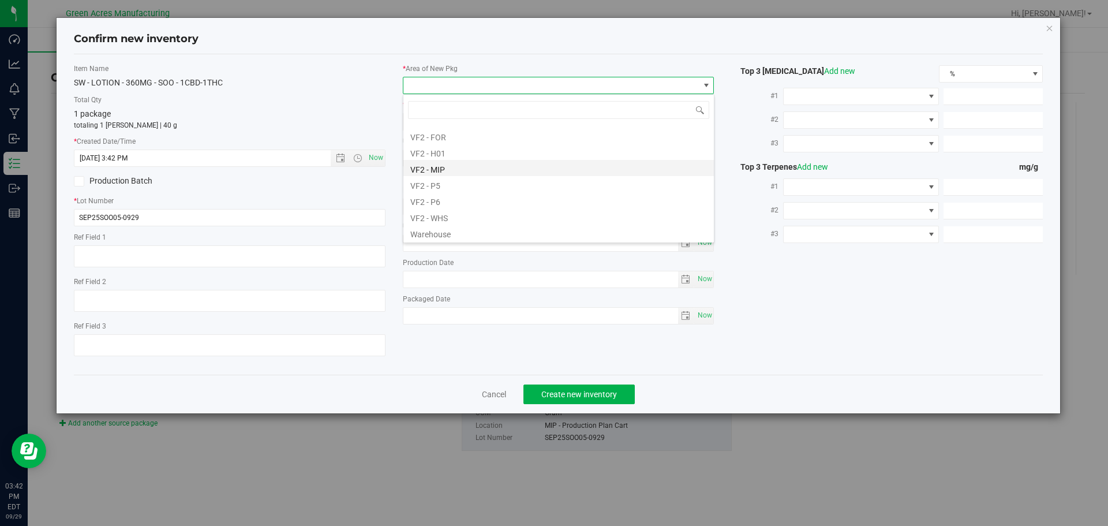
scroll to position [579, 0]
click at [448, 164] on li "VF2 - MIP" at bounding box center [558, 167] width 310 height 16
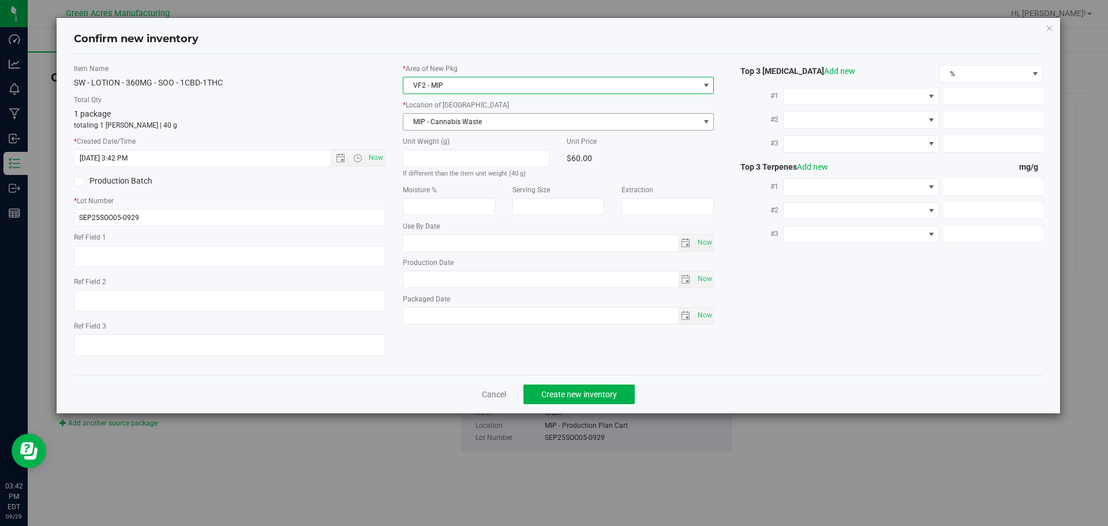
click at [457, 124] on span "MIP - Cannabis Waste" at bounding box center [551, 122] width 296 height 16
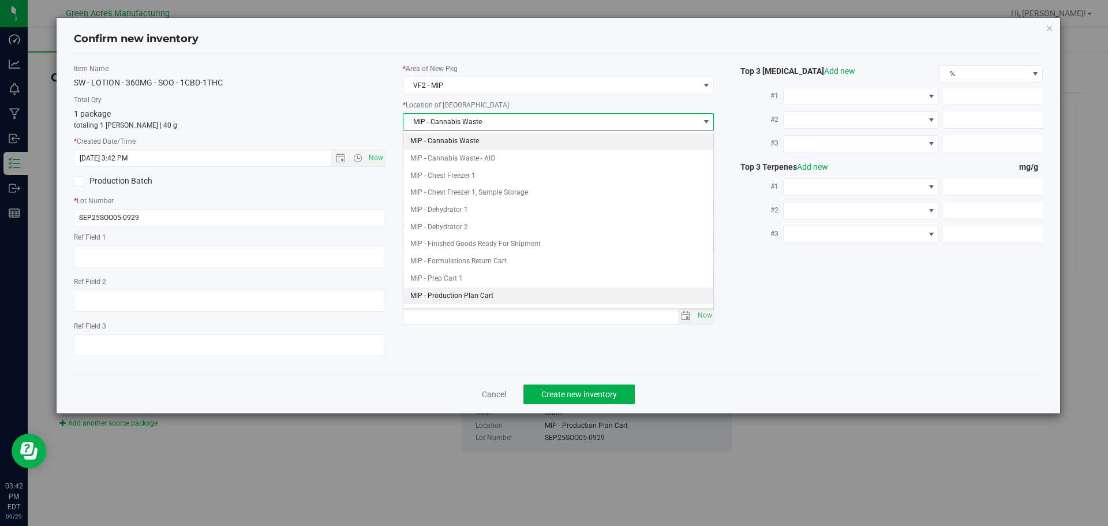
click at [484, 291] on li "MIP - Production Plan Cart" at bounding box center [558, 295] width 310 height 17
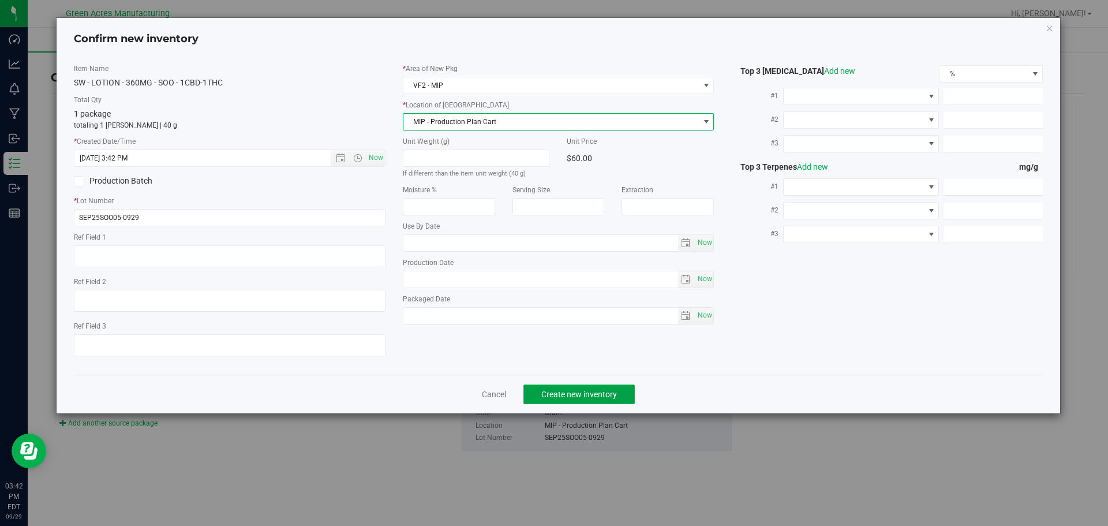
click at [601, 392] on span "Create new inventory" at bounding box center [579, 394] width 76 height 9
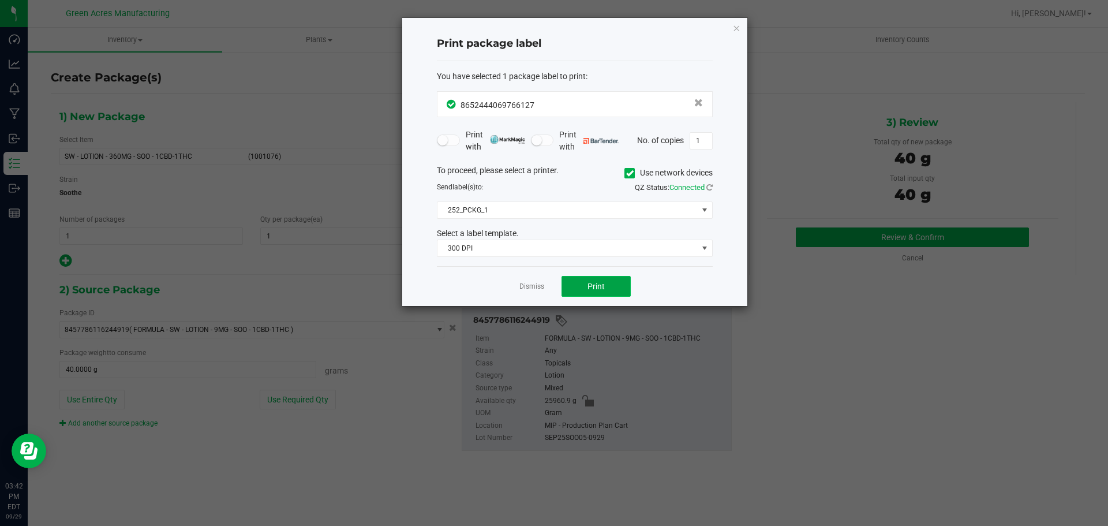
click at [585, 276] on button "Print" at bounding box center [596, 286] width 69 height 21
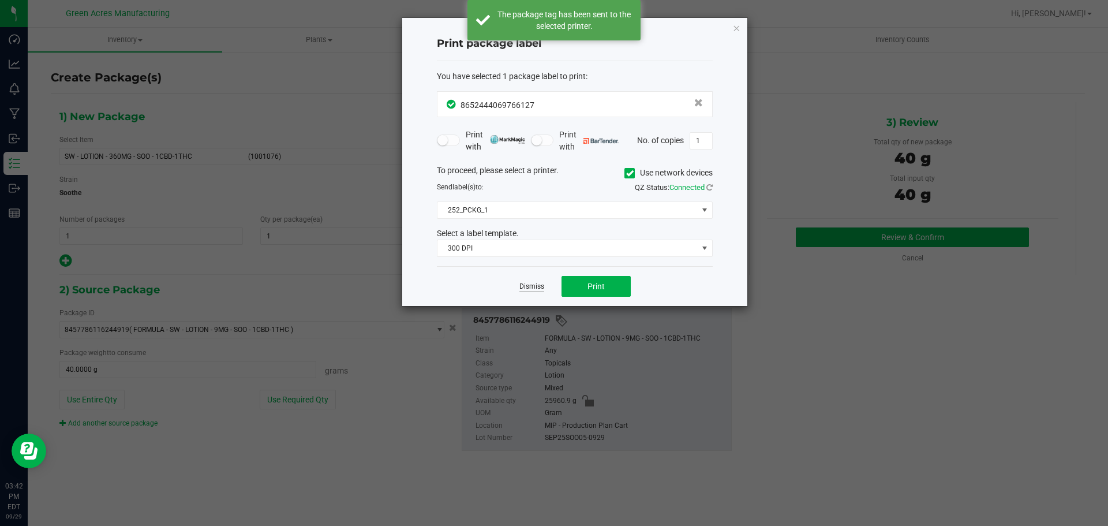
click at [536, 285] on link "Dismiss" at bounding box center [531, 287] width 25 height 10
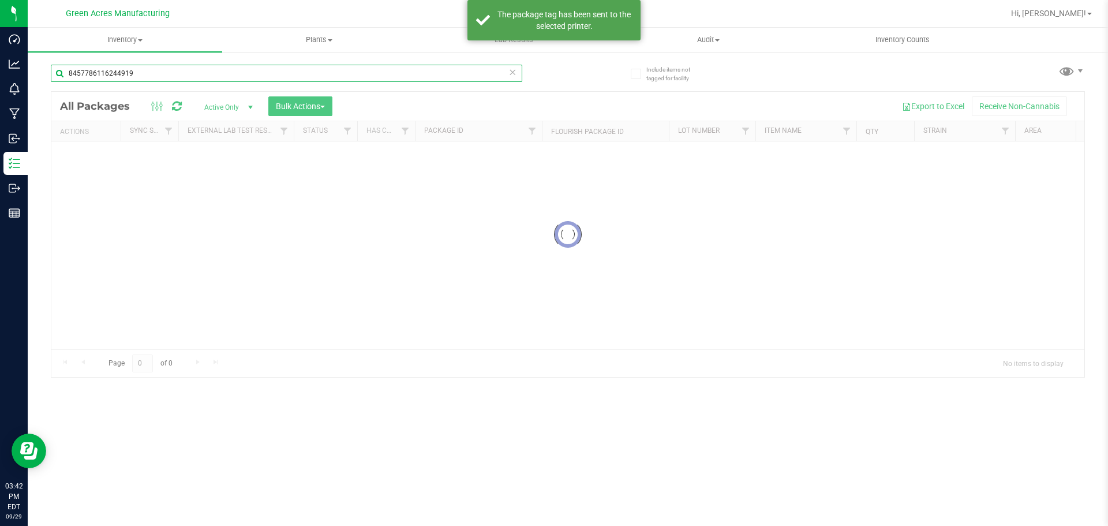
click at [145, 81] on input "8457786116244919" at bounding box center [286, 73] width 471 height 17
click at [146, 81] on input "8457786116244919" at bounding box center [286, 73] width 471 height 17
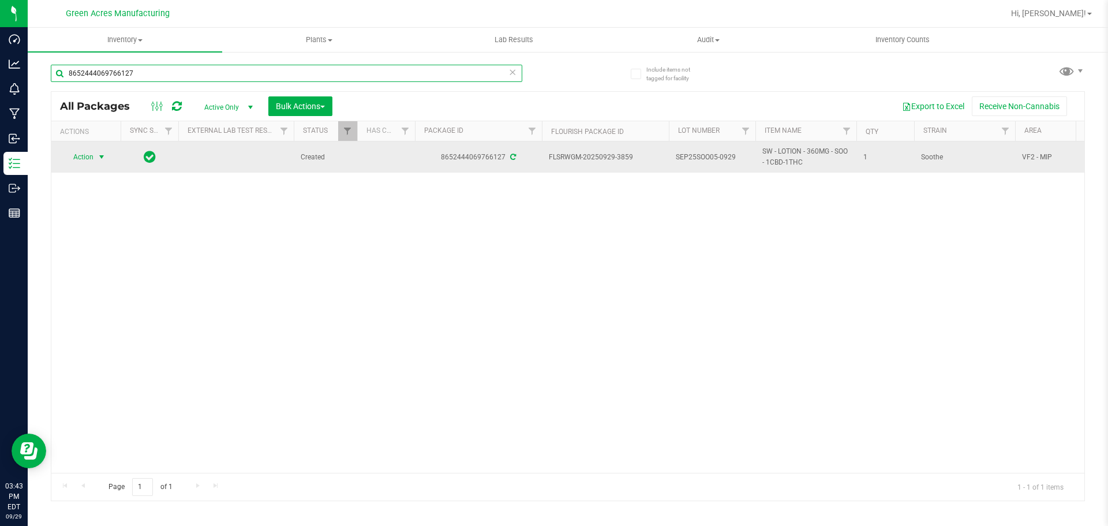
type input "8652444069766127"
click at [75, 153] on span "Action" at bounding box center [78, 157] width 31 height 16
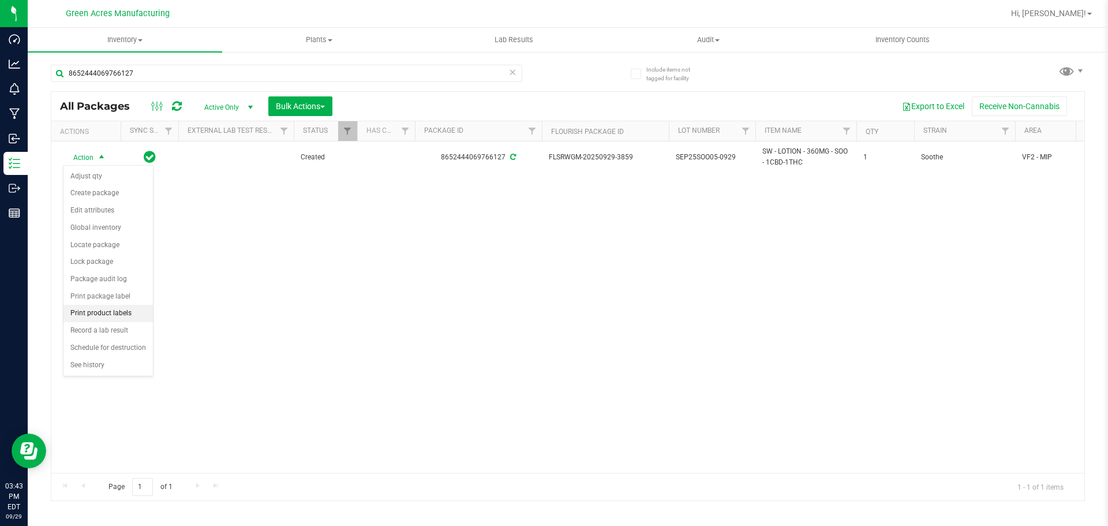
click at [134, 314] on li "Print product labels" at bounding box center [107, 313] width 89 height 17
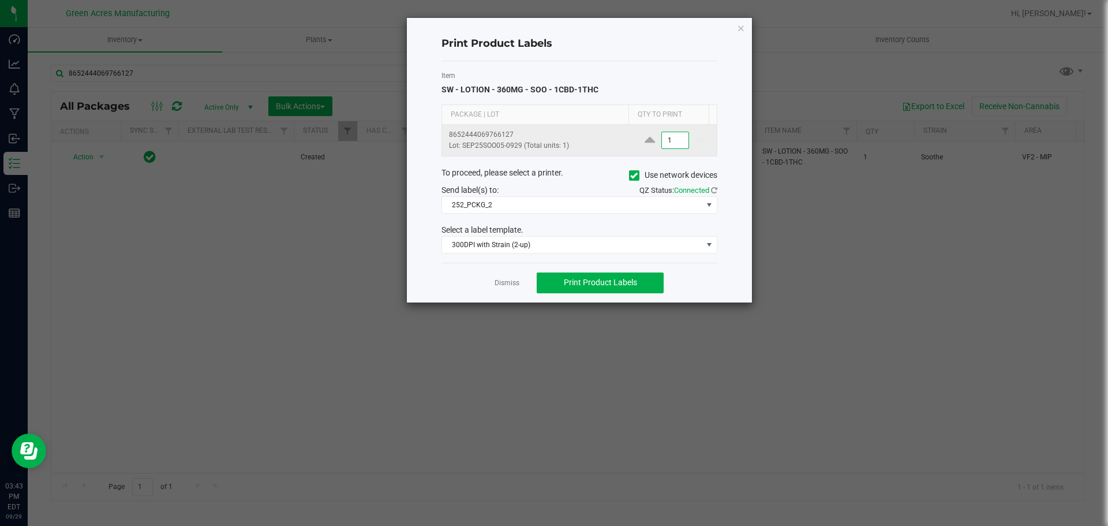
click at [667, 137] on input "1" at bounding box center [675, 140] width 27 height 16
type input "6"
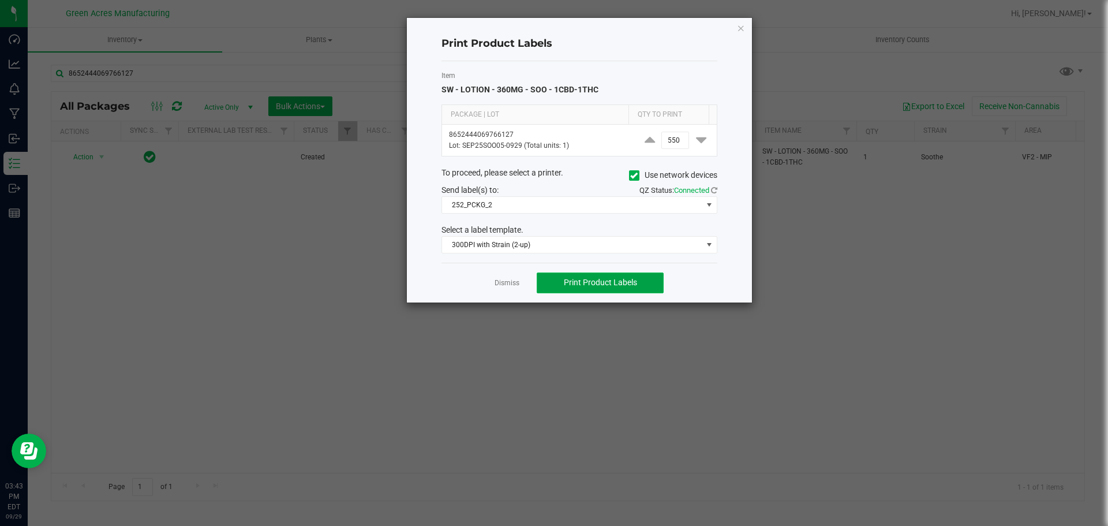
click at [614, 279] on span "Print Product Labels" at bounding box center [600, 282] width 73 height 9
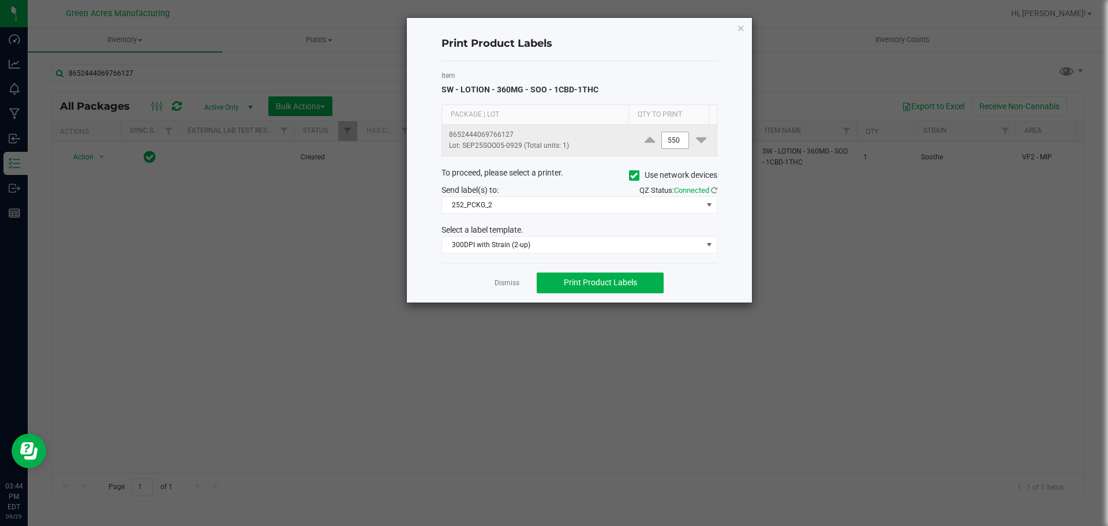
click at [668, 144] on input "550" at bounding box center [675, 140] width 27 height 16
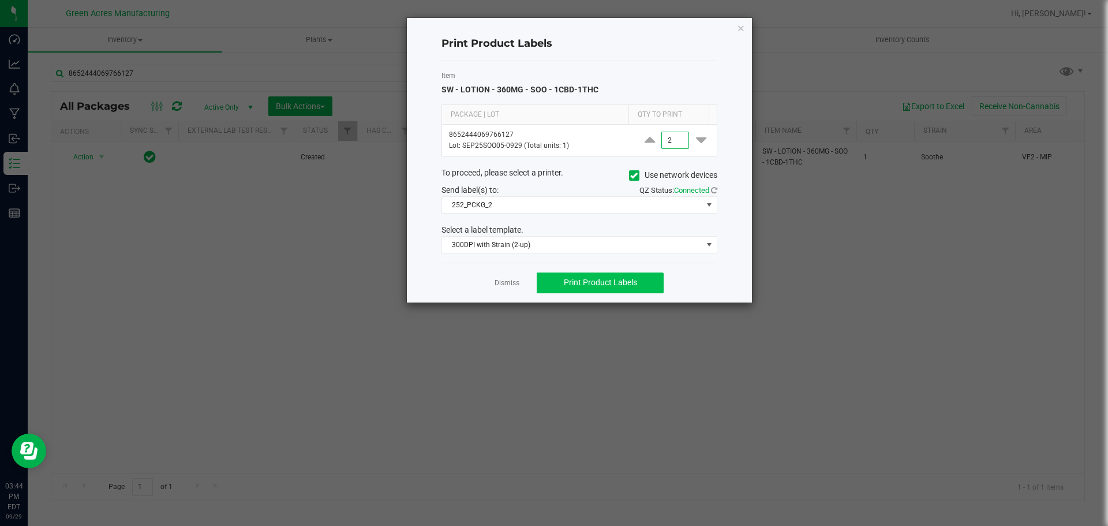
type input "2"
click at [626, 280] on span "Print Product Labels" at bounding box center [600, 282] width 73 height 9
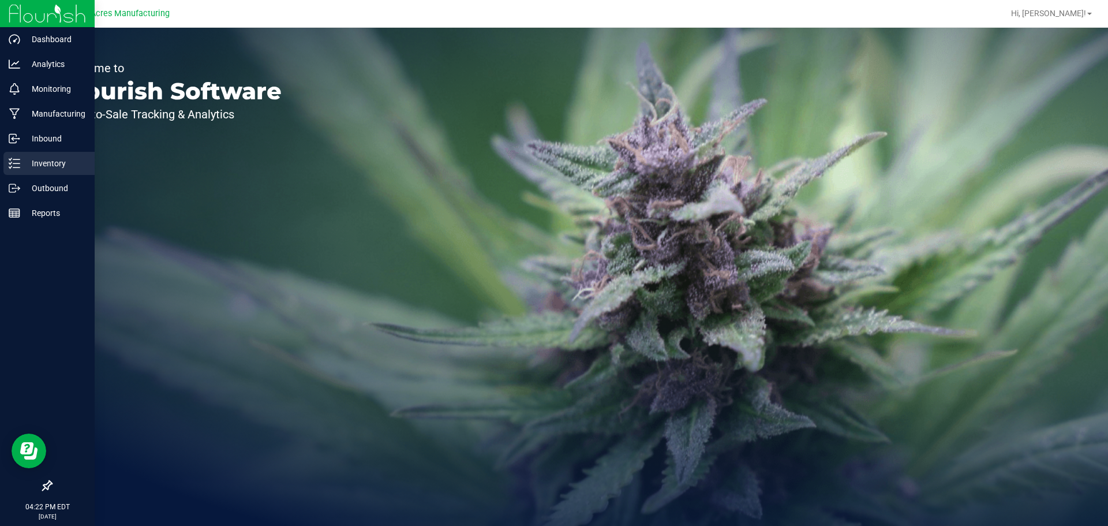
click at [29, 154] on div "Inventory" at bounding box center [48, 163] width 91 height 23
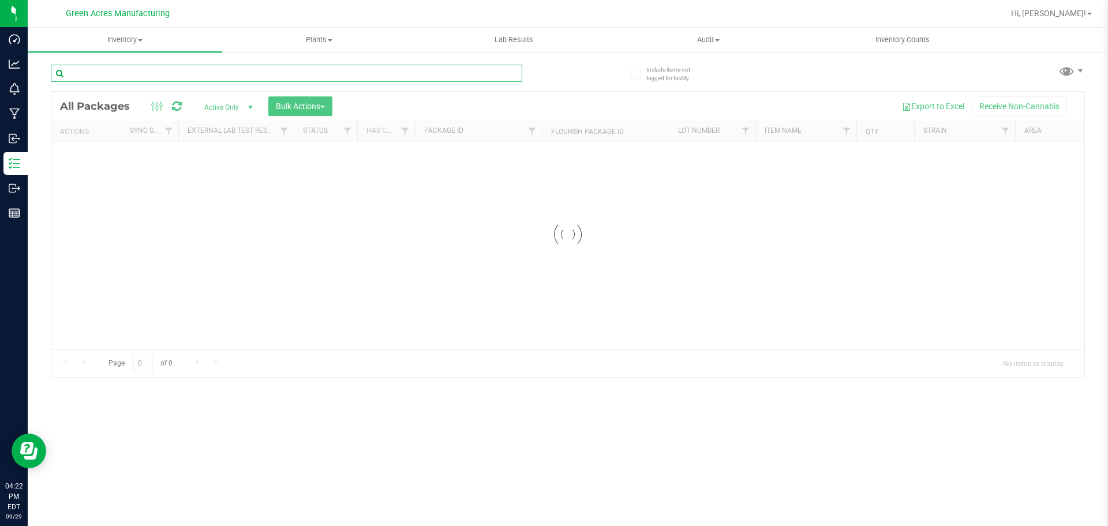
click at [189, 72] on input "text" at bounding box center [286, 73] width 471 height 17
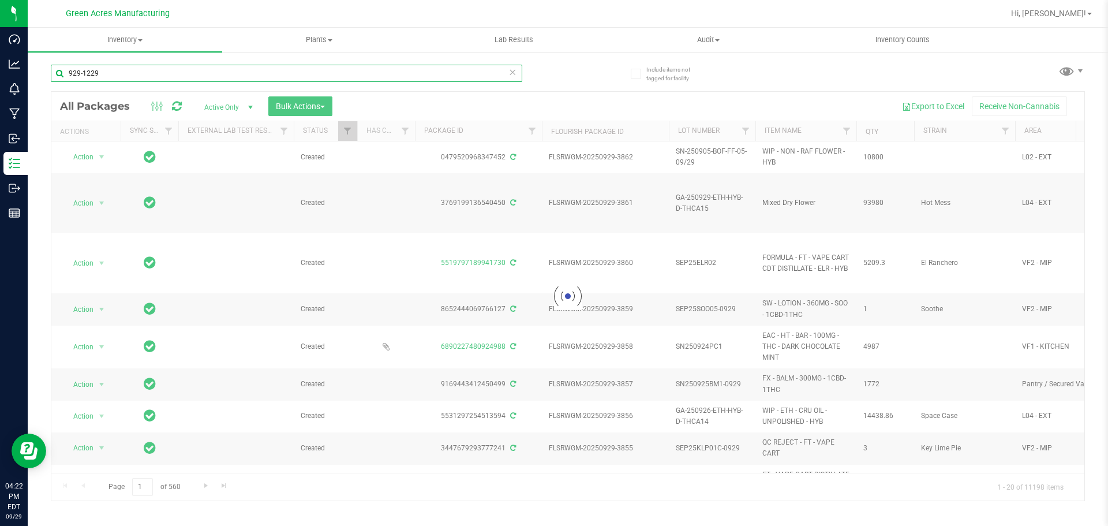
type input "929-1229"
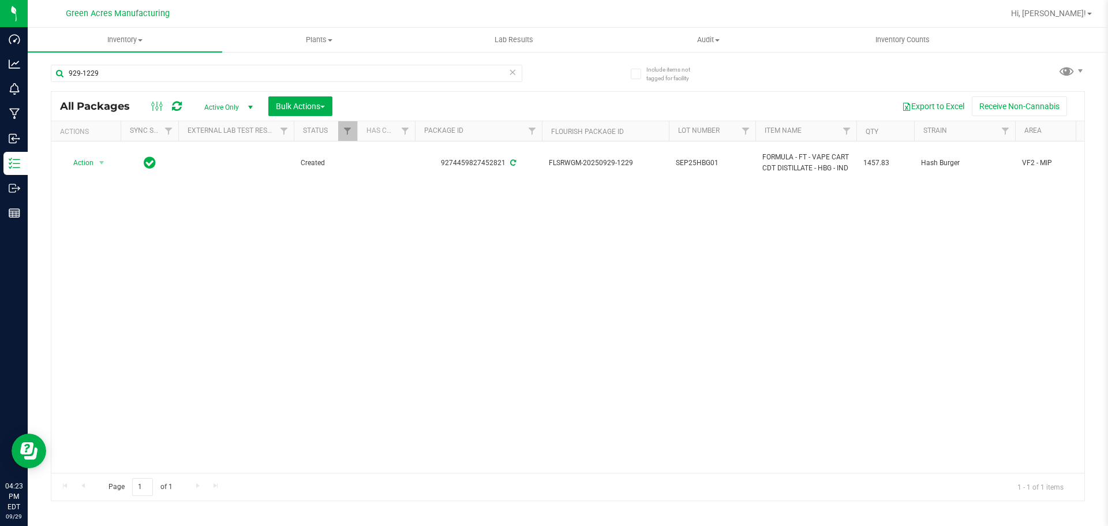
click at [157, 249] on div "Action Action Adjust qty Create package Edit attributes Global inventory Locate…" at bounding box center [567, 306] width 1033 height 331
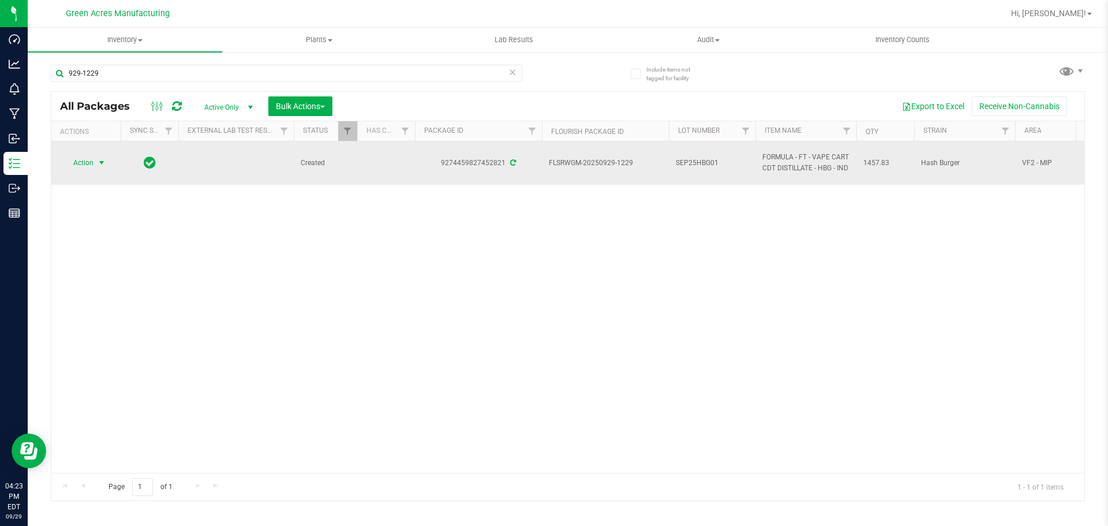
click at [87, 156] on span "Action" at bounding box center [78, 163] width 31 height 16
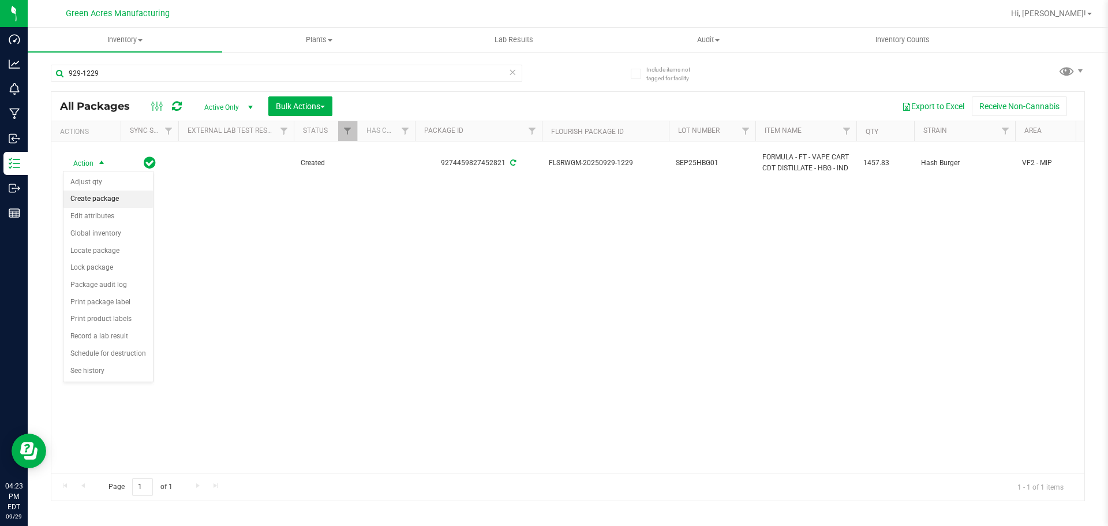
click at [115, 196] on li "Create package" at bounding box center [107, 198] width 89 height 17
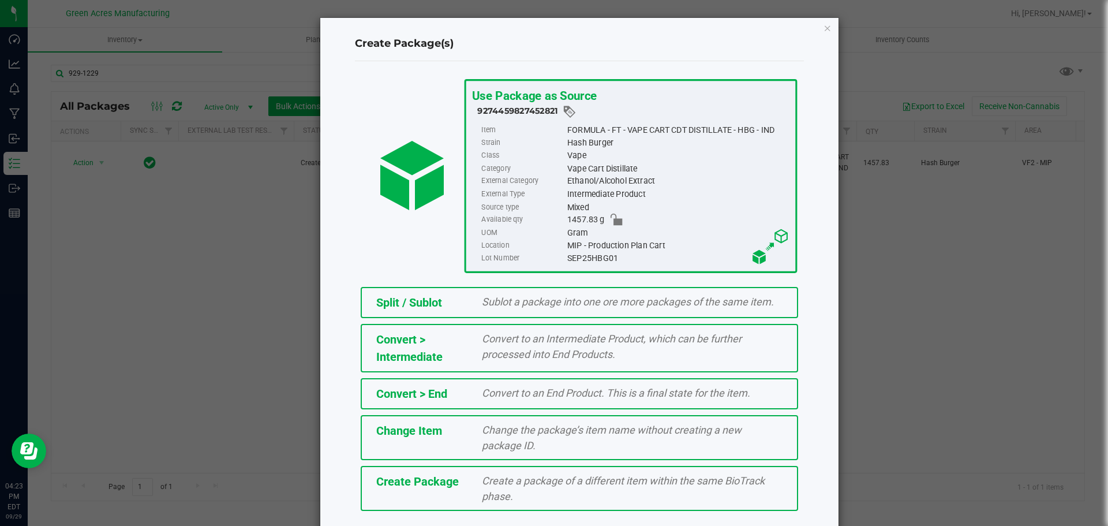
click at [198, 252] on ngb-modal-window "Create Package(s) Use Package as Source 9274459827452821 Item FORMULA - FT - VA…" at bounding box center [558, 263] width 1117 height 526
click at [185, 211] on ngb-modal-window "Create Package(s) Use Package as Source 9274459827452821 Item FORMULA - FT - VA…" at bounding box center [558, 263] width 1117 height 526
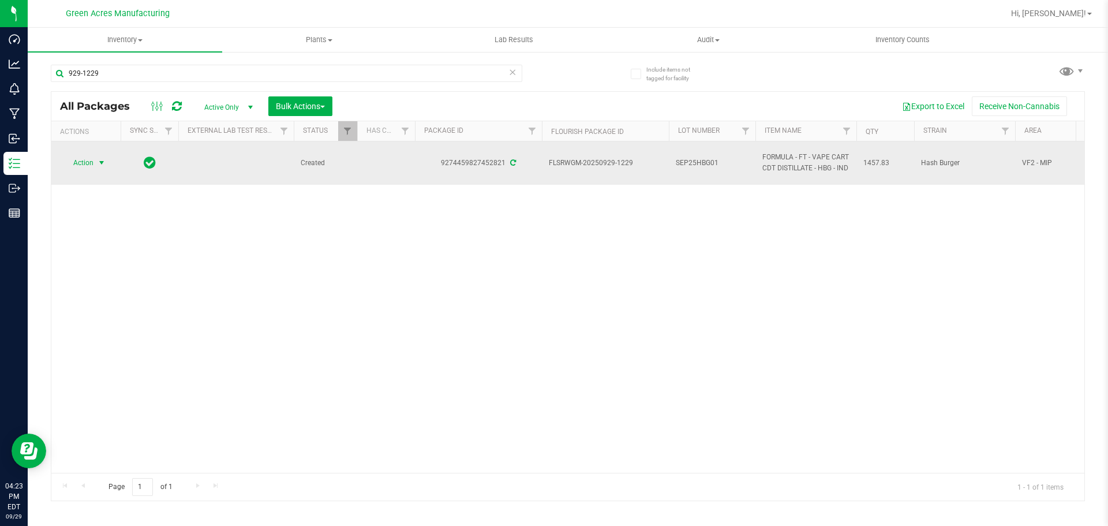
click at [85, 164] on span "Action" at bounding box center [78, 163] width 31 height 16
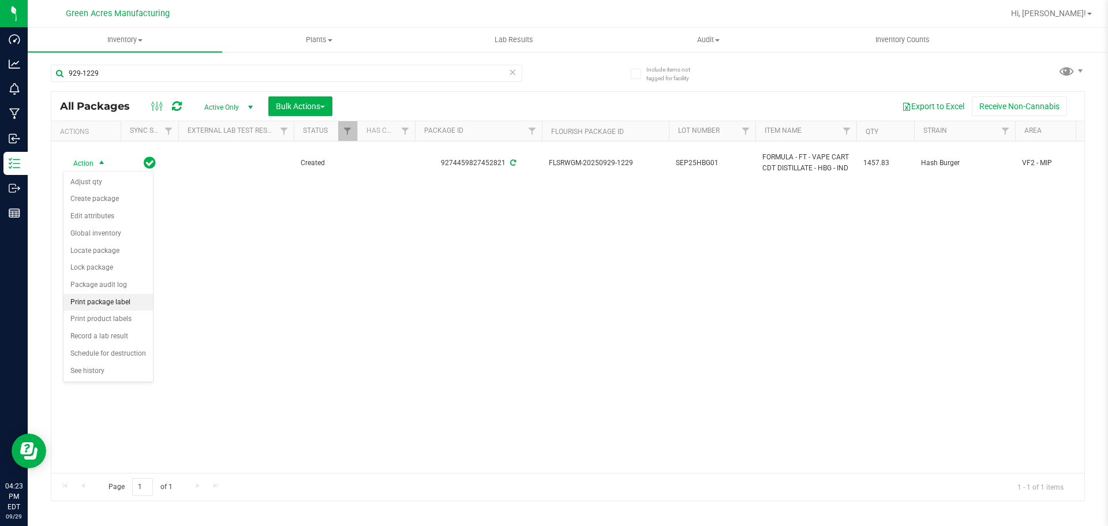
click at [124, 300] on li "Print package label" at bounding box center [107, 302] width 89 height 17
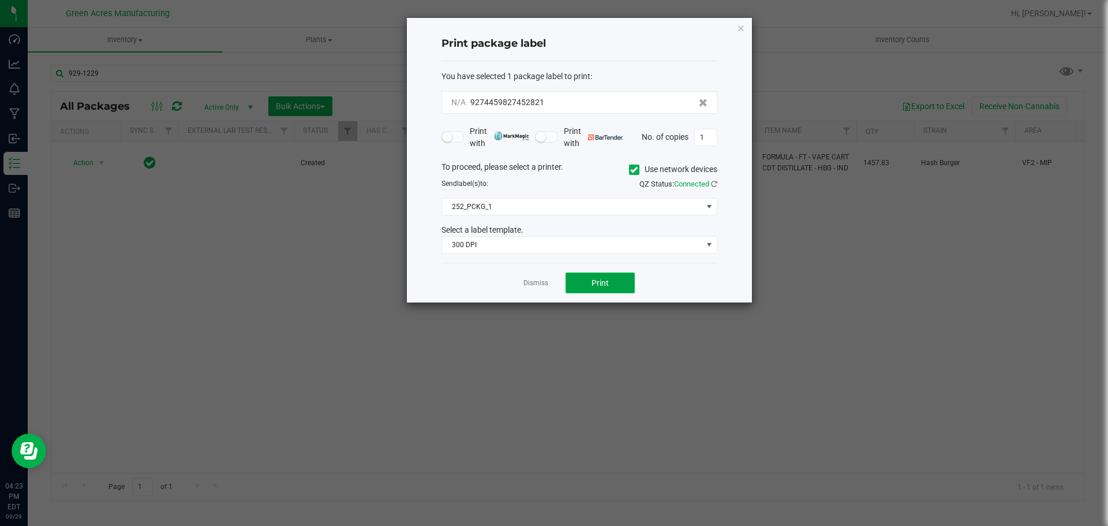
click at [603, 283] on span "Print" at bounding box center [600, 282] width 17 height 9
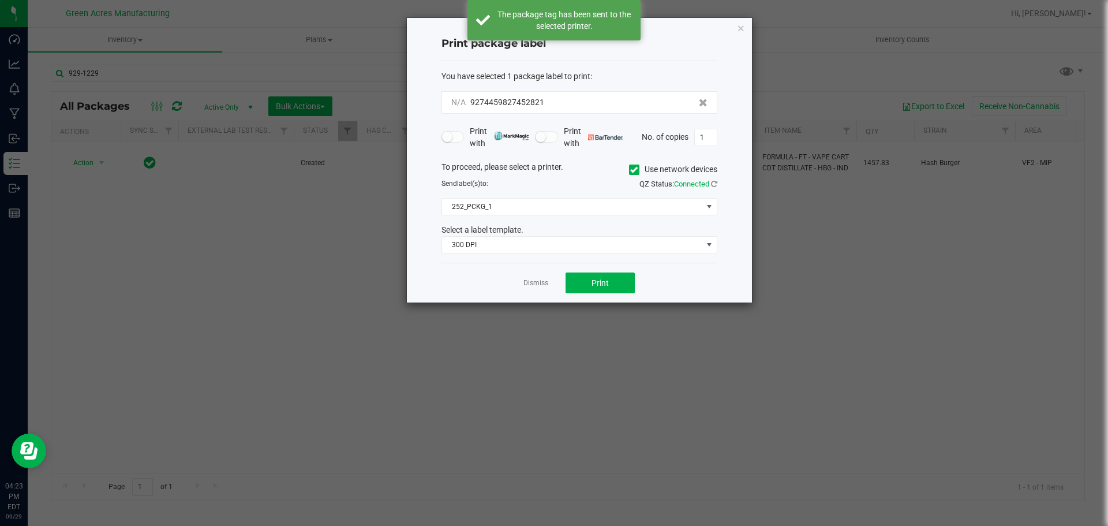
click at [532, 278] on app-cancel-button "Dismiss" at bounding box center [535, 283] width 25 height 12
click at [537, 282] on link "Dismiss" at bounding box center [535, 283] width 25 height 10
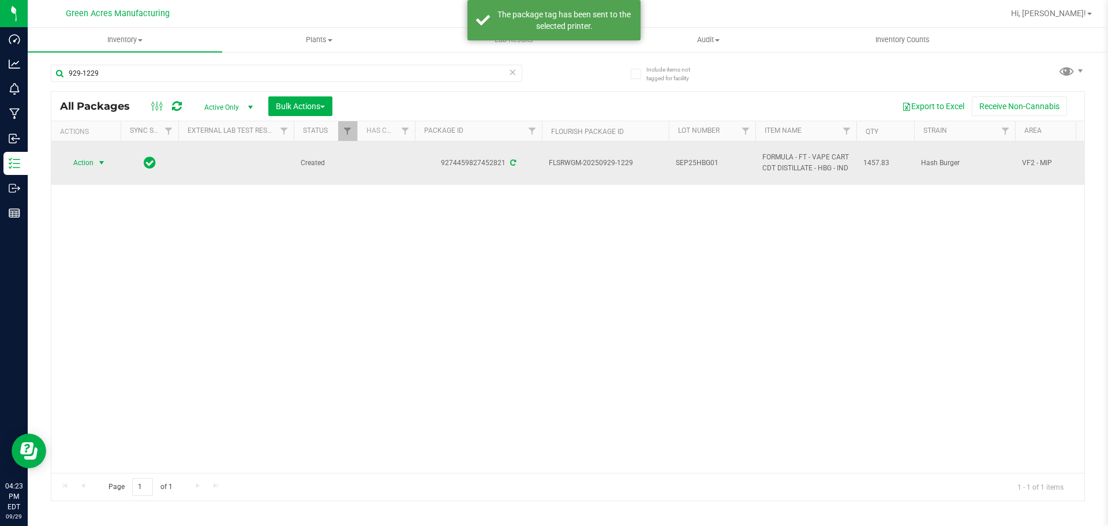
click at [97, 169] on span "select" at bounding box center [102, 163] width 14 height 16
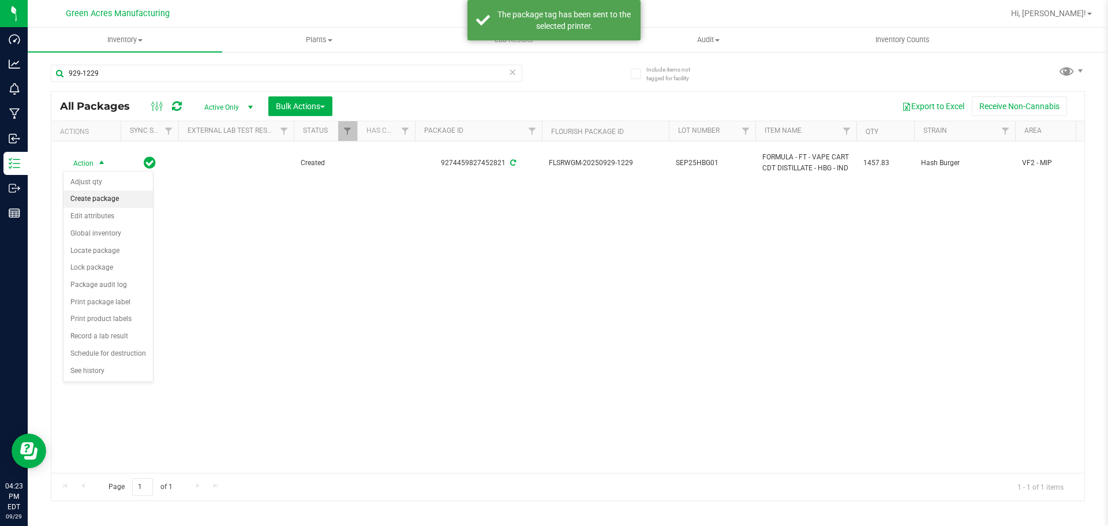
click at [123, 196] on li "Create package" at bounding box center [107, 198] width 89 height 17
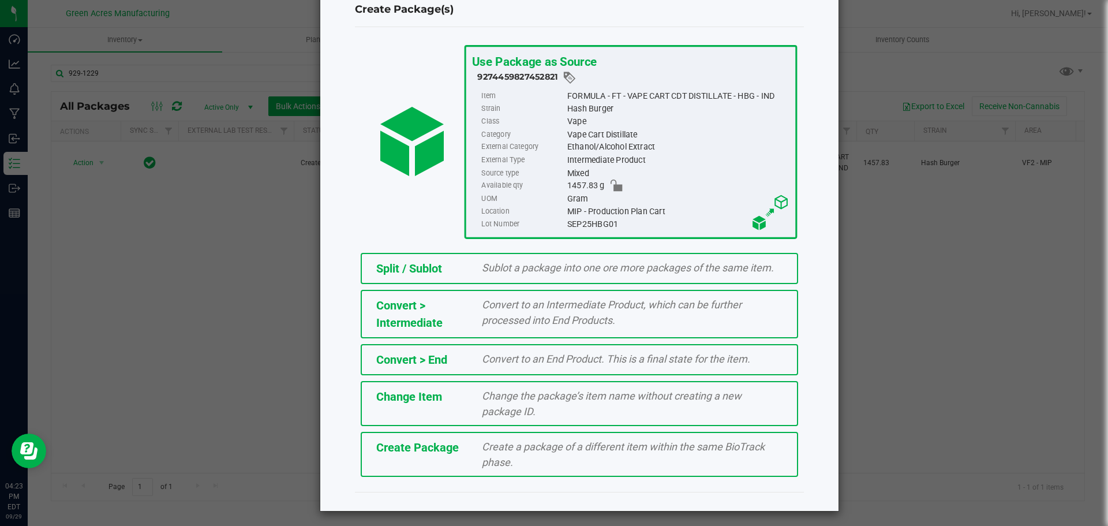
scroll to position [50, 0]
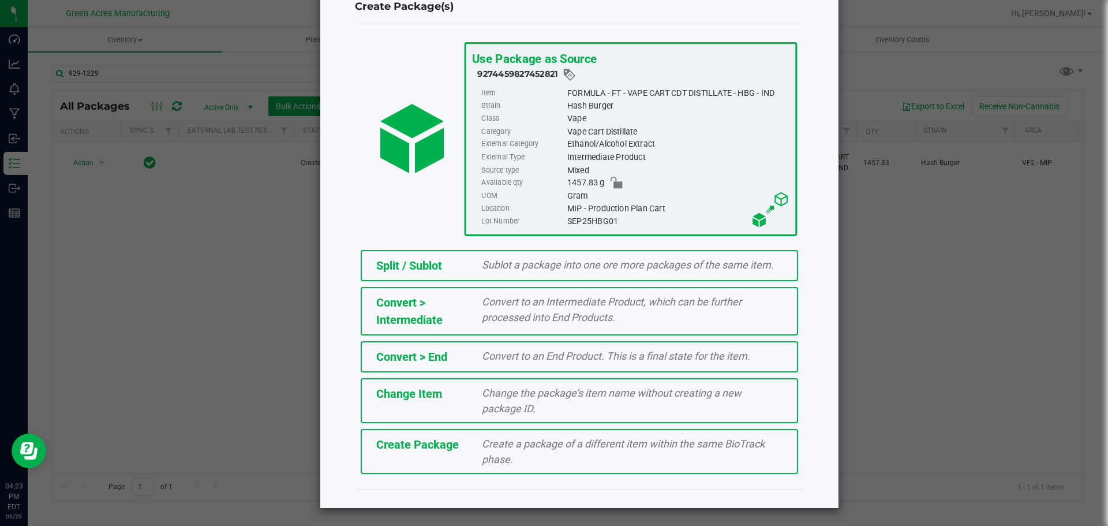
click at [452, 462] on div "Create Package Create a package of a different item within the same BioTrack ph…" at bounding box center [579, 451] width 437 height 45
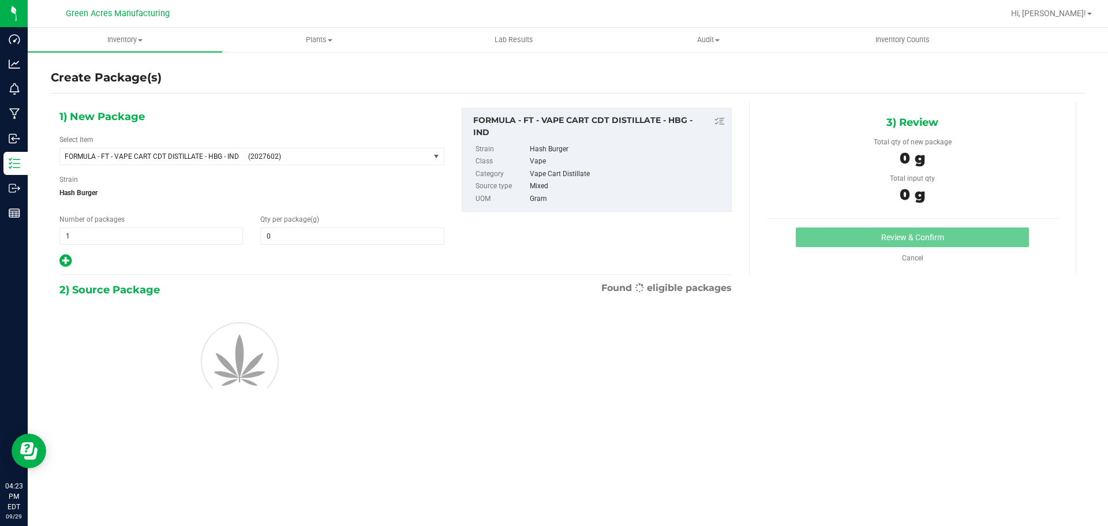
type input "0.0000"
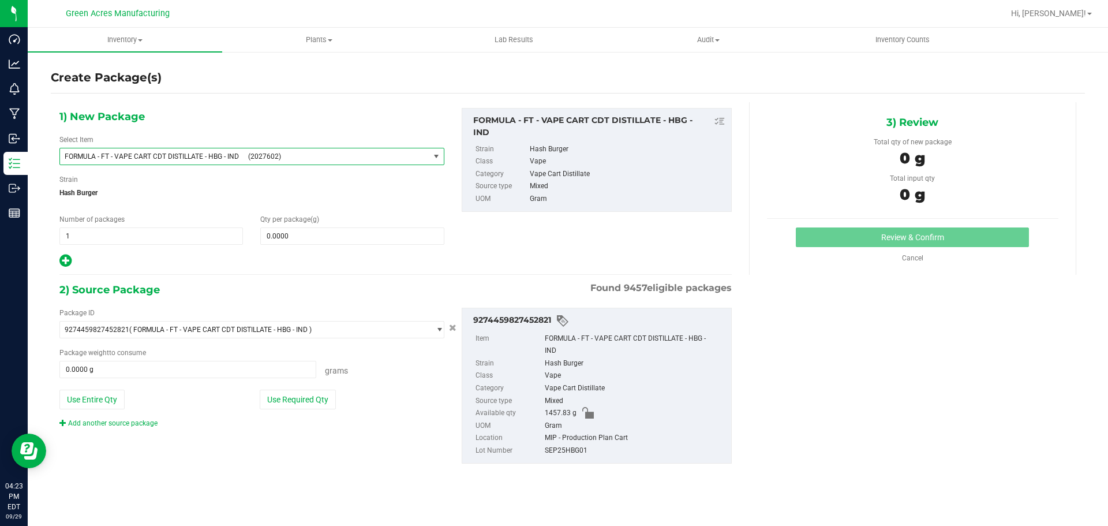
click at [211, 159] on span "FORMULA - FT - VAPE CART CDT DISTILLATE - HBG - IND" at bounding box center [153, 156] width 177 height 8
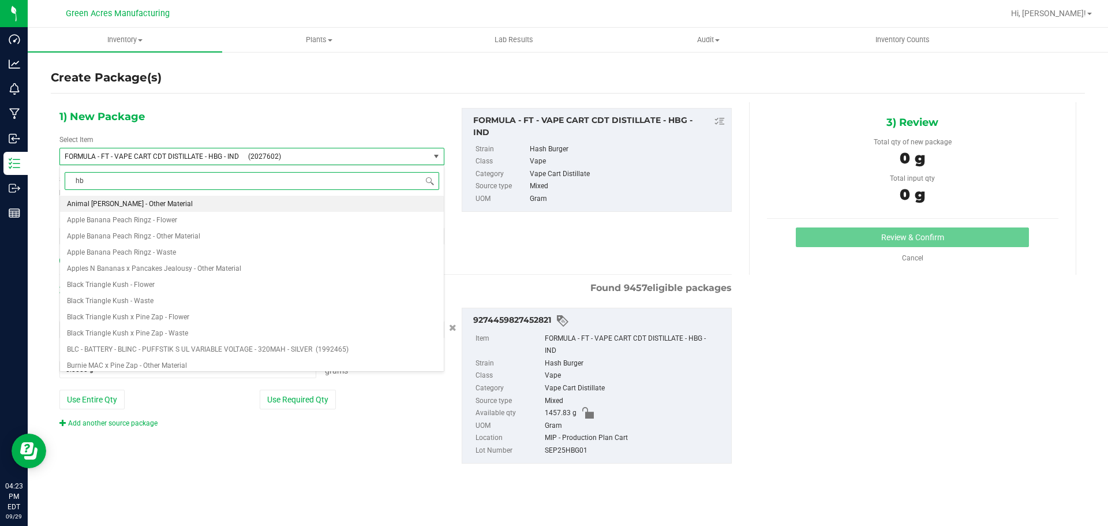
type input "hbg"
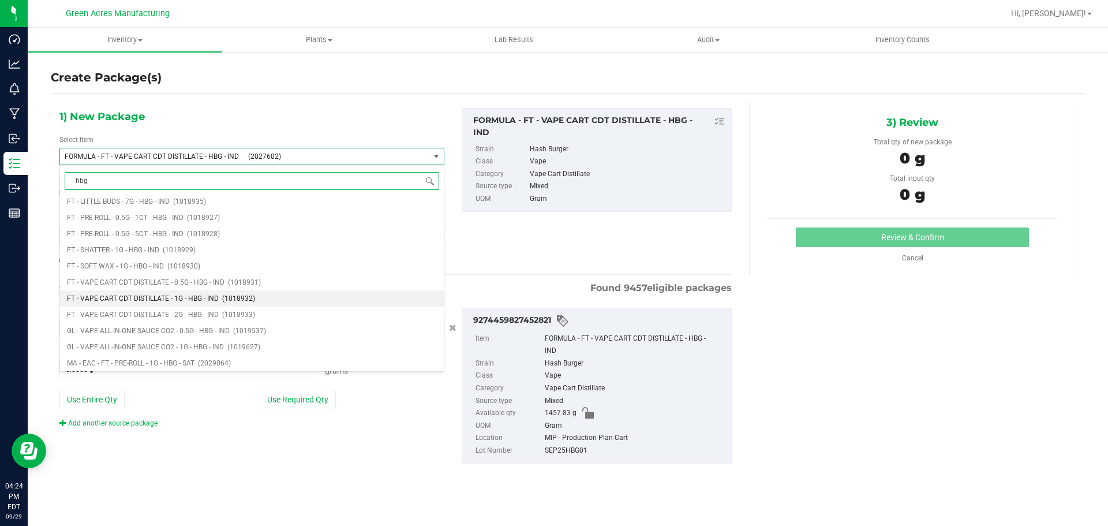
click at [250, 298] on span "(1018932)" at bounding box center [238, 298] width 33 height 8
type input "0"
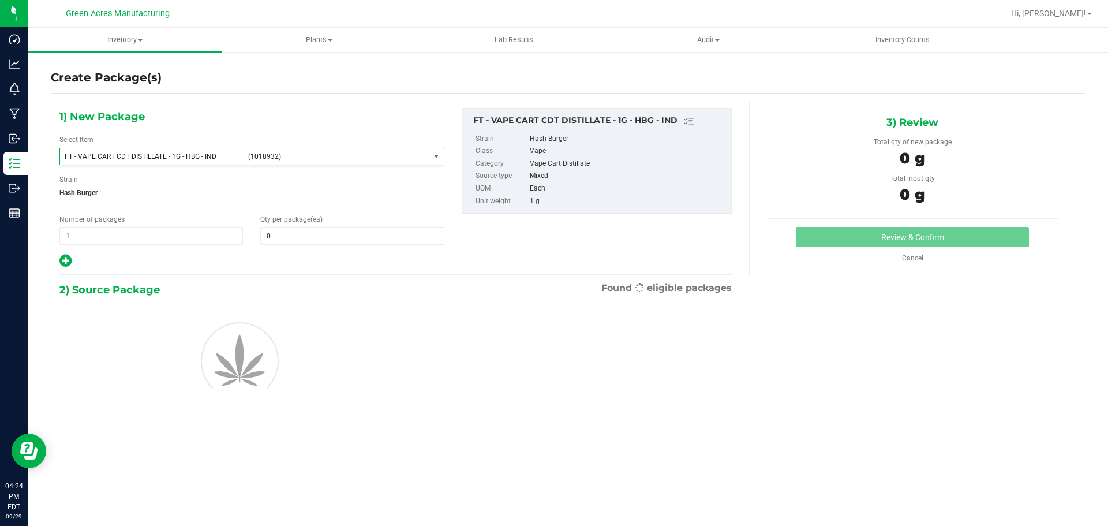
scroll to position [73023, 0]
click at [316, 236] on span at bounding box center [352, 235] width 184 height 17
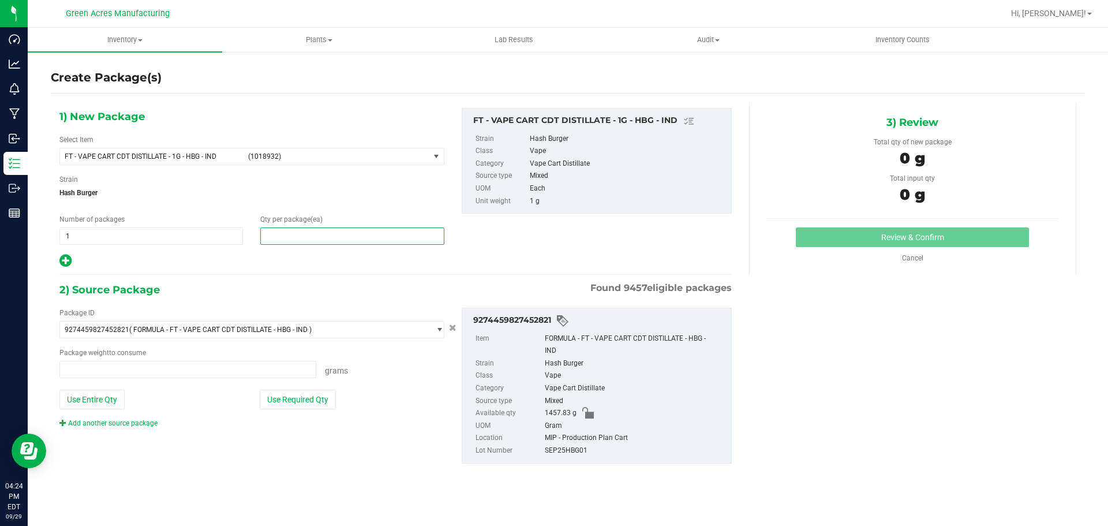
type input "0.0000 g"
type input "1"
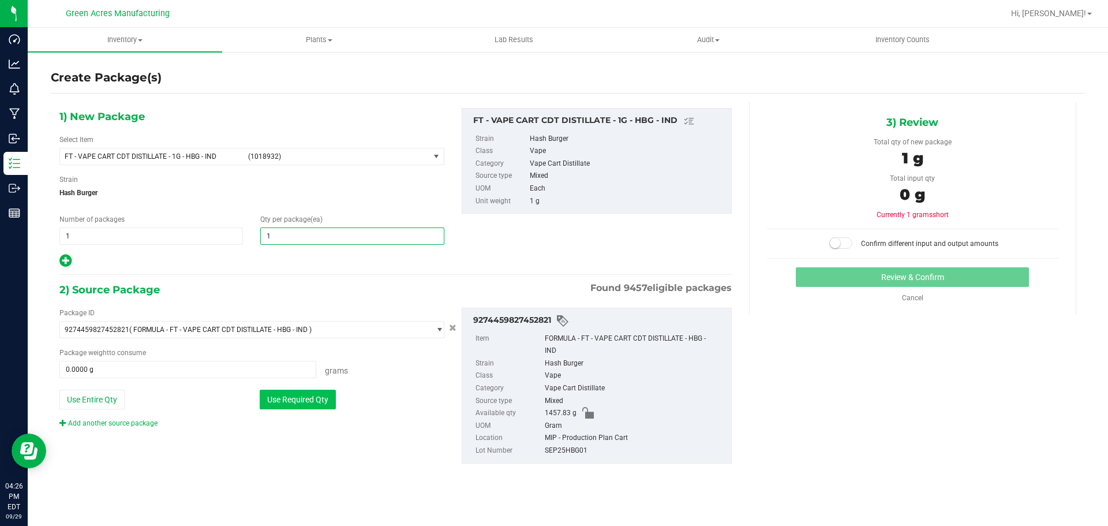
type input "1"
click at [308, 397] on button "Use Required Qty" at bounding box center [298, 400] width 76 height 20
type input "1.0000 g"
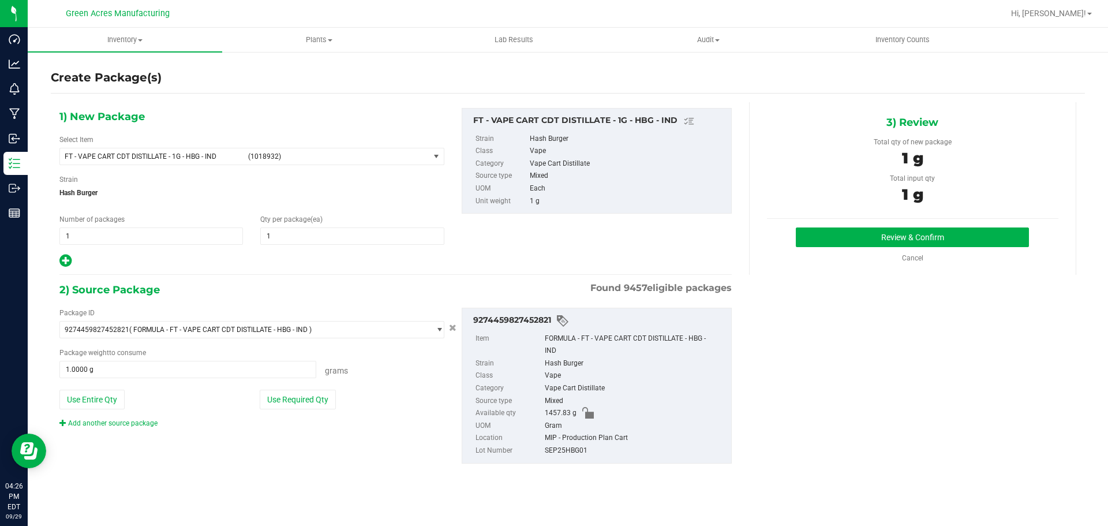
click at [913, 221] on div "3) Review Total qty of new package 1 g Total input qty 1 g Review & Confirm" at bounding box center [912, 188] width 327 height 173
click at [860, 238] on button "Review & Confirm" at bounding box center [912, 237] width 233 height 20
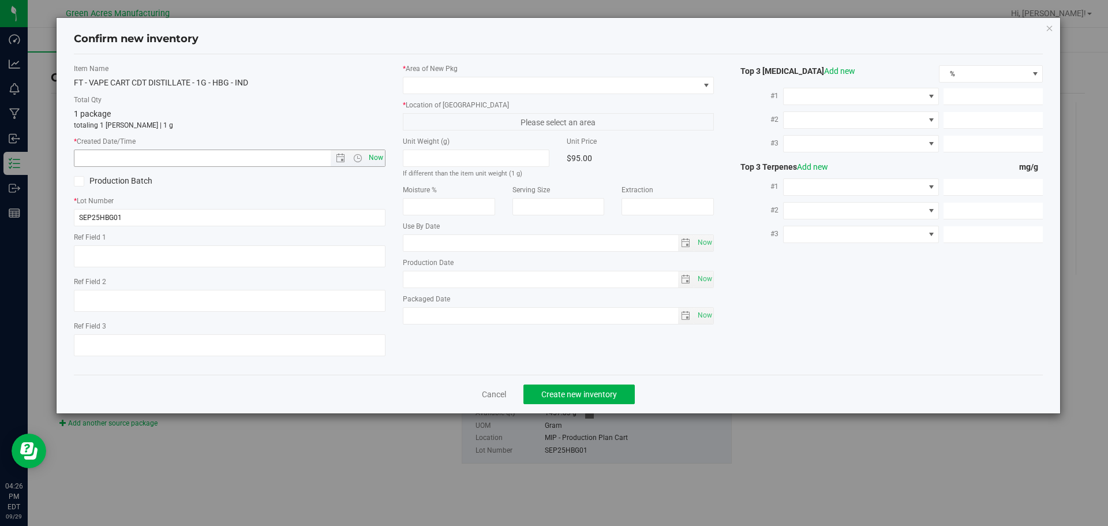
click at [382, 160] on span "Now" at bounding box center [376, 157] width 20 height 17
type input "9/29/2025 4:26 PM"
click at [436, 91] on span at bounding box center [551, 85] width 296 height 16
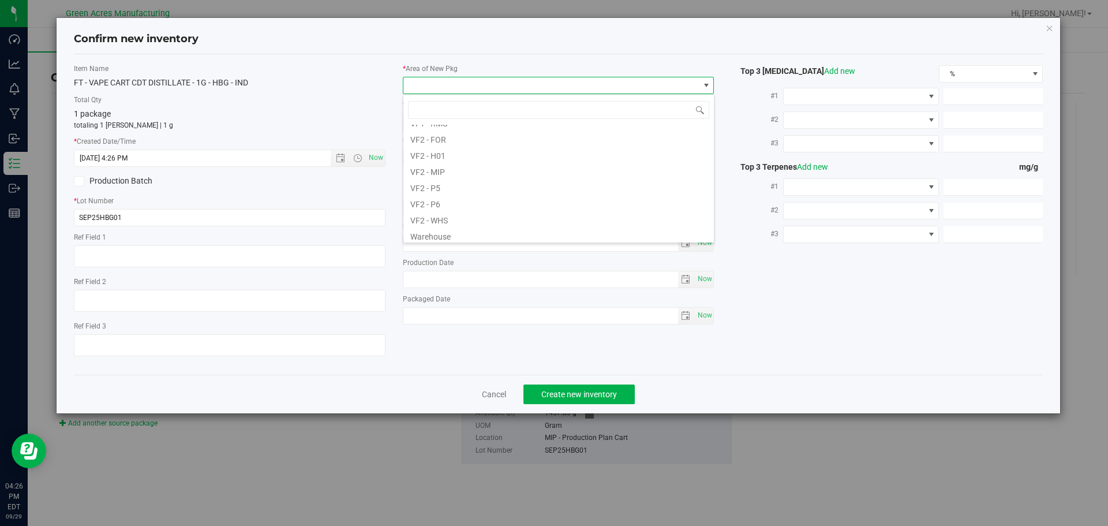
scroll to position [577, 0]
click at [464, 173] on li "VF2 - MIP" at bounding box center [558, 170] width 310 height 16
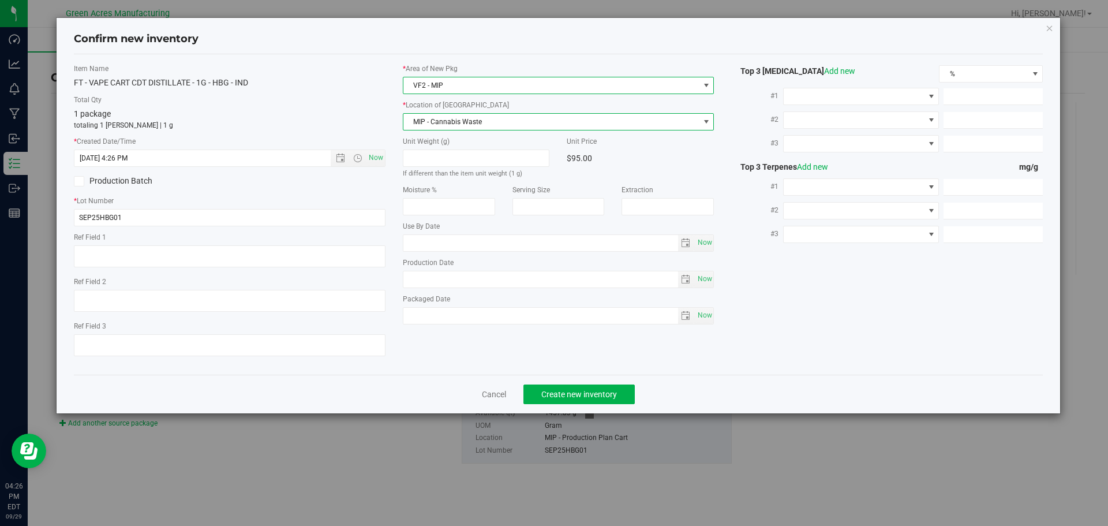
click at [473, 114] on span "MIP - Cannabis Waste" at bounding box center [551, 122] width 296 height 16
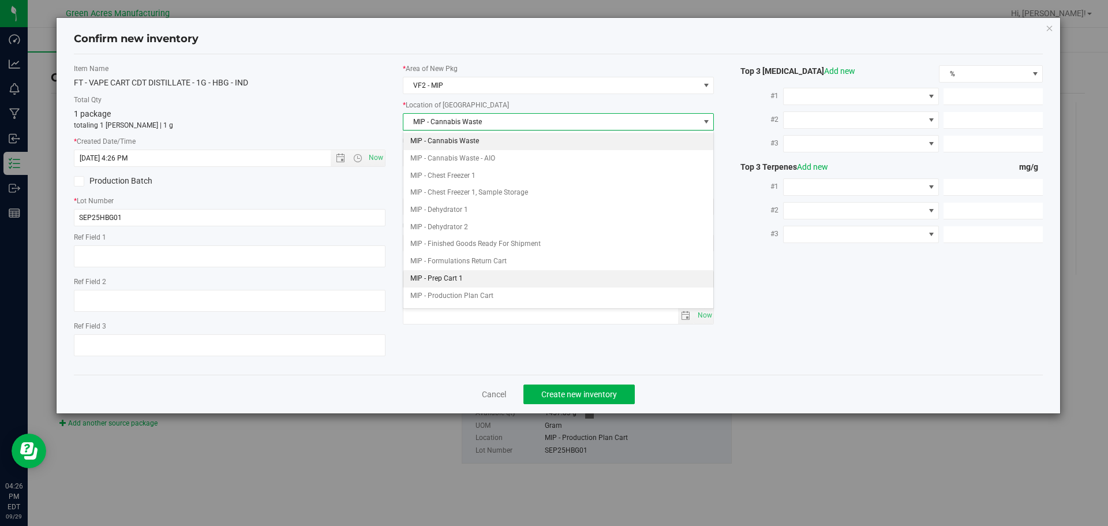
click at [495, 276] on li "MIP - Prep Cart 1" at bounding box center [558, 278] width 310 height 17
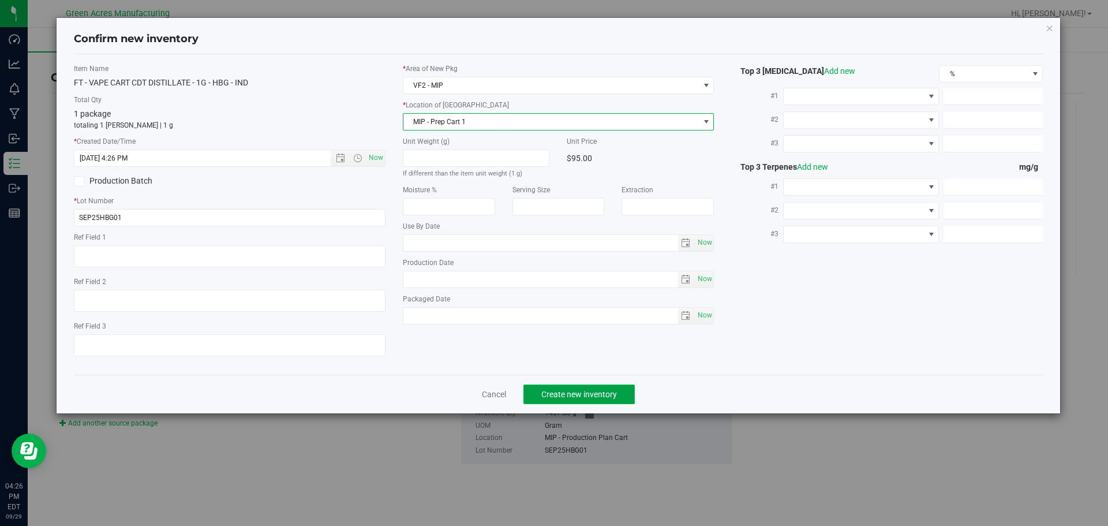
click at [597, 395] on span "Create new inventory" at bounding box center [579, 394] width 76 height 9
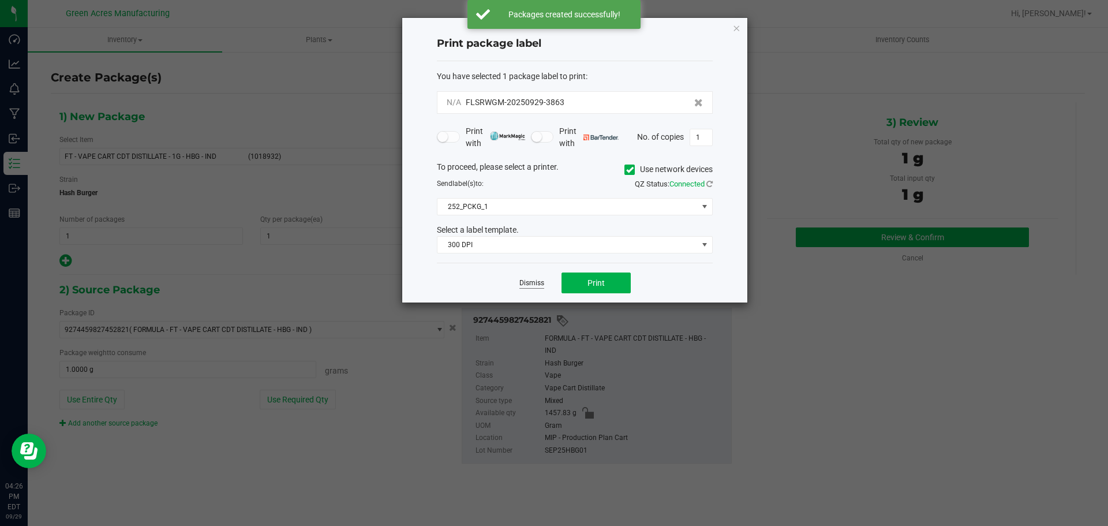
click at [531, 282] on link "Dismiss" at bounding box center [531, 283] width 25 height 10
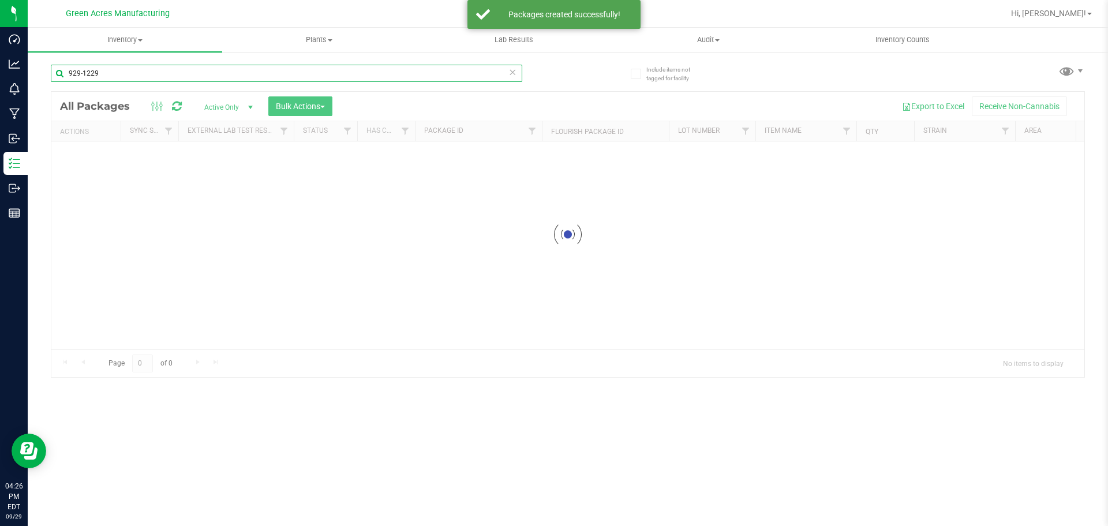
click at [106, 71] on input "929-1229" at bounding box center [286, 73] width 471 height 17
click at [106, 70] on input "929-1229" at bounding box center [286, 73] width 471 height 17
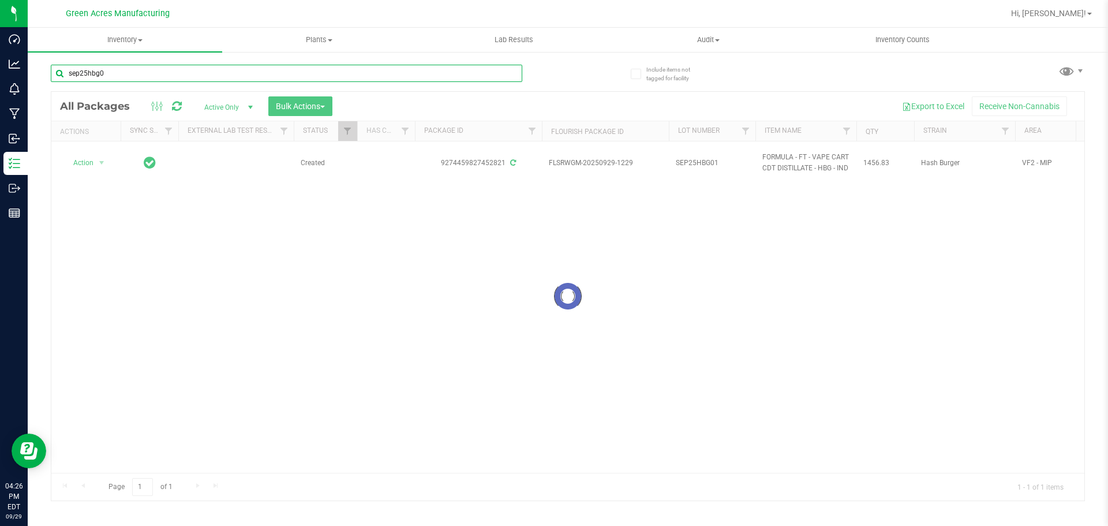
type input "sep25hbg01"
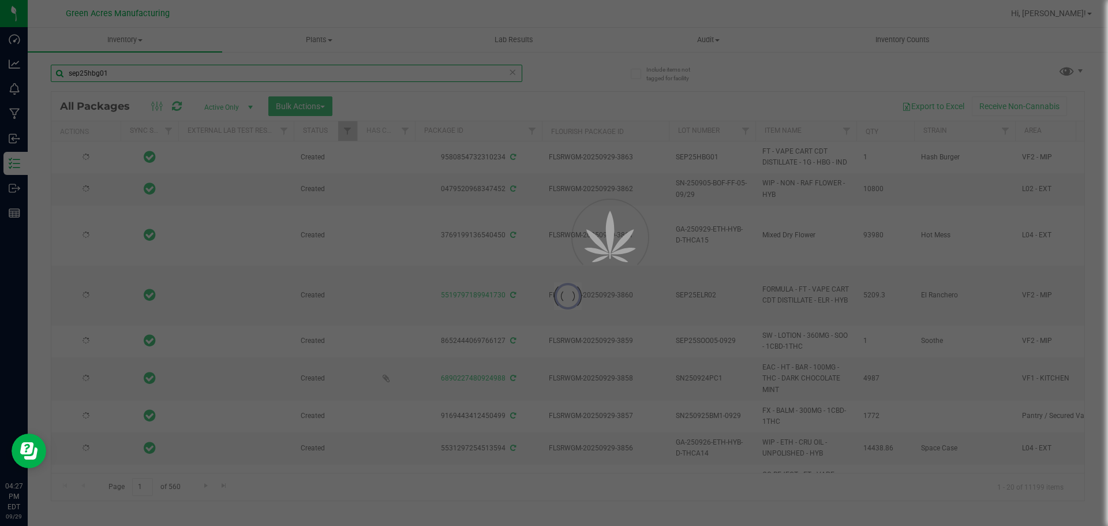
type input "2026-04-06"
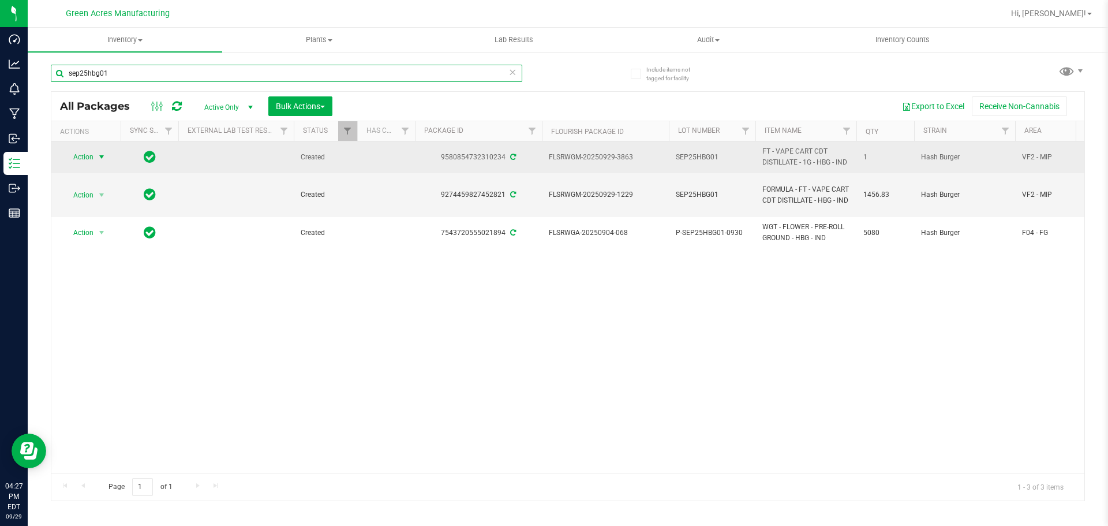
type input "sep25hbg01"
click at [98, 161] on span "select" at bounding box center [101, 156] width 9 height 9
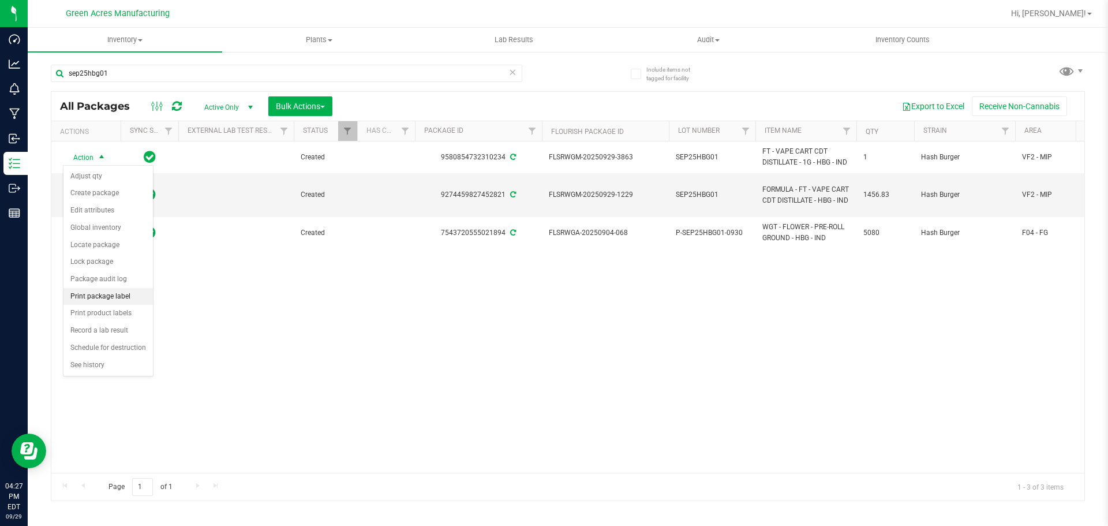
click at [130, 293] on li "Print package label" at bounding box center [107, 296] width 89 height 17
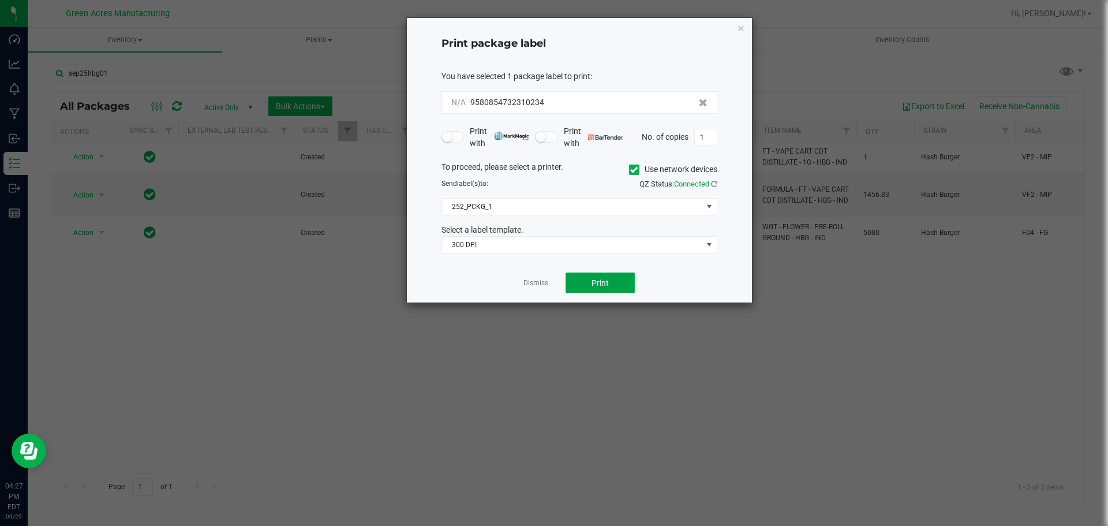
click at [607, 283] on span "Print" at bounding box center [600, 282] width 17 height 9
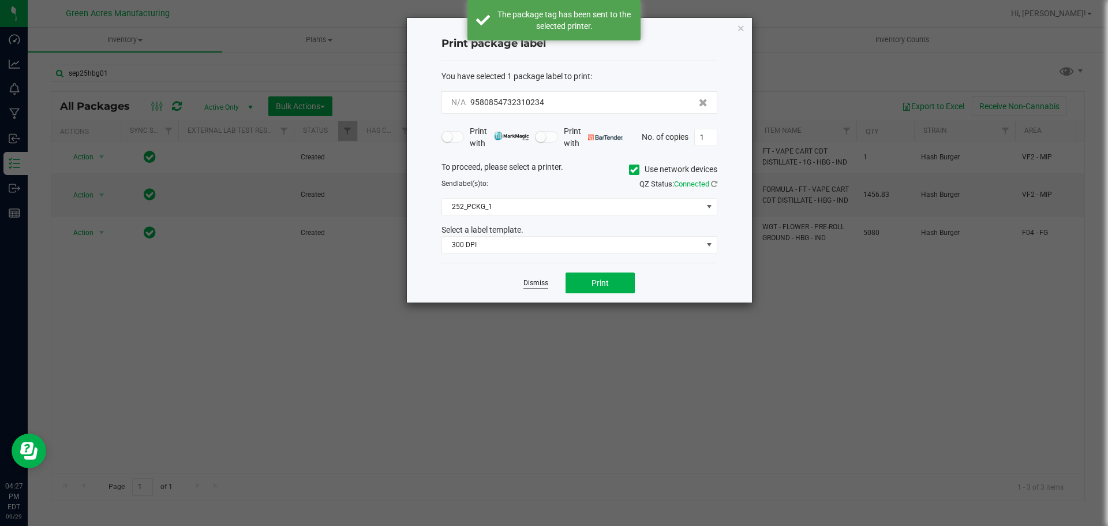
click at [534, 284] on link "Dismiss" at bounding box center [535, 283] width 25 height 10
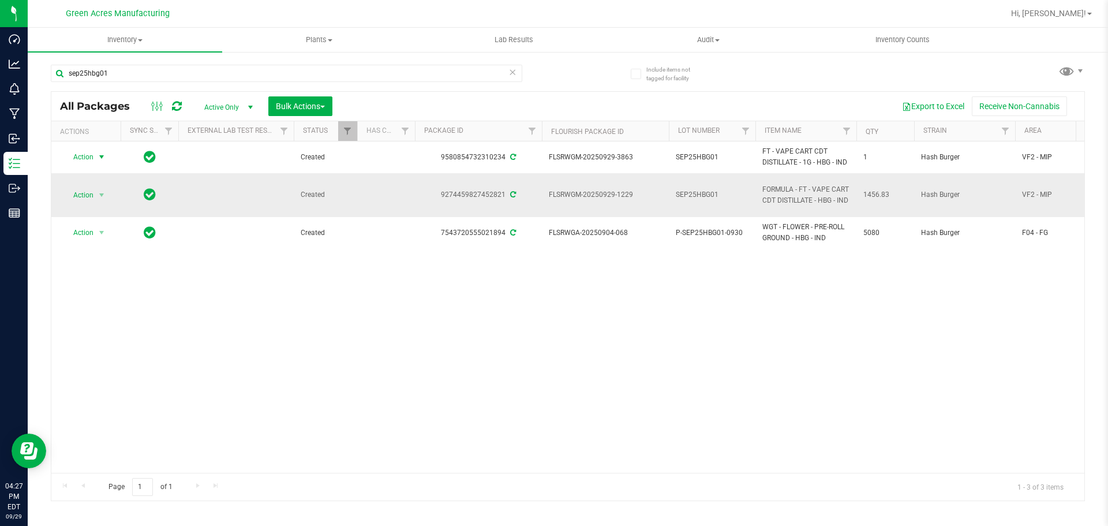
click at [724, 194] on span "SEP25HBG01" at bounding box center [712, 194] width 73 height 11
type input "SEP25HBG01-0929"
click at [683, 325] on div "All Packages Active Only Active Only Lab Samples Locked All External Internal B…" at bounding box center [568, 296] width 1034 height 410
click at [86, 199] on span "Action" at bounding box center [78, 195] width 31 height 16
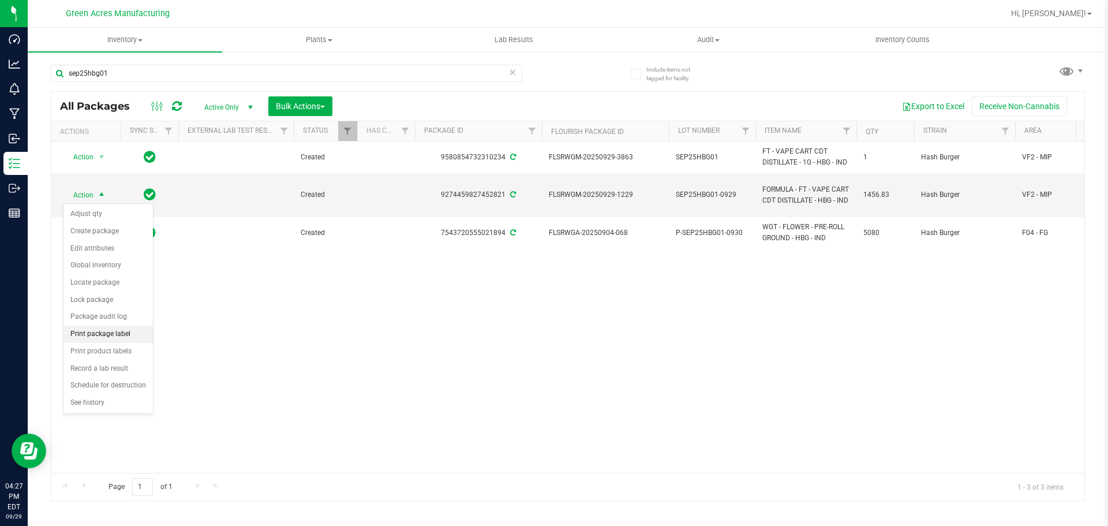
click at [139, 332] on li "Print package label" at bounding box center [107, 333] width 89 height 17
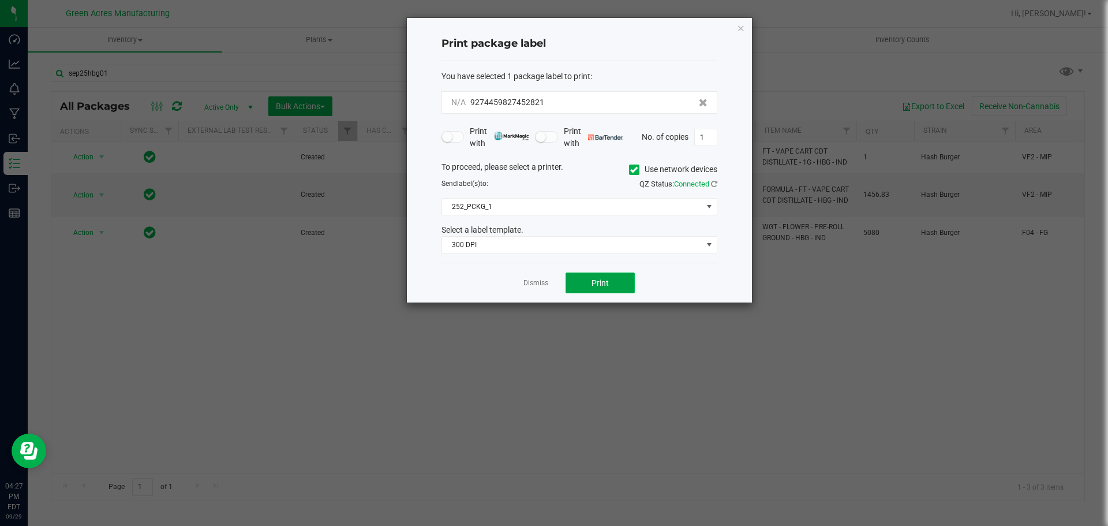
click at [587, 280] on button "Print" at bounding box center [600, 282] width 69 height 21
click at [542, 283] on link "Dismiss" at bounding box center [535, 283] width 25 height 10
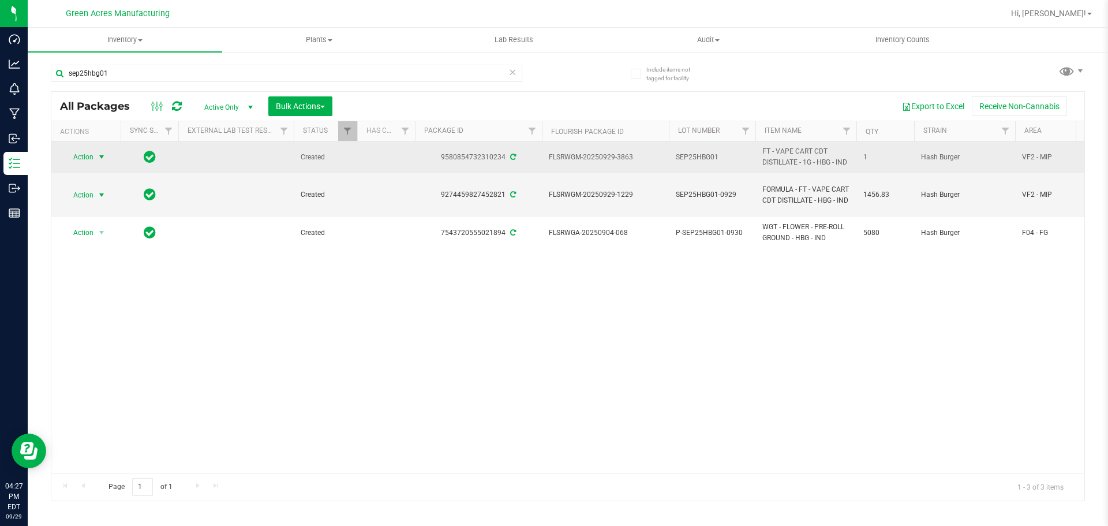
click at [85, 159] on span "Action" at bounding box center [78, 157] width 31 height 16
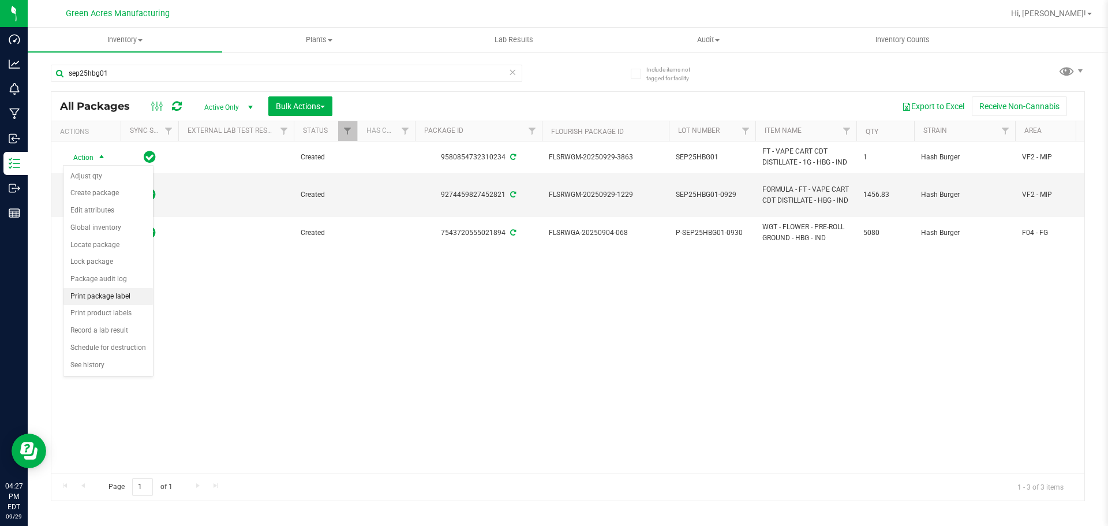
click at [130, 294] on li "Print package label" at bounding box center [107, 296] width 89 height 17
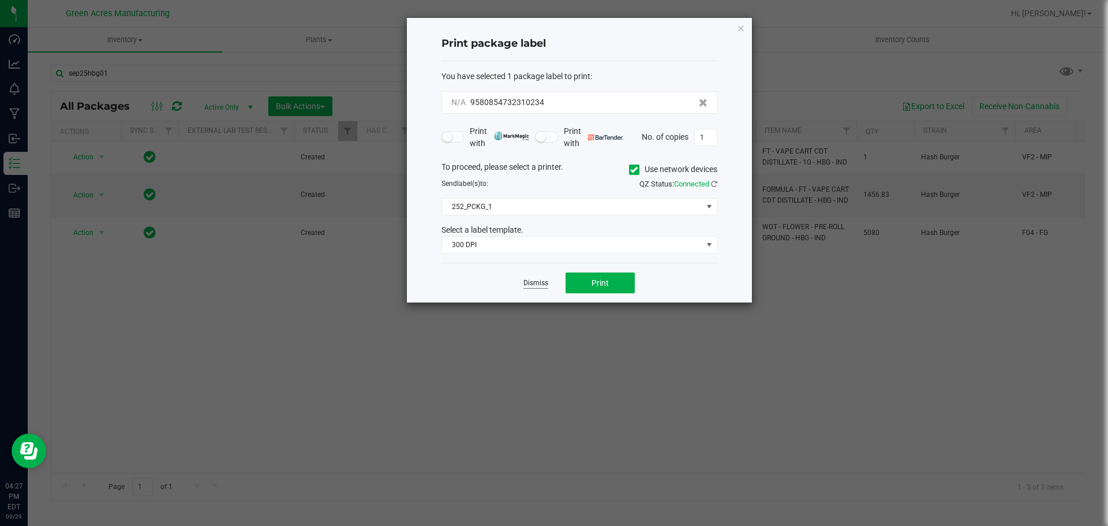
click at [526, 279] on link "Dismiss" at bounding box center [535, 283] width 25 height 10
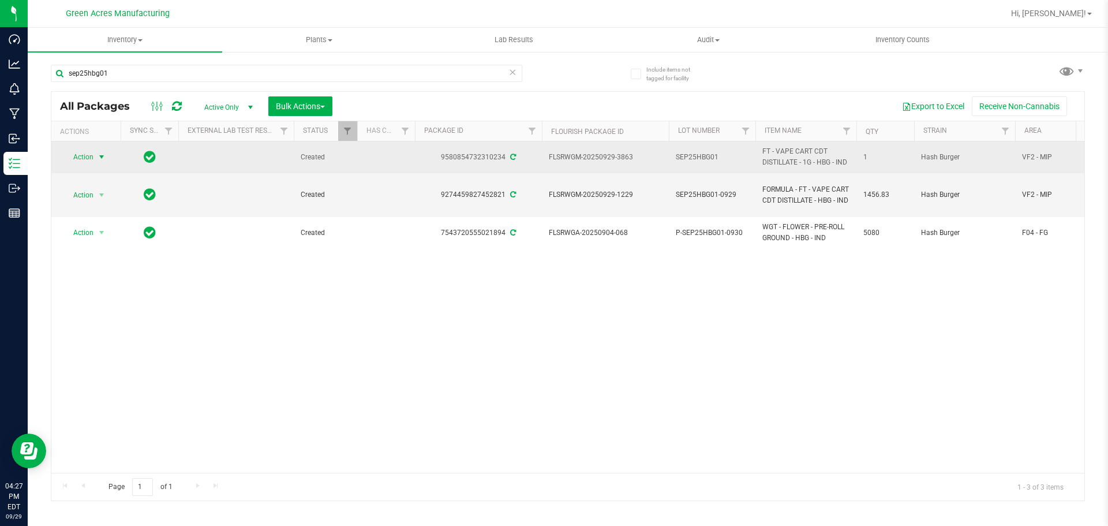
click at [84, 155] on span "Action" at bounding box center [78, 157] width 31 height 16
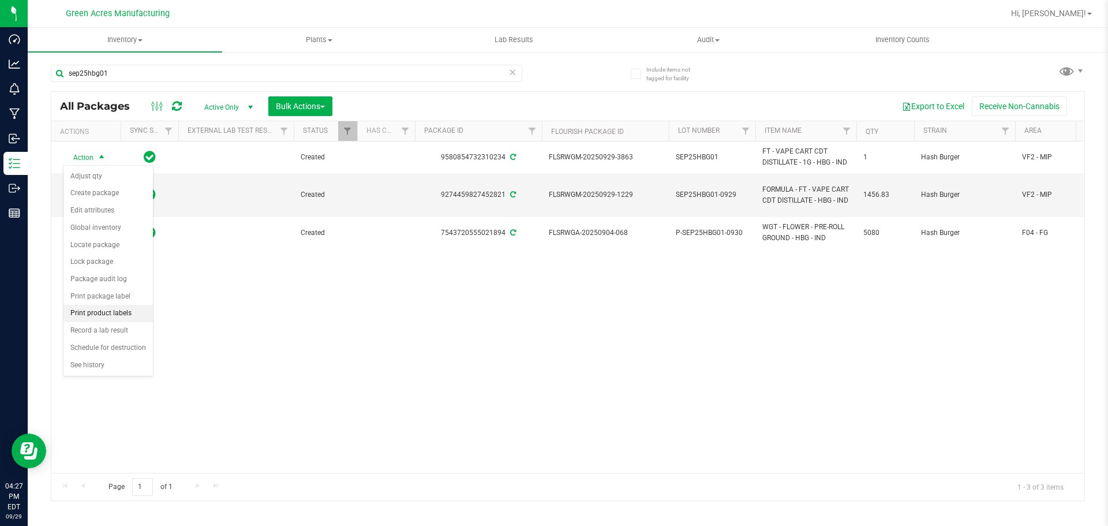
click at [128, 316] on li "Print product labels" at bounding box center [107, 313] width 89 height 17
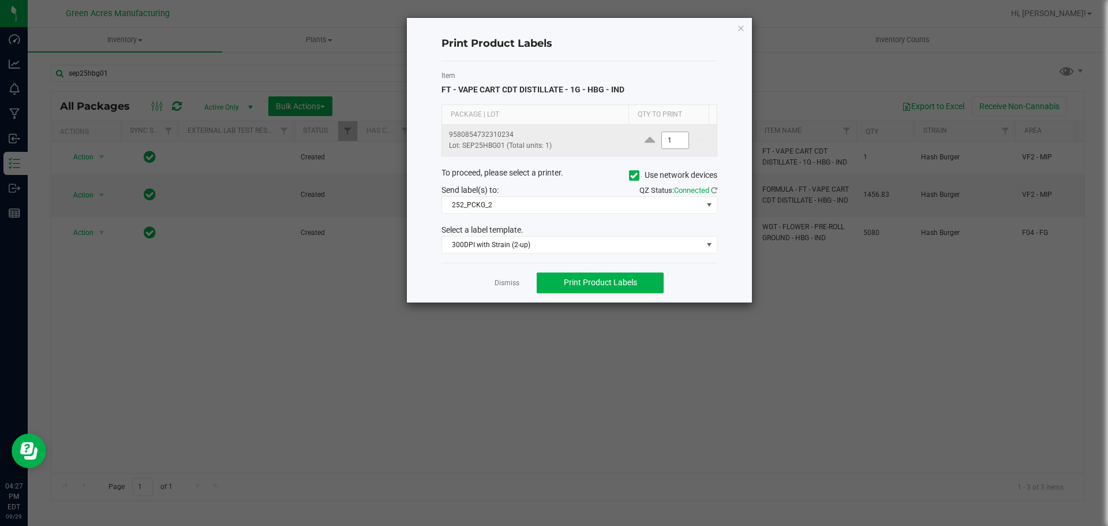
click at [669, 138] on input "1" at bounding box center [675, 140] width 27 height 16
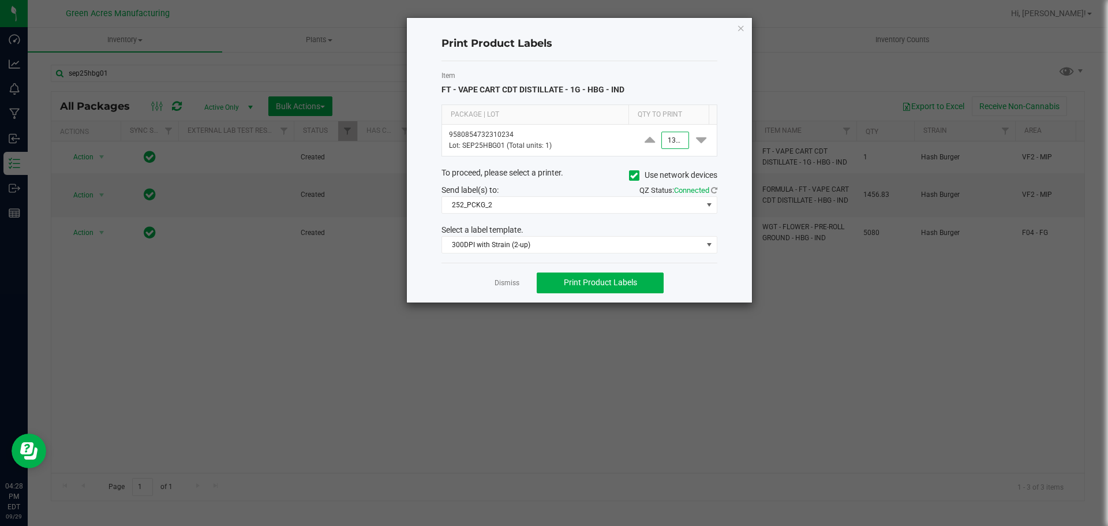
scroll to position [0, 1]
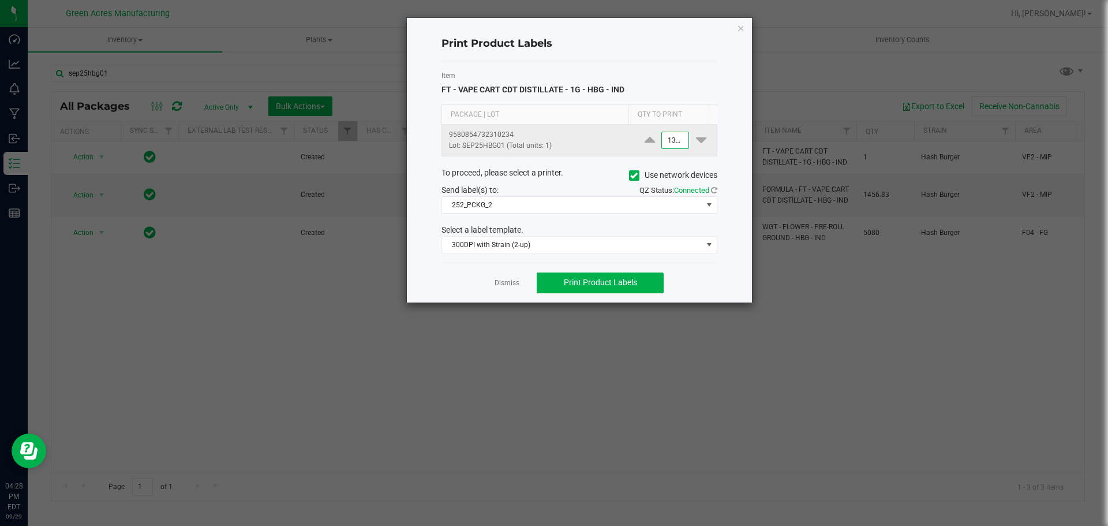
click at [668, 138] on input "1300" at bounding box center [675, 140] width 27 height 16
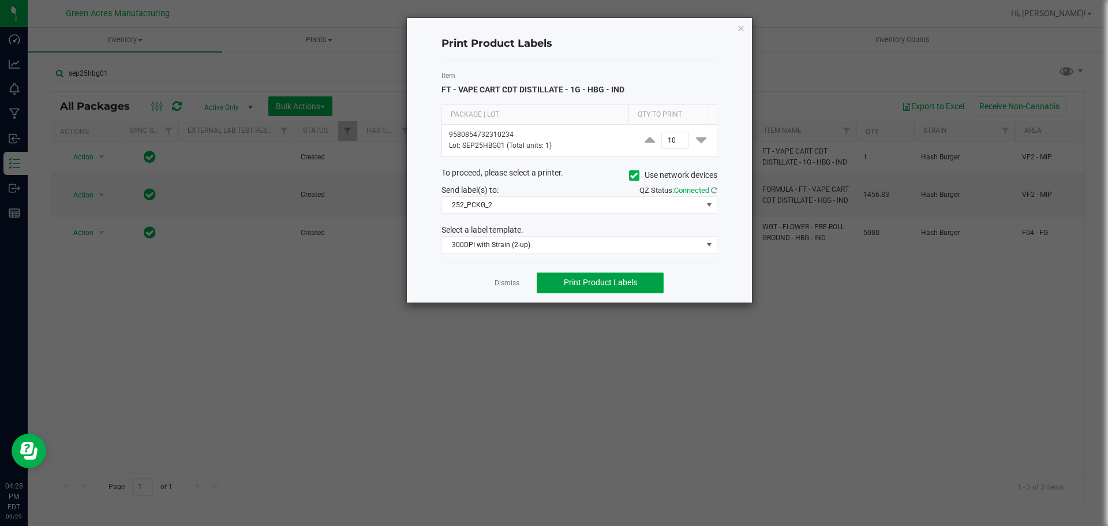
click at [637, 283] on button "Print Product Labels" at bounding box center [600, 282] width 127 height 21
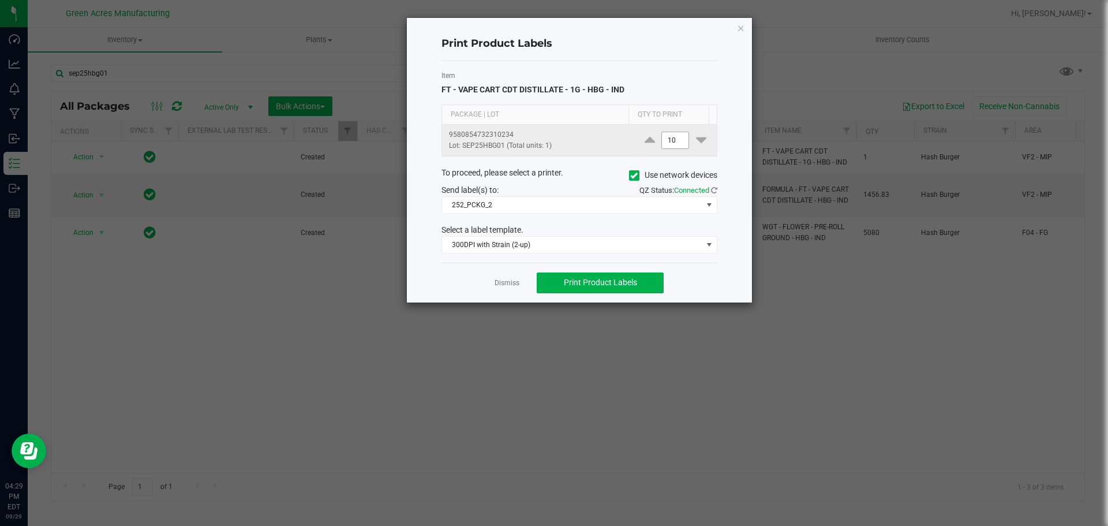
click at [662, 136] on input "10" at bounding box center [675, 140] width 27 height 16
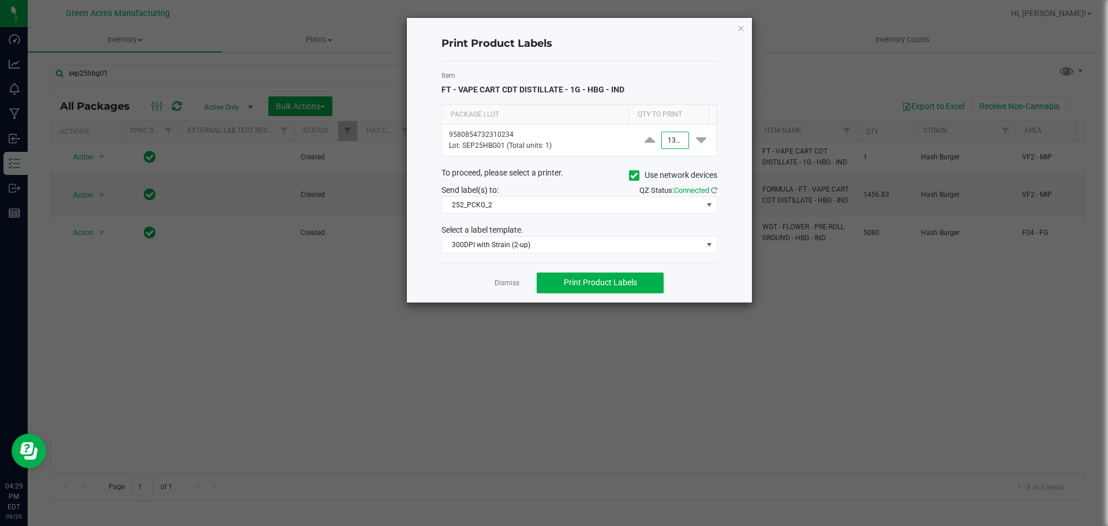
scroll to position [0, 1]
type input "1,300"
drag, startPoint x: 626, startPoint y: 278, endPoint x: 633, endPoint y: 281, distance: 7.2
click at [633, 281] on span "Print Product Labels" at bounding box center [600, 282] width 73 height 9
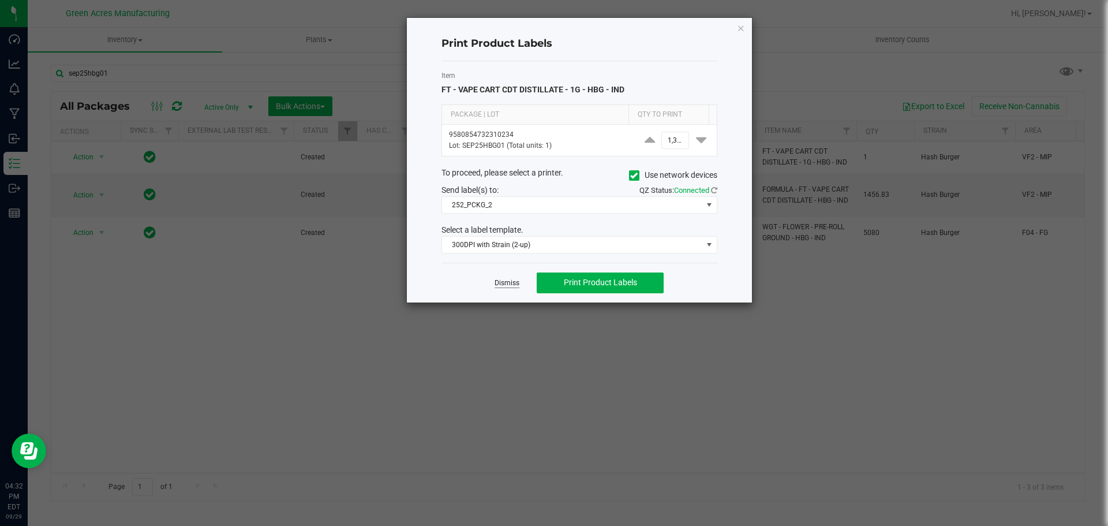
click at [501, 286] on link "Dismiss" at bounding box center [507, 283] width 25 height 10
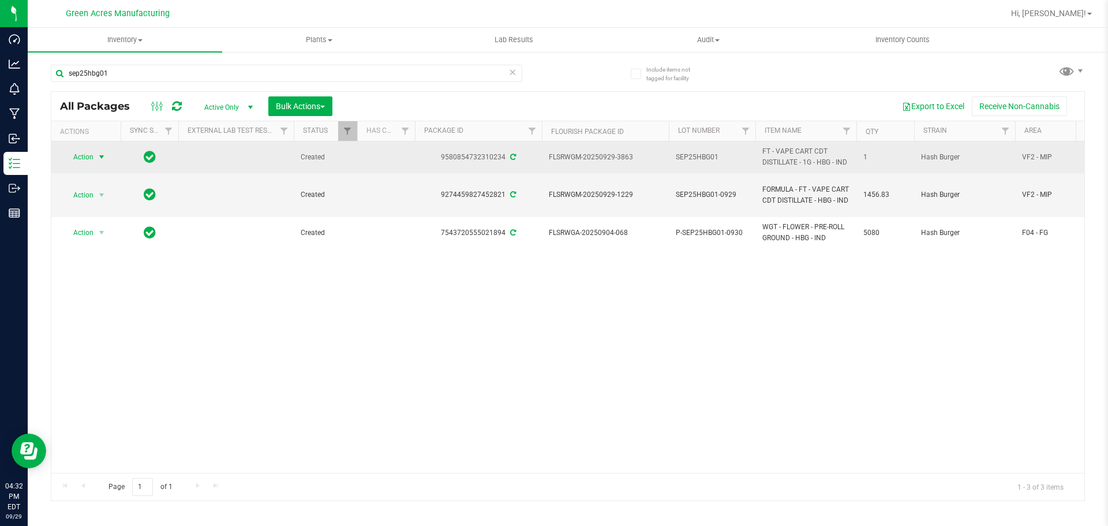
click at [718, 153] on span "SEP25HBG01" at bounding box center [712, 157] width 73 height 11
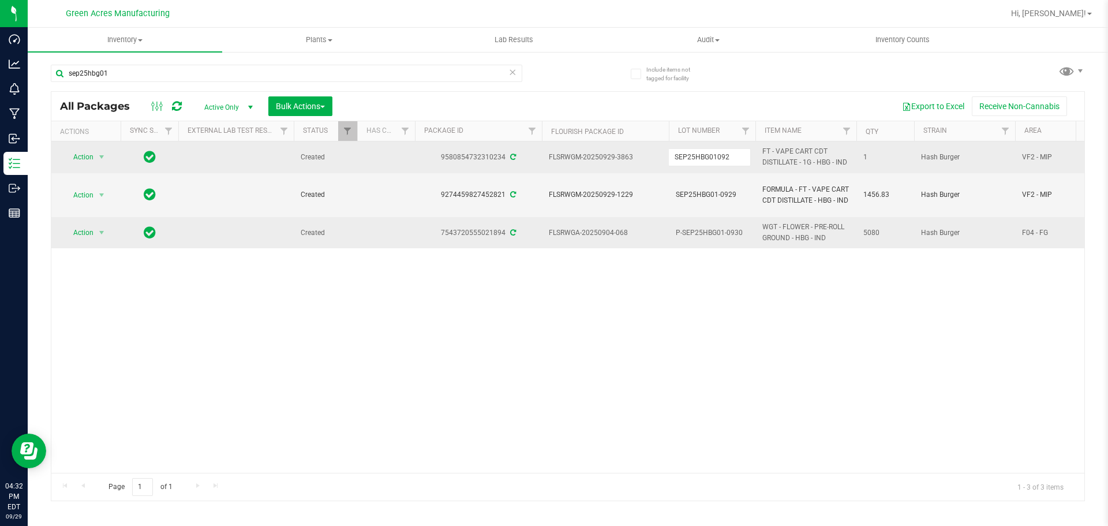
type input "SEP25HBG010929"
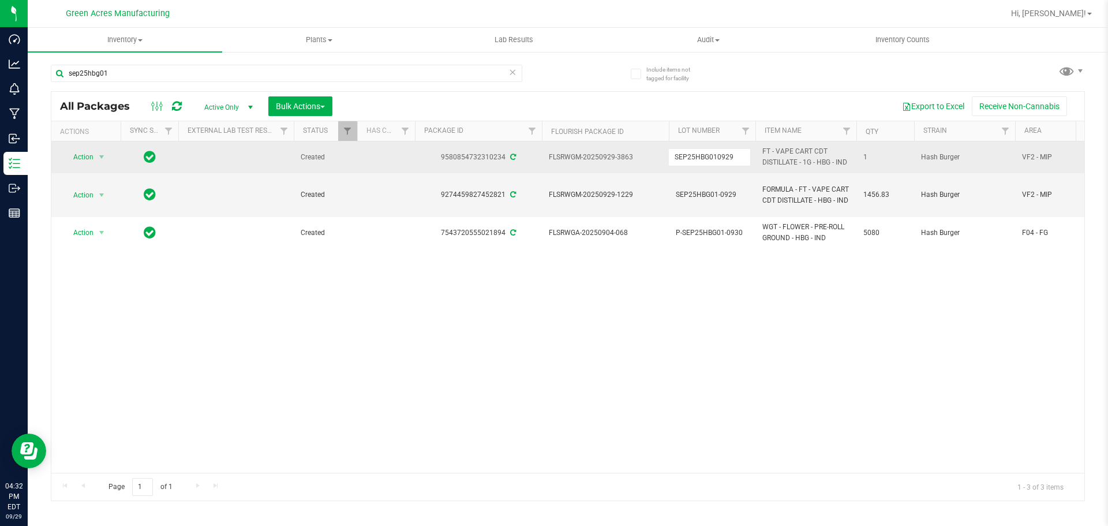
click at [678, 319] on div "All Packages Active Only Active Only Lab Samples Locked All External Internal B…" at bounding box center [568, 296] width 1034 height 410
click at [93, 153] on span "Action" at bounding box center [78, 157] width 31 height 16
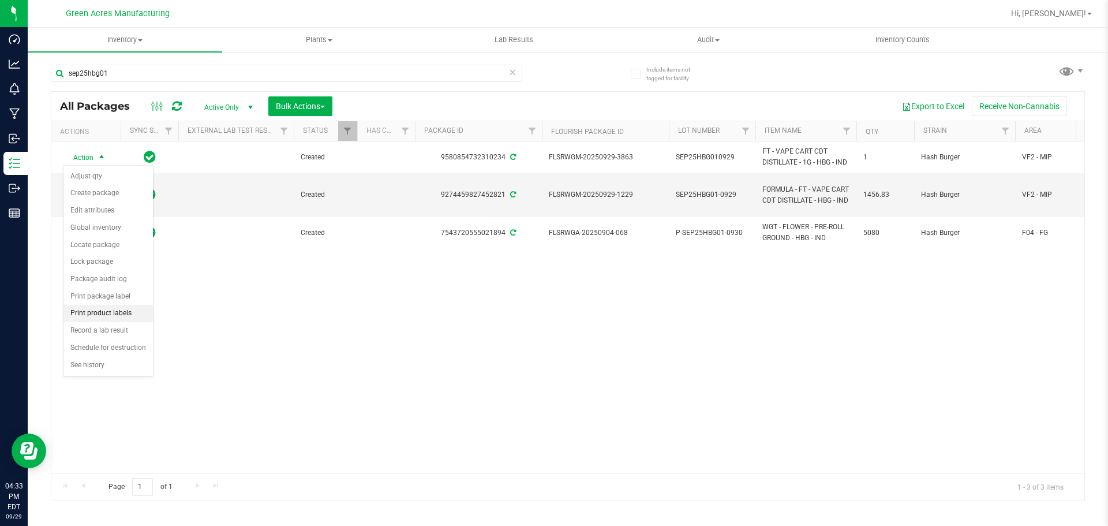
drag, startPoint x: 130, startPoint y: 295, endPoint x: 128, endPoint y: 309, distance: 14.5
click at [128, 309] on ul "Adjust qty Create package Edit attributes Global inventory Locate package Lock …" at bounding box center [107, 271] width 89 height 206
click at [128, 309] on li "Print product labels" at bounding box center [107, 313] width 89 height 17
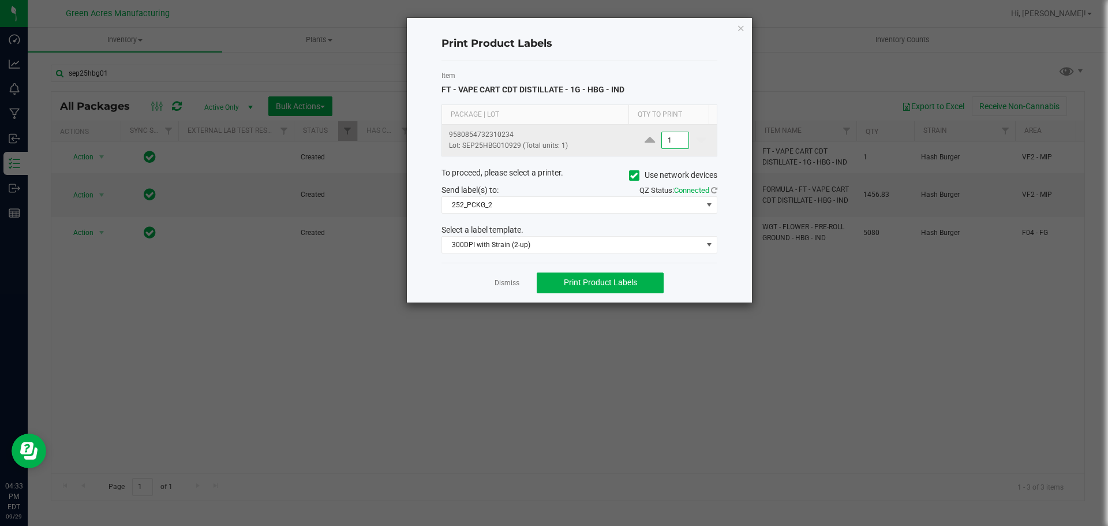
click at [671, 136] on input "1" at bounding box center [675, 140] width 27 height 16
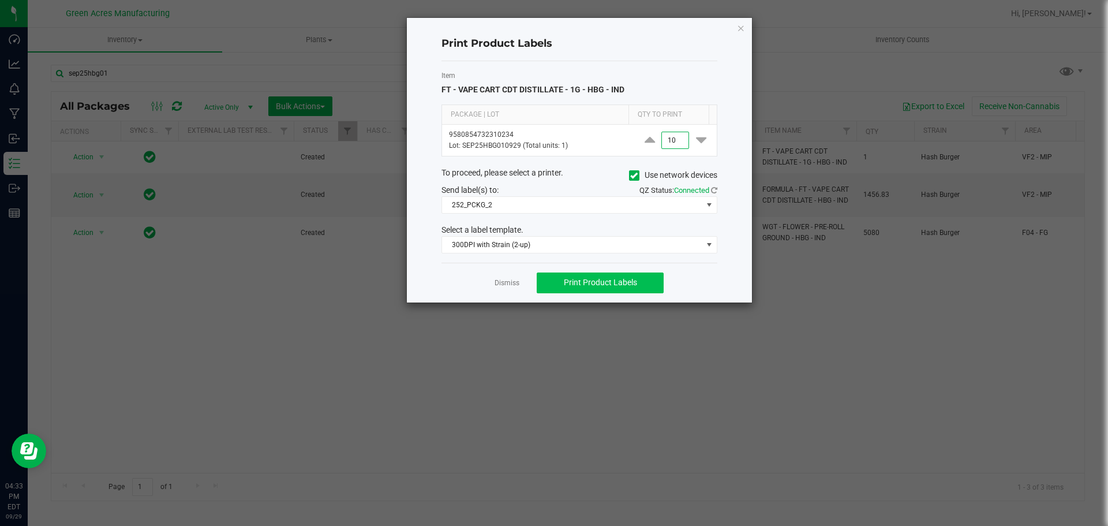
type input "10"
click at [582, 278] on span "Print Product Labels" at bounding box center [600, 282] width 73 height 9
click at [504, 285] on link "Dismiss" at bounding box center [507, 283] width 25 height 10
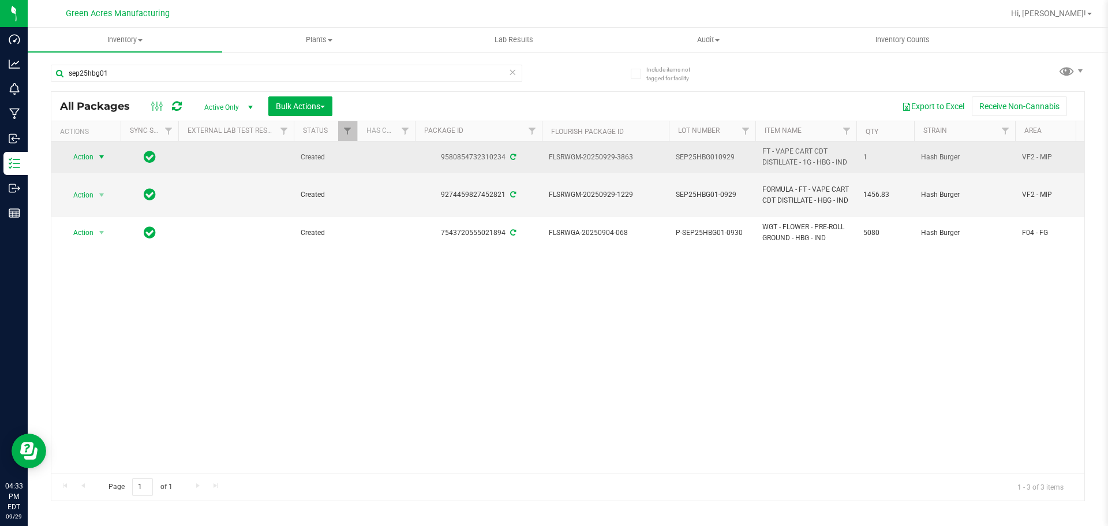
click at [710, 155] on span "SEP25HBG010929" at bounding box center [712, 157] width 73 height 11
click at [720, 158] on input "SEP25HBG010929" at bounding box center [709, 157] width 83 height 18
type input "SEP25HBG01-0929"
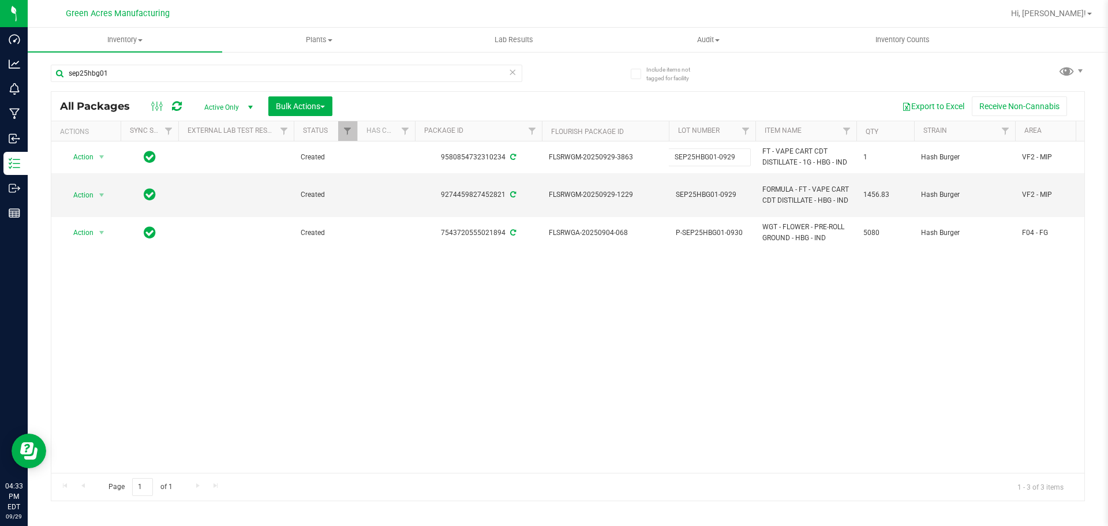
click at [748, 265] on div "All Packages Active Only Active Only Lab Samples Locked All External Internal B…" at bounding box center [568, 296] width 1034 height 410
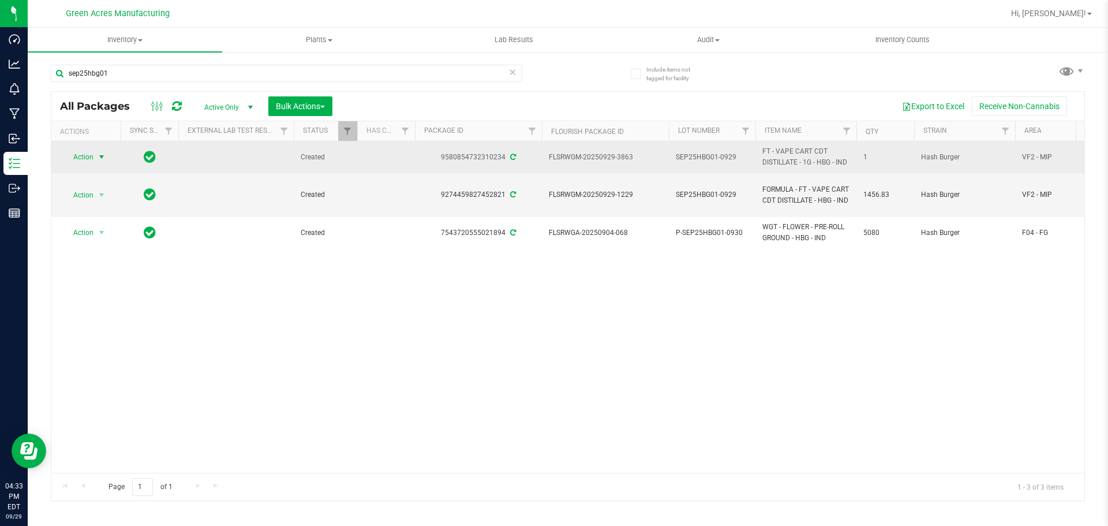
click at [96, 155] on span "select" at bounding box center [102, 157] width 14 height 16
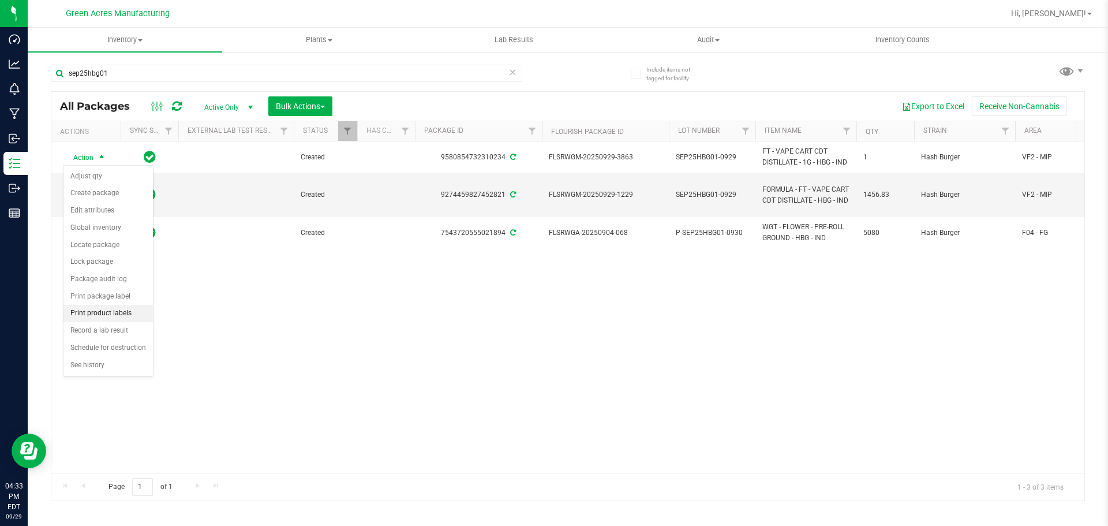
click at [113, 317] on li "Print product labels" at bounding box center [107, 313] width 89 height 17
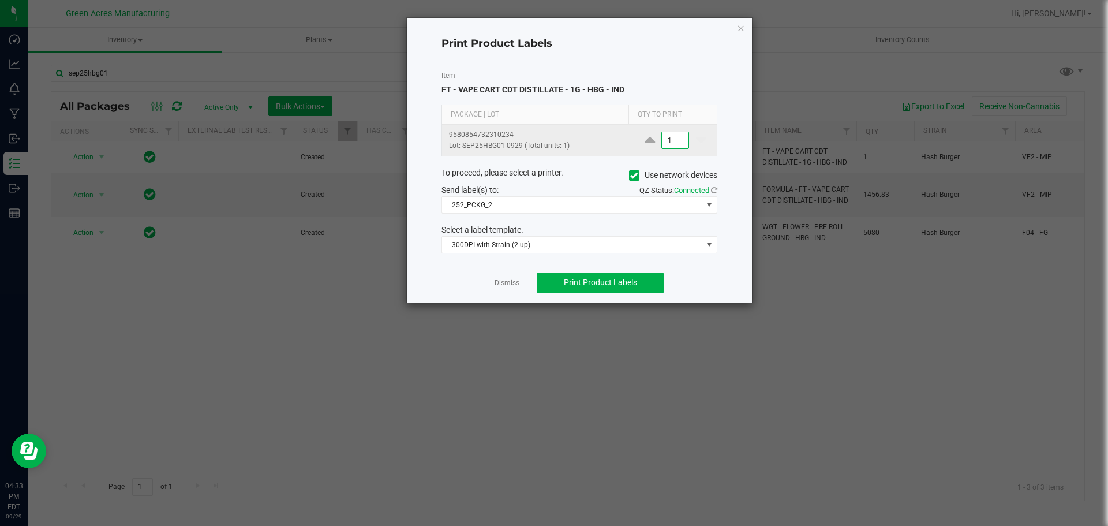
click at [671, 140] on input "1" at bounding box center [675, 140] width 27 height 16
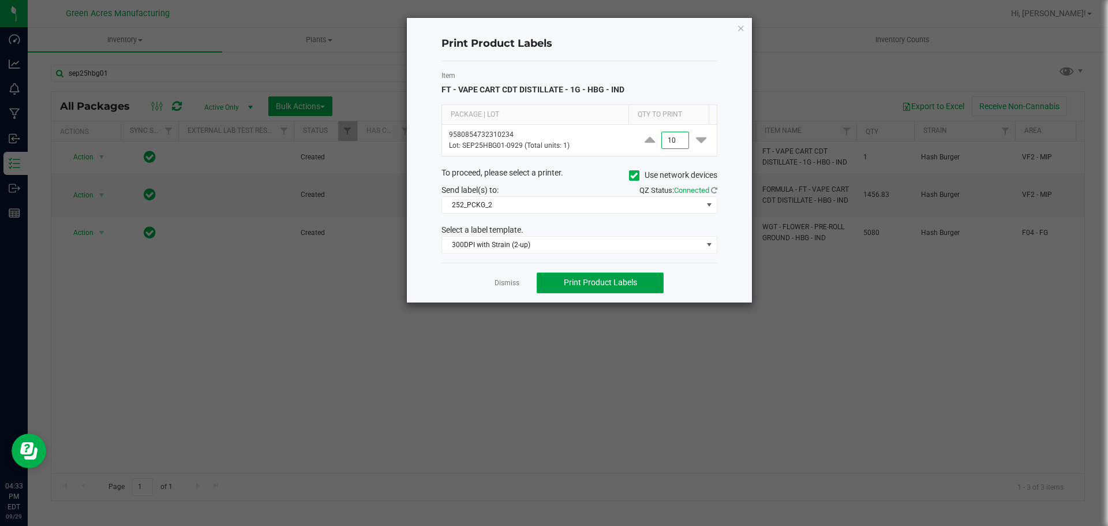
click at [641, 287] on button "Print Product Labels" at bounding box center [600, 282] width 127 height 21
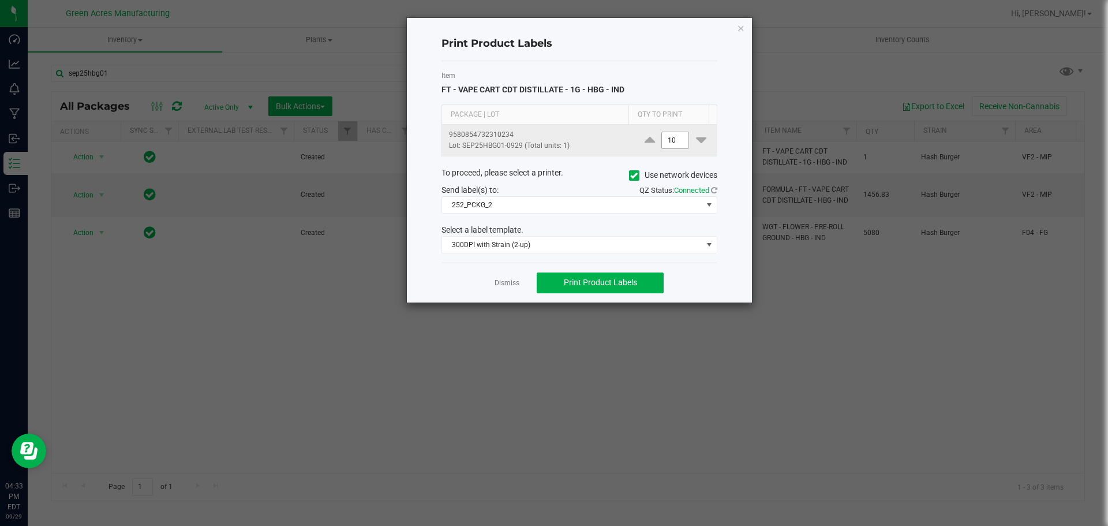
click at [666, 142] on input "10" at bounding box center [675, 140] width 27 height 16
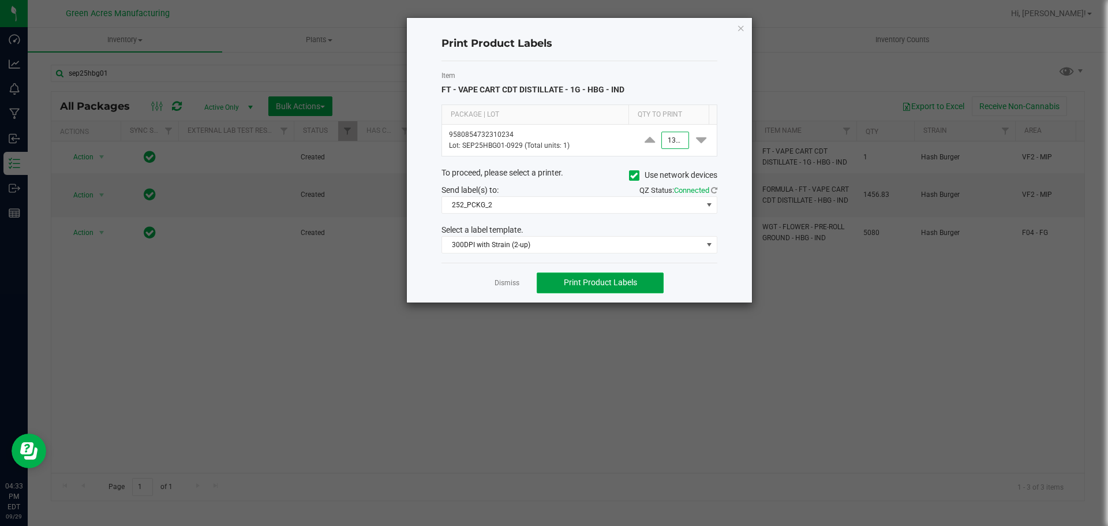
type input "1,300"
click at [624, 283] on span "Print Product Labels" at bounding box center [600, 282] width 73 height 9
click at [504, 280] on link "Dismiss" at bounding box center [507, 283] width 25 height 10
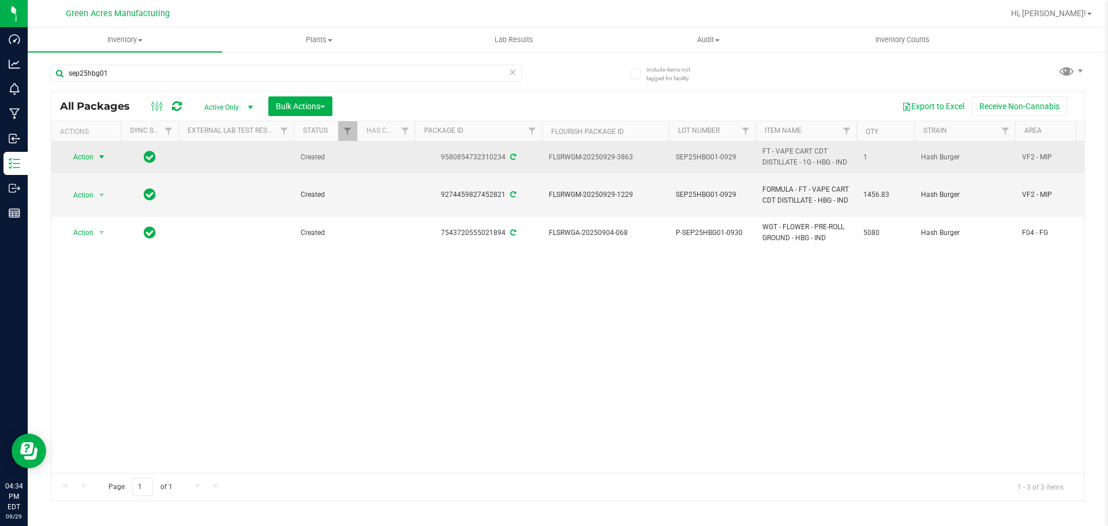
click at [103, 154] on span "select" at bounding box center [101, 156] width 9 height 9
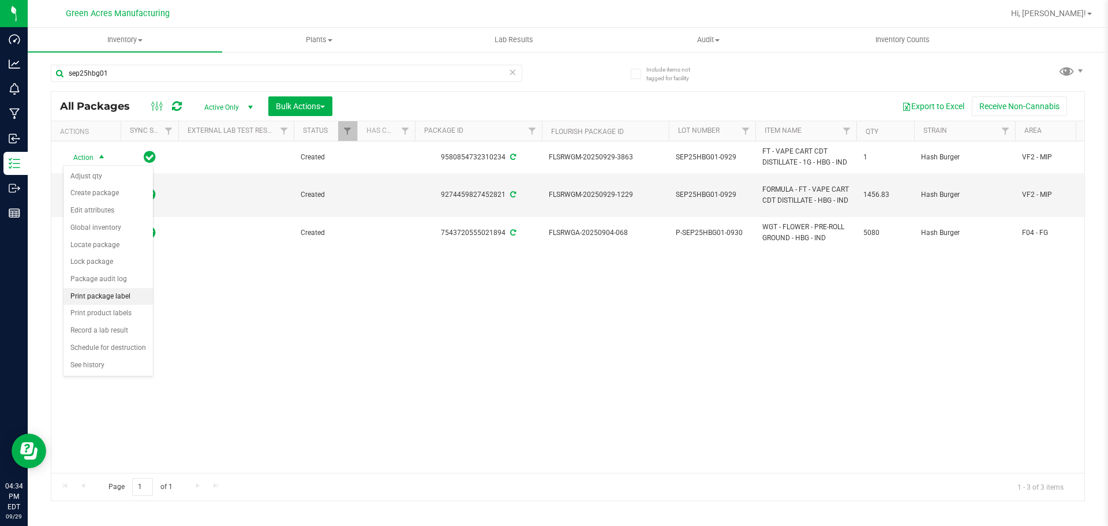
click at [125, 295] on li "Print package label" at bounding box center [107, 296] width 89 height 17
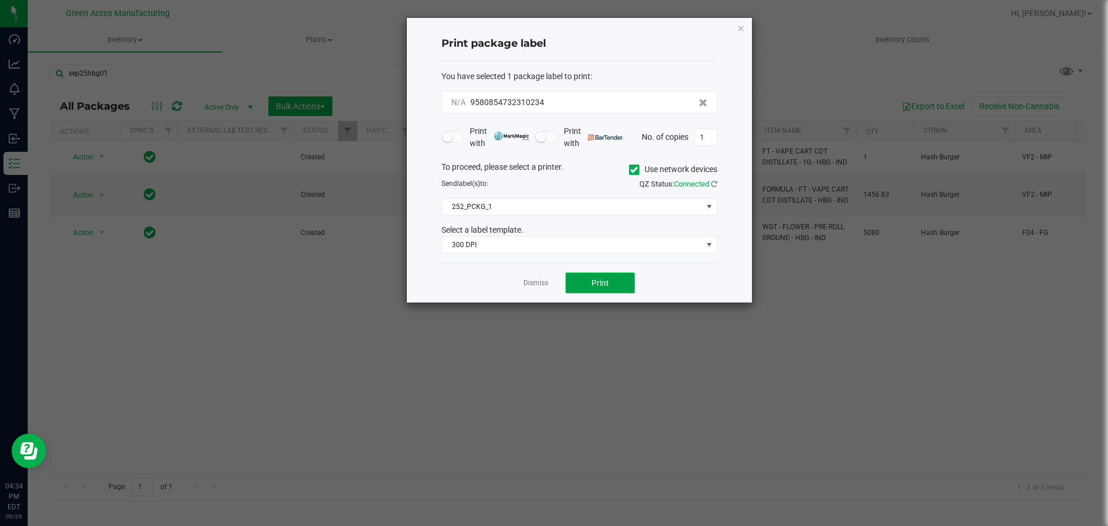
click at [615, 285] on button "Print" at bounding box center [600, 282] width 69 height 21
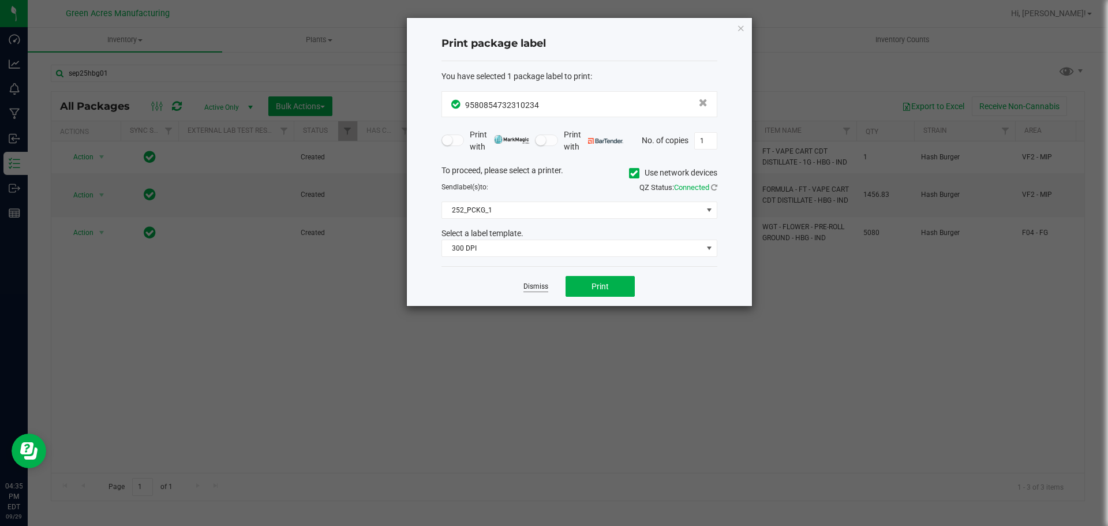
click at [537, 289] on link "Dismiss" at bounding box center [535, 287] width 25 height 10
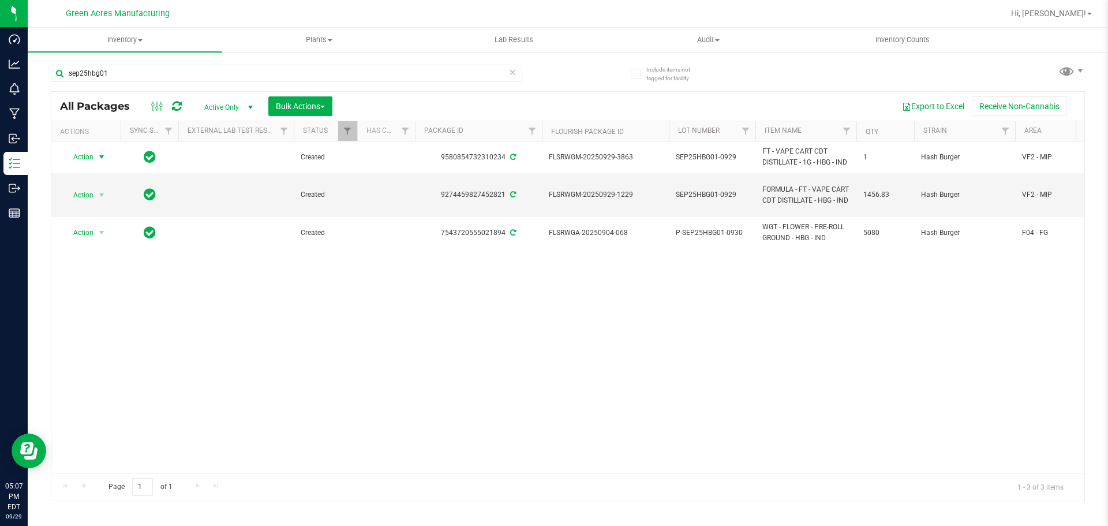
click at [467, 364] on div "Action Action Adjust qty Create package Edit attributes Global inventory Locate…" at bounding box center [567, 306] width 1033 height 331
click at [1054, 31] on ul "Inventory All packages All inventory Waste log Create inventory Plants All plan…" at bounding box center [582, 40] width 1108 height 25
click at [1090, 14] on span at bounding box center [1089, 14] width 5 height 2
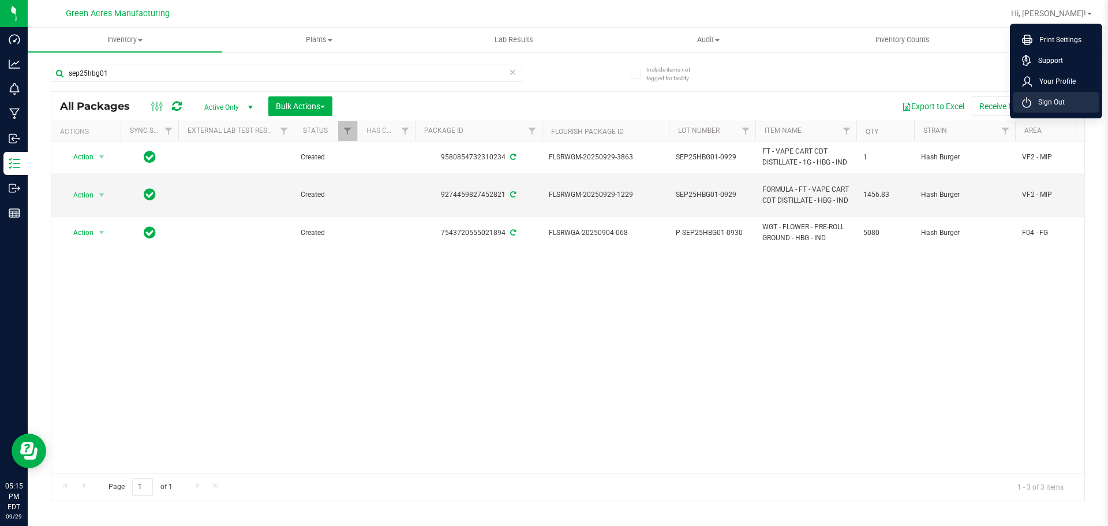
click at [1069, 111] on li "Sign Out" at bounding box center [1056, 102] width 87 height 21
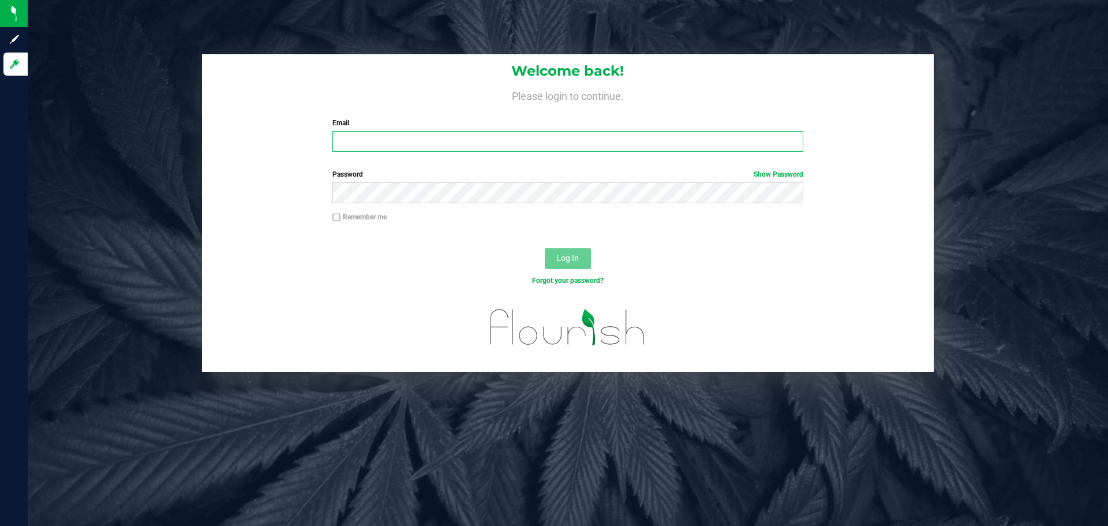
click at [433, 140] on input "Email" at bounding box center [567, 141] width 470 height 21
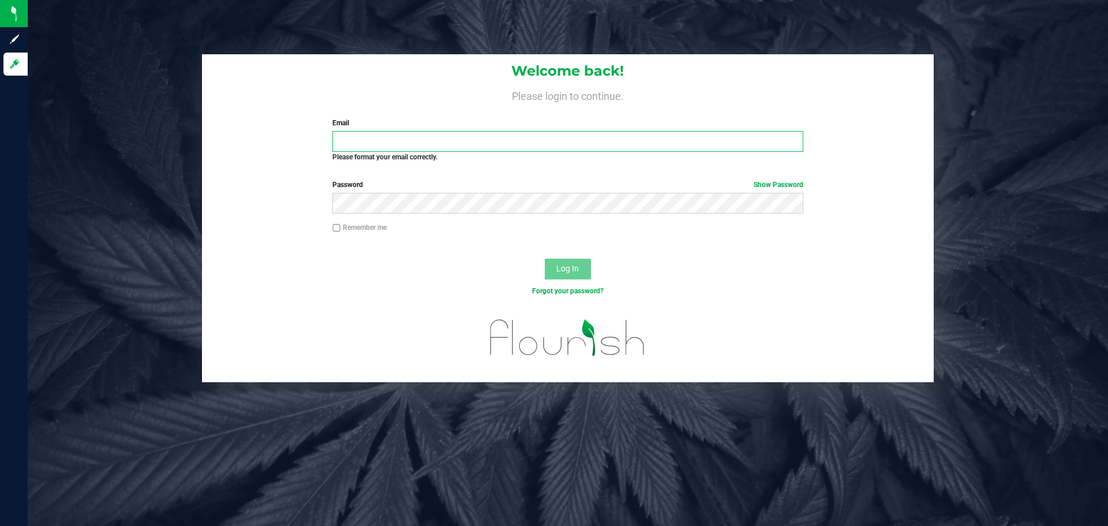
type input "d"
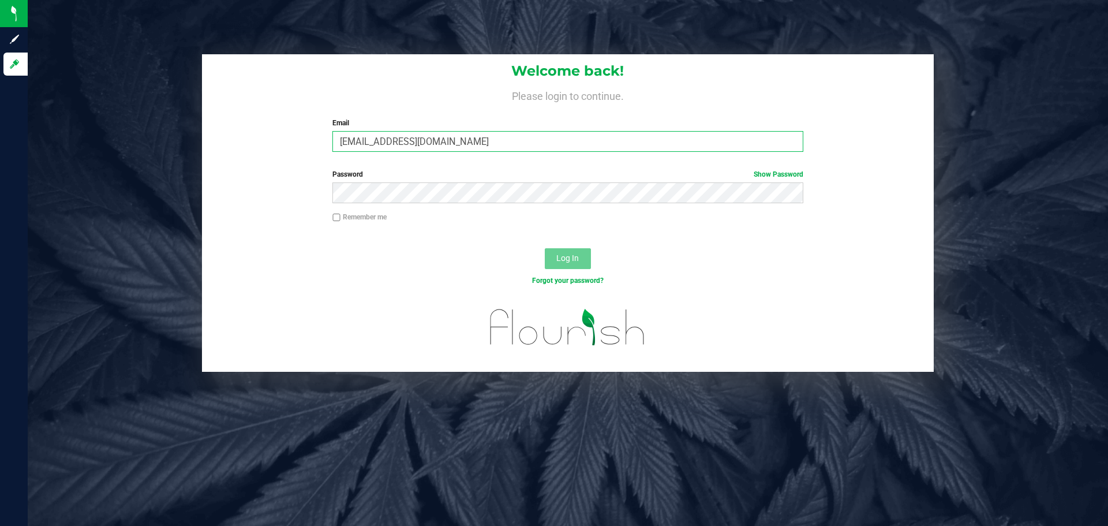
type input "Dlaughlin@Liveparallel.com"
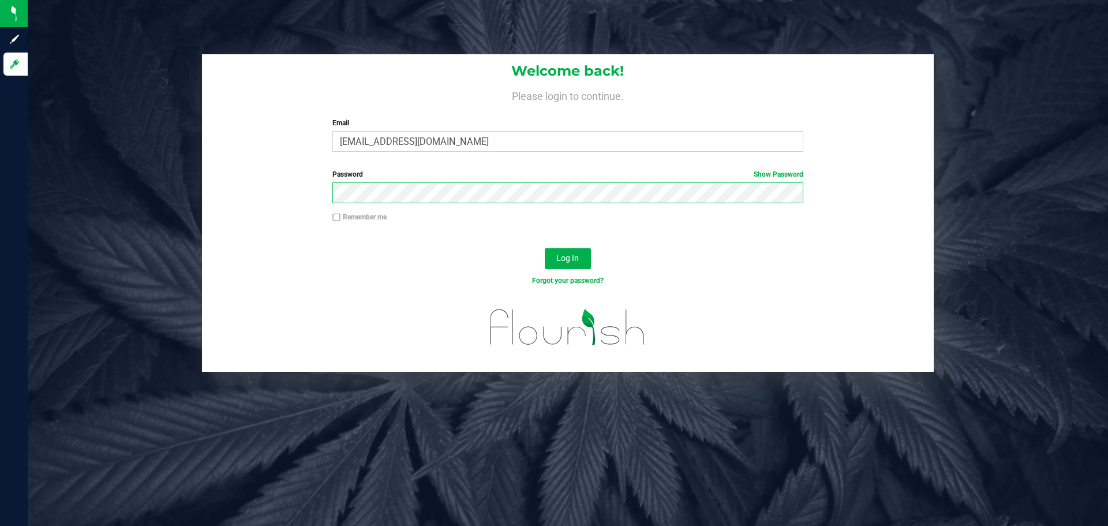
click at [545, 248] on button "Log In" at bounding box center [568, 258] width 46 height 21
